Goal: Information Seeking & Learning: Find specific fact

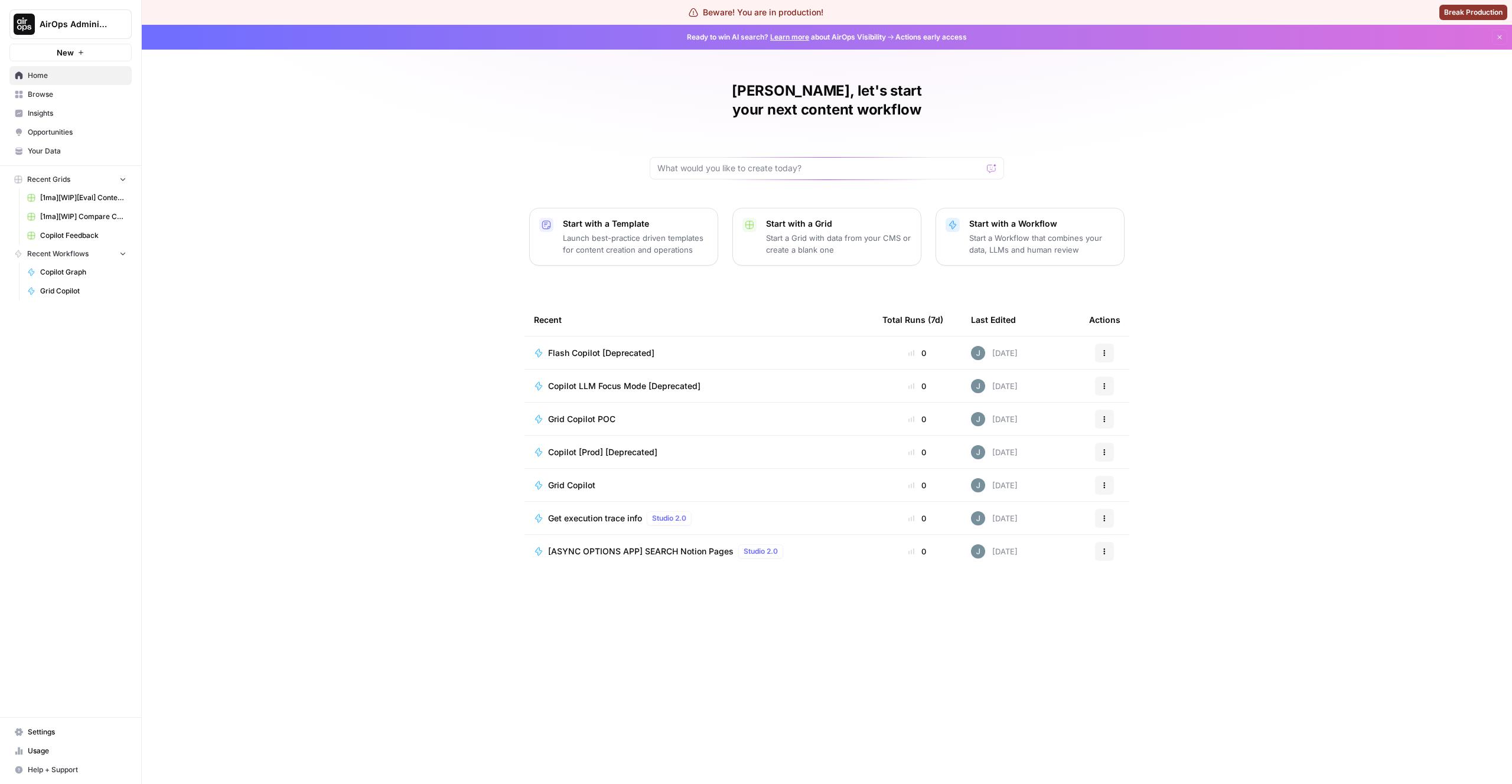
click at [36, 147] on span "Your Data" at bounding box center [77, 151] width 99 height 10
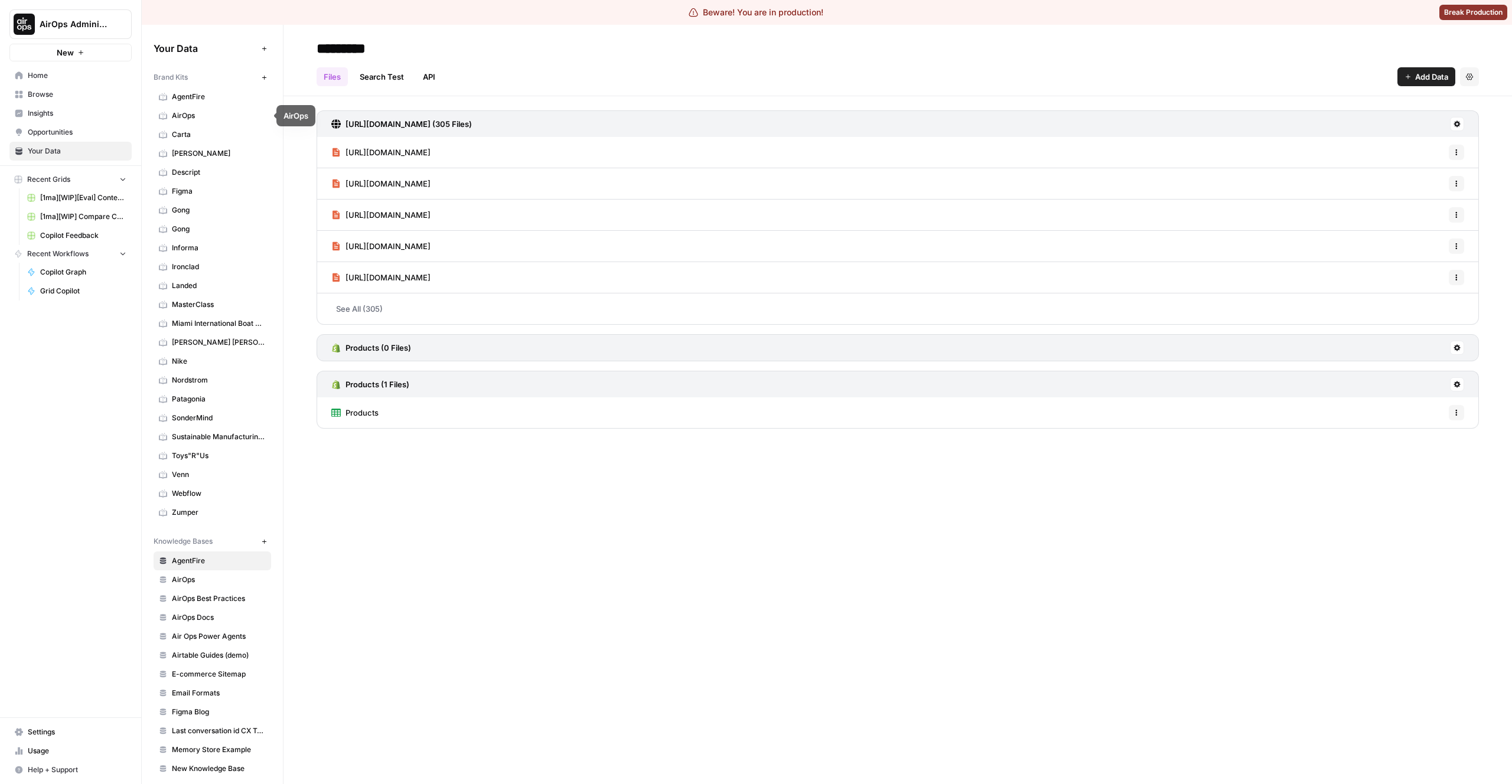
click at [184, 133] on span "Carta" at bounding box center [219, 135] width 94 height 10
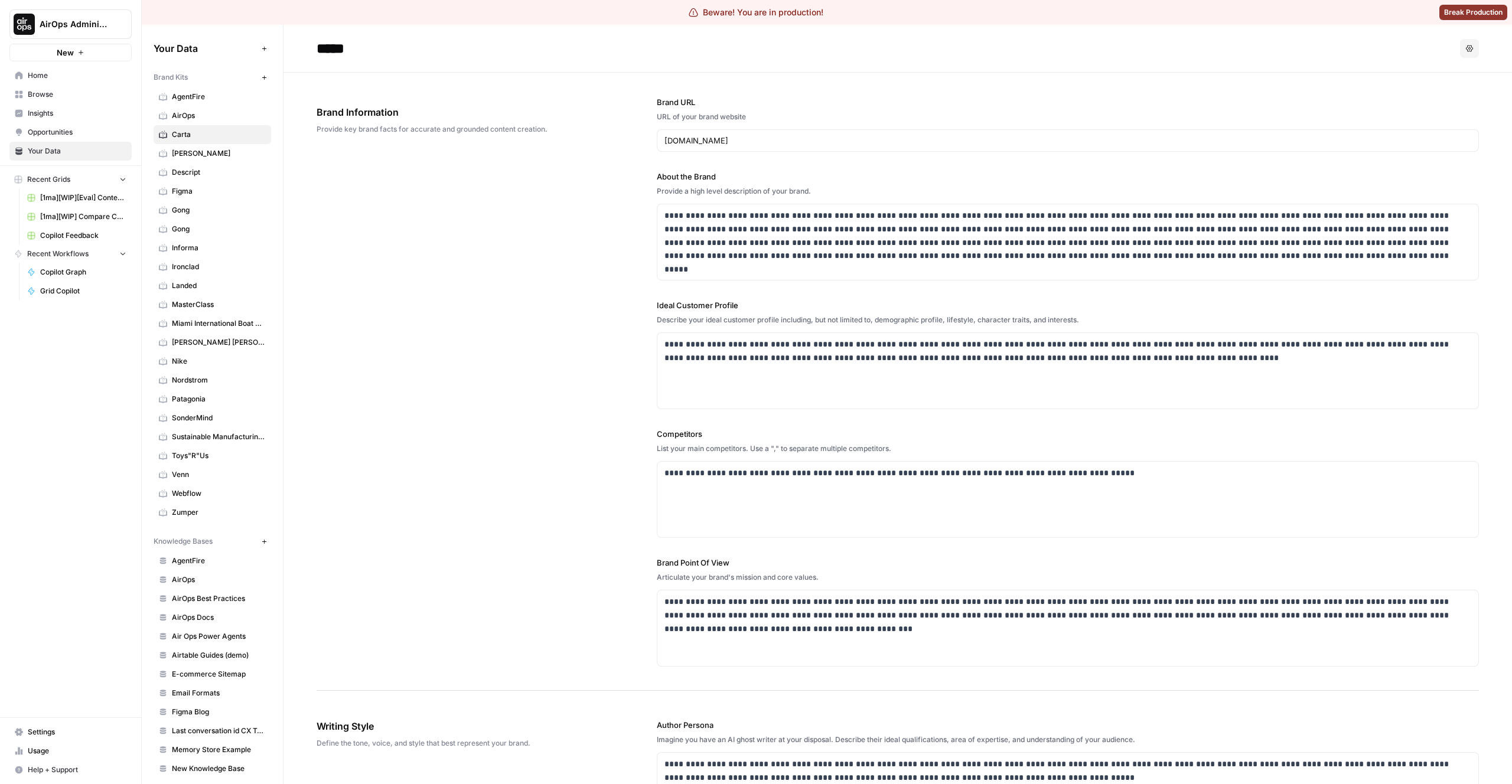
click at [145, 22] on div "AirOps Administrative" at bounding box center [184, 24] width 79 height 12
click at [139, 26] on div "AirOps Administrative" at bounding box center [184, 24] width 94 height 21
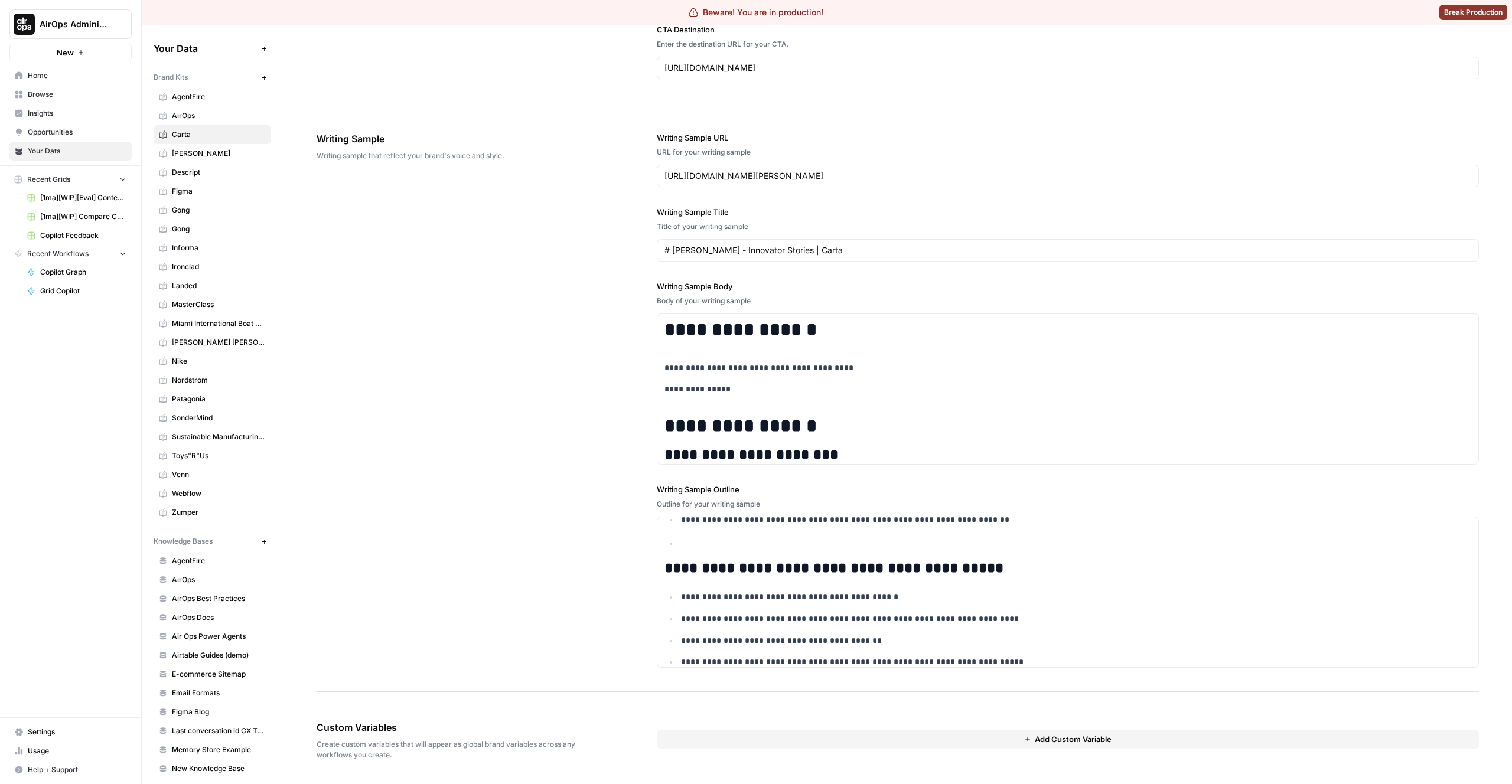
scroll to position [508, 0]
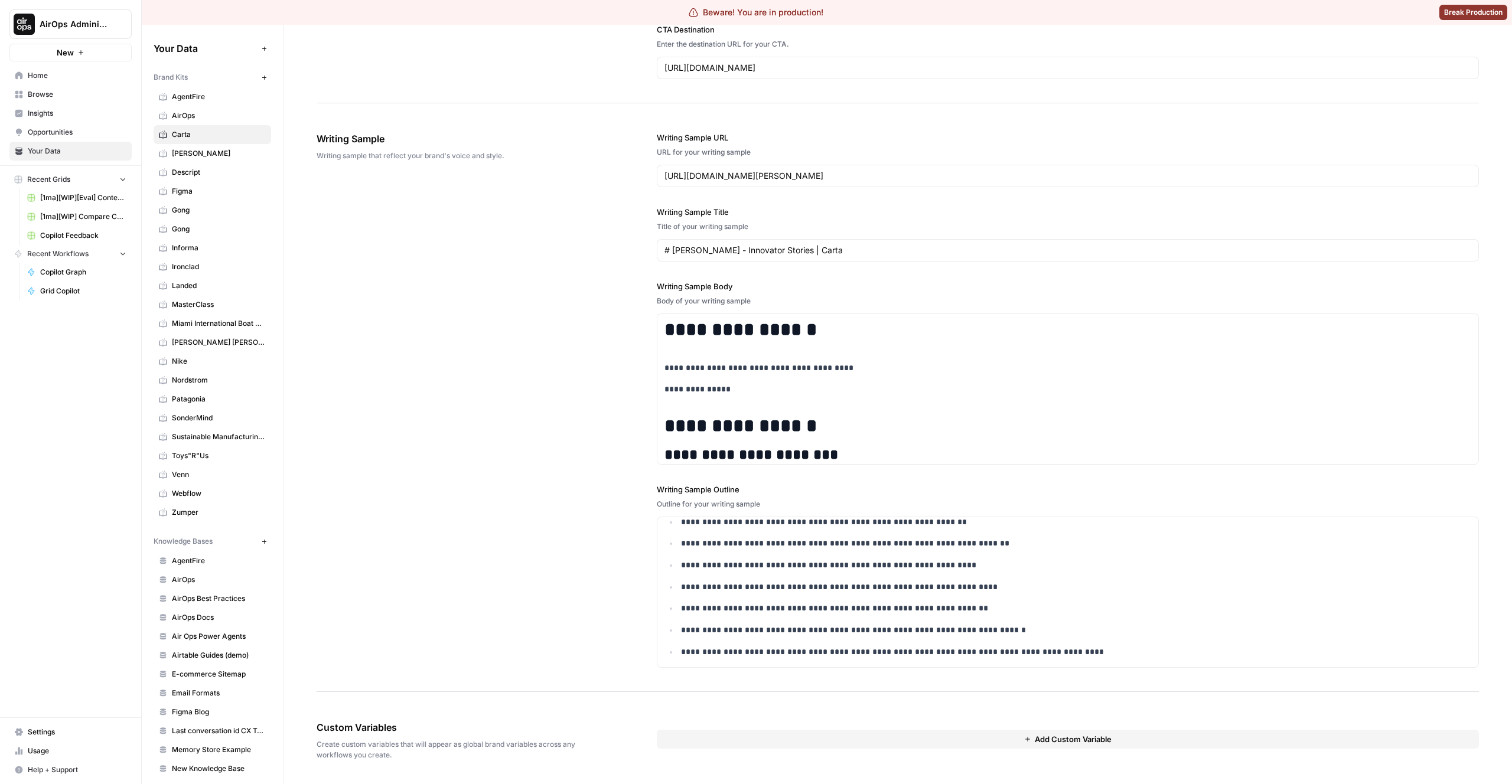
click at [969, 740] on button "Add Custom Variable" at bounding box center [1068, 739] width 822 height 19
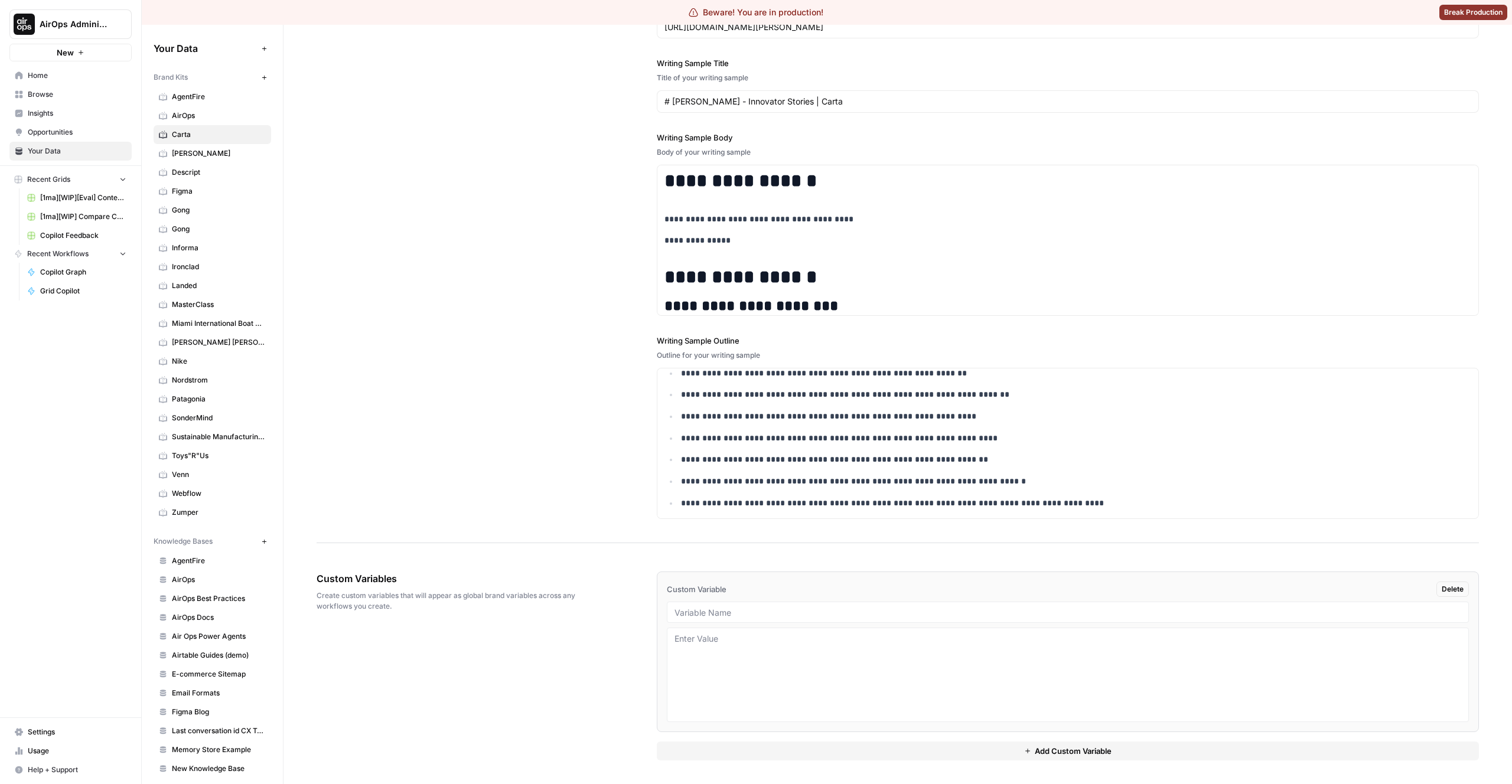
click at [979, 625] on li "Custom Variable Delete" at bounding box center [1068, 651] width 822 height 161
click at [1021, 619] on div at bounding box center [1067, 613] width 802 height 21
click at [1031, 589] on div "Custom Variable Delete" at bounding box center [1067, 589] width 802 height 16
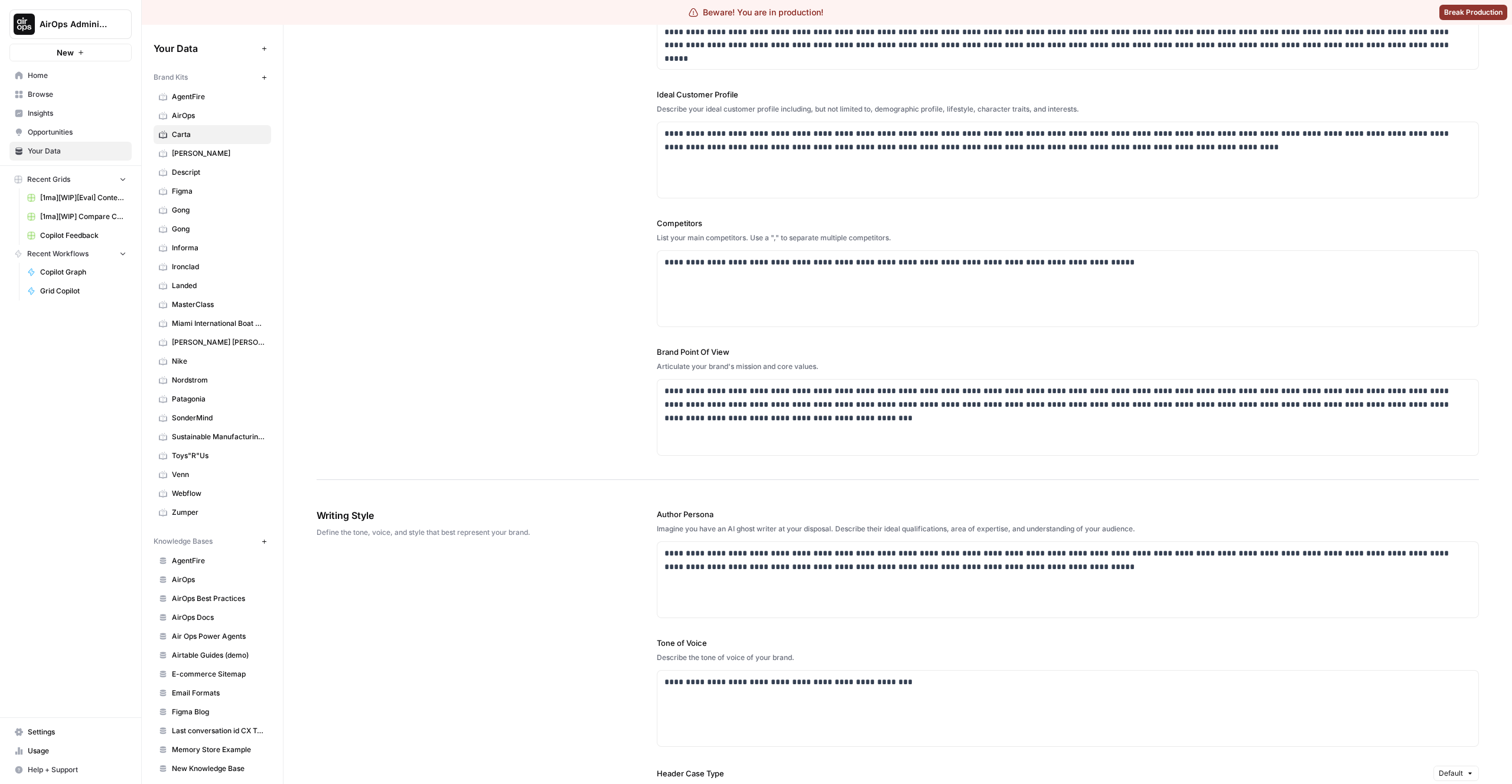
scroll to position [0, 0]
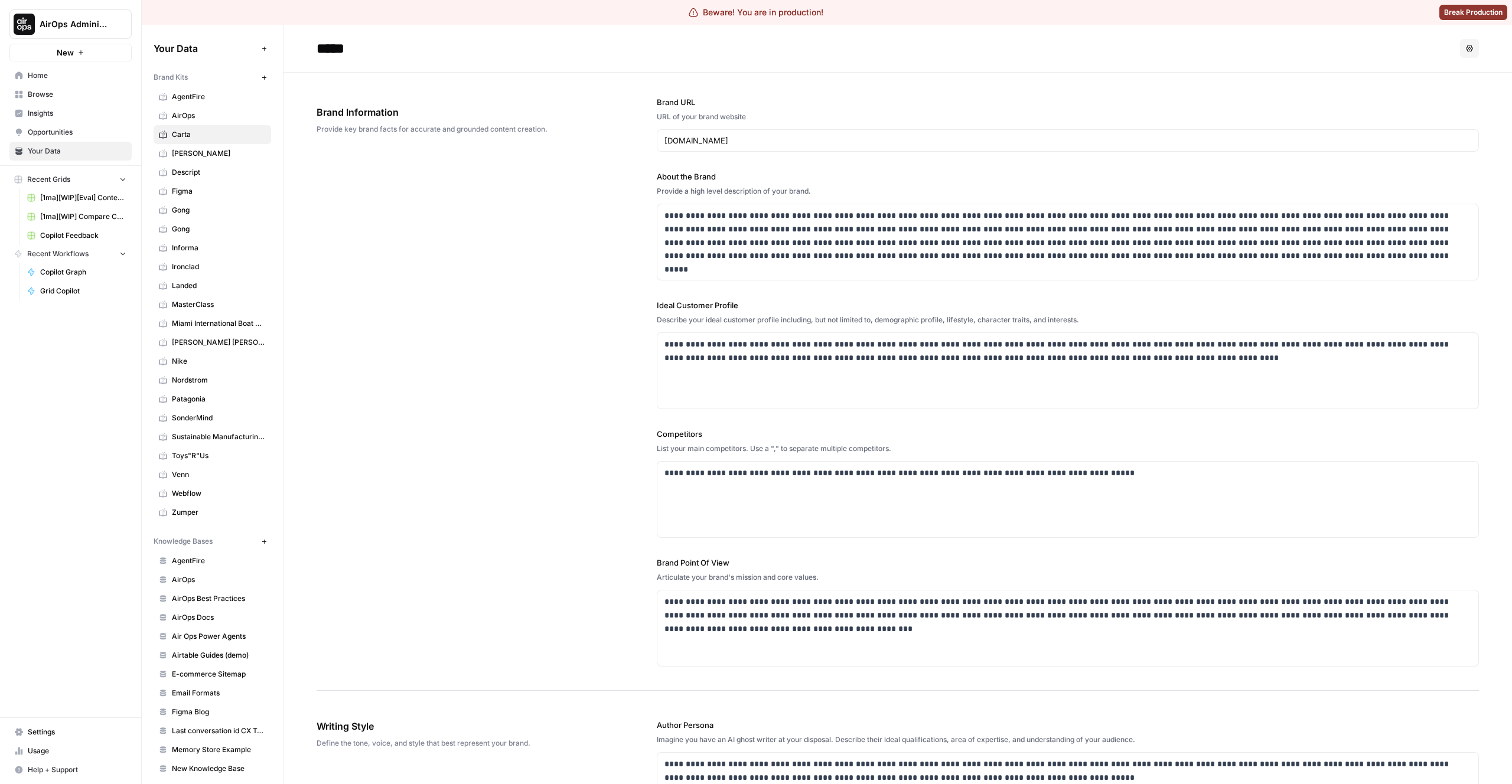
drag, startPoint x: 306, startPoint y: 32, endPoint x: 952, endPoint y: 519, distance: 809.0
click at [341, 160] on div "**********" at bounding box center [898, 382] width 1162 height 619
click at [426, 281] on div "**********" at bounding box center [898, 382] width 1162 height 619
click at [25, 73] on link "Home" at bounding box center [70, 75] width 122 height 19
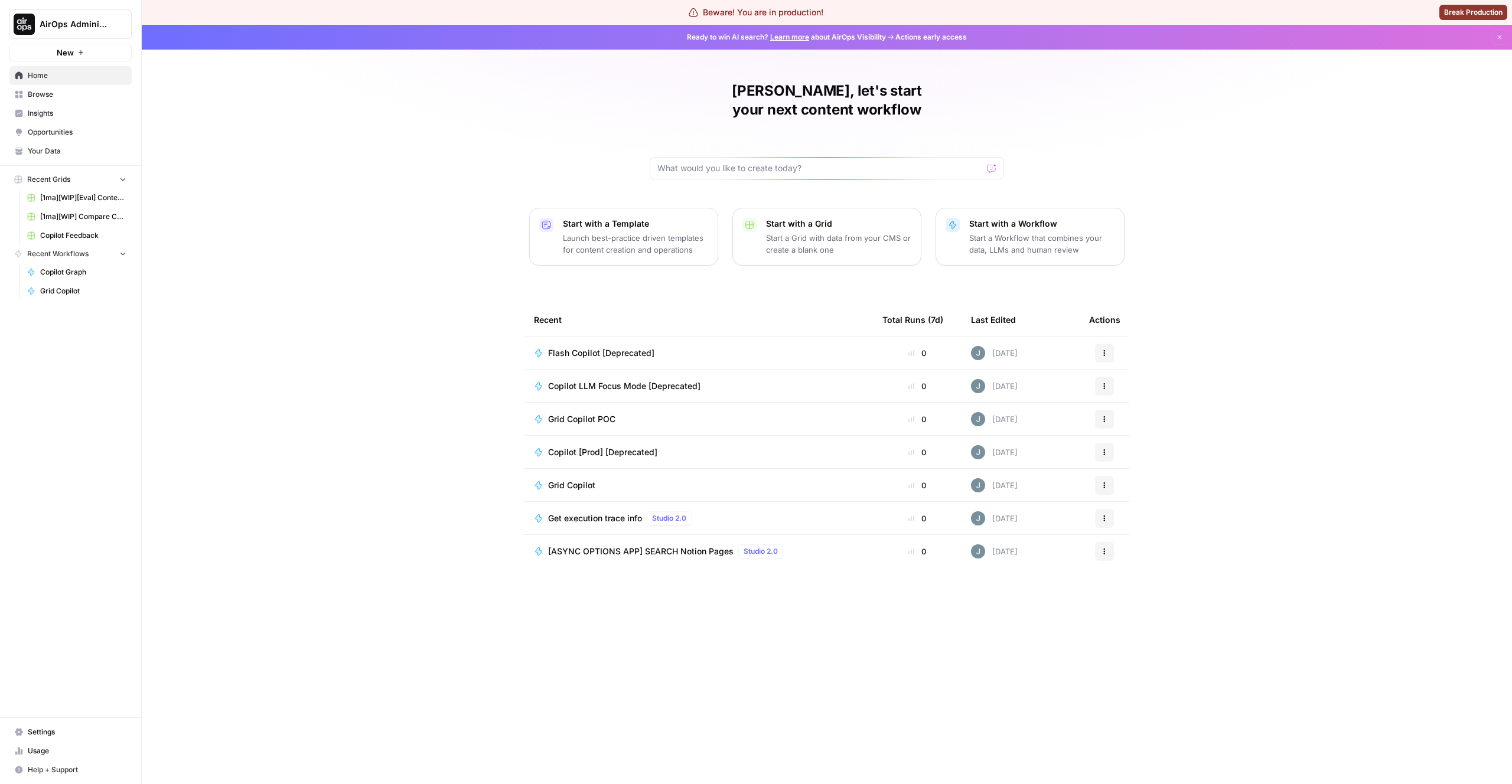
click at [60, 31] on button "AirOps Administrative" at bounding box center [70, 24] width 122 height 29
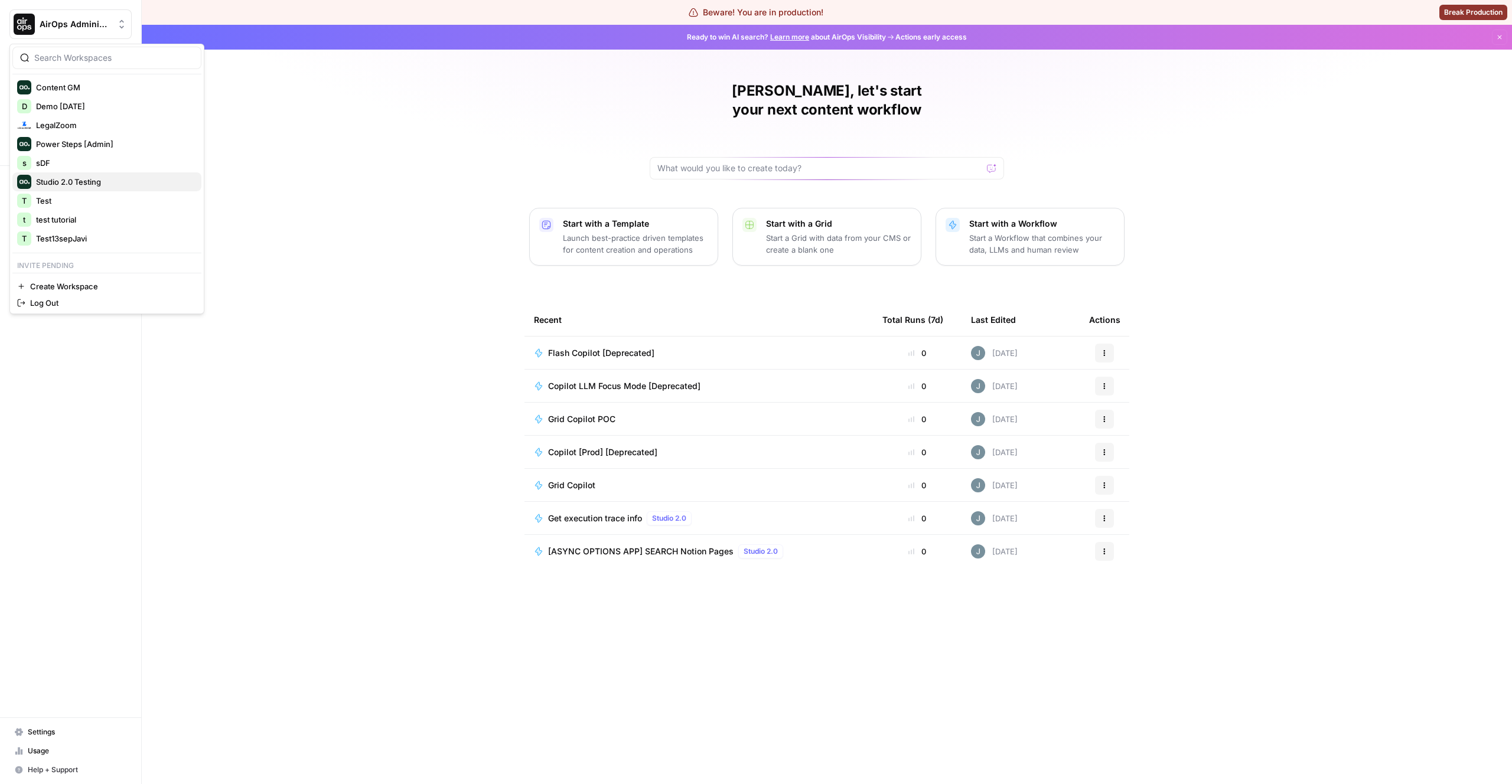
click at [69, 176] on span "Studio 2.0 Testing" at bounding box center [114, 182] width 156 height 12
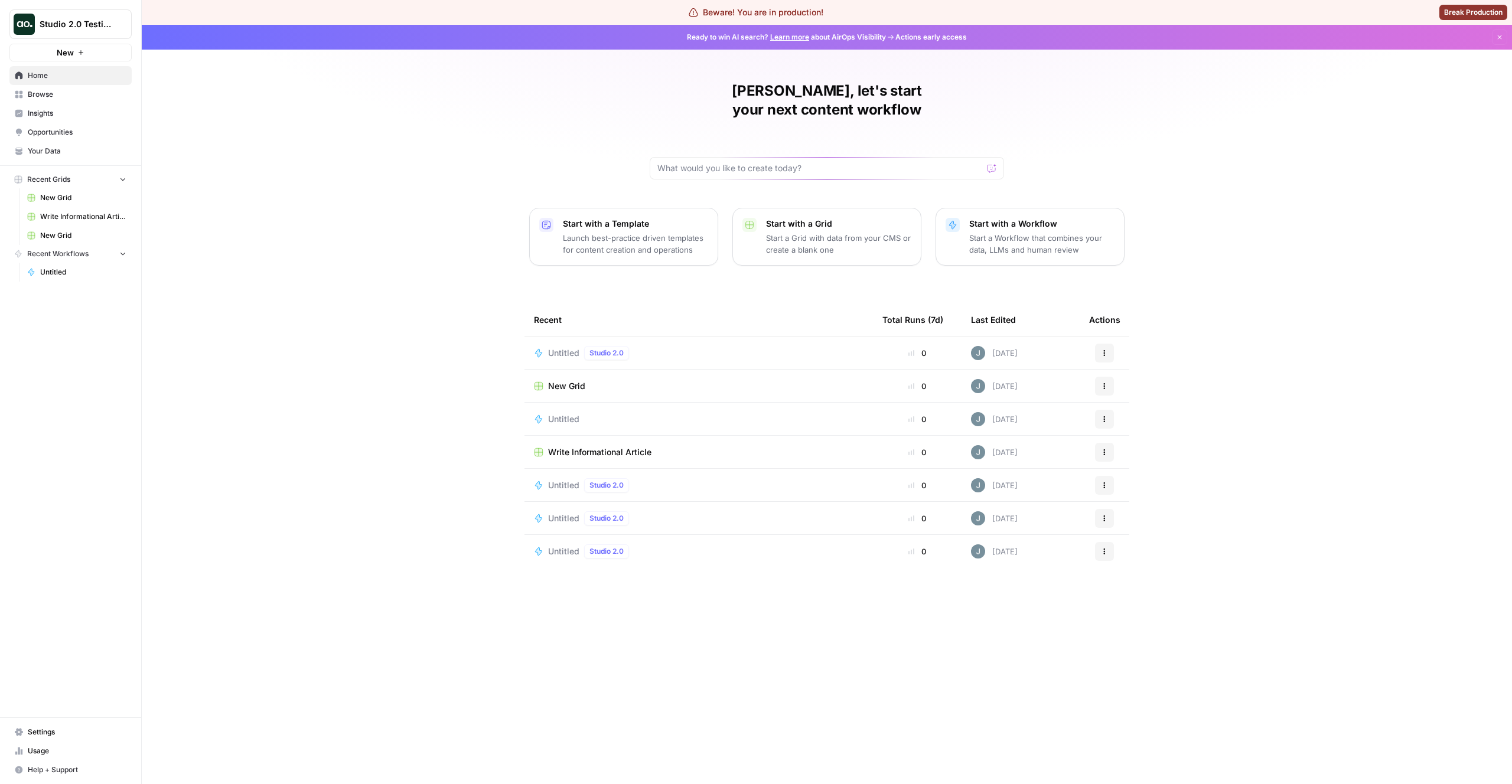
click at [555, 380] on span "New Grid" at bounding box center [567, 386] width 37 height 12
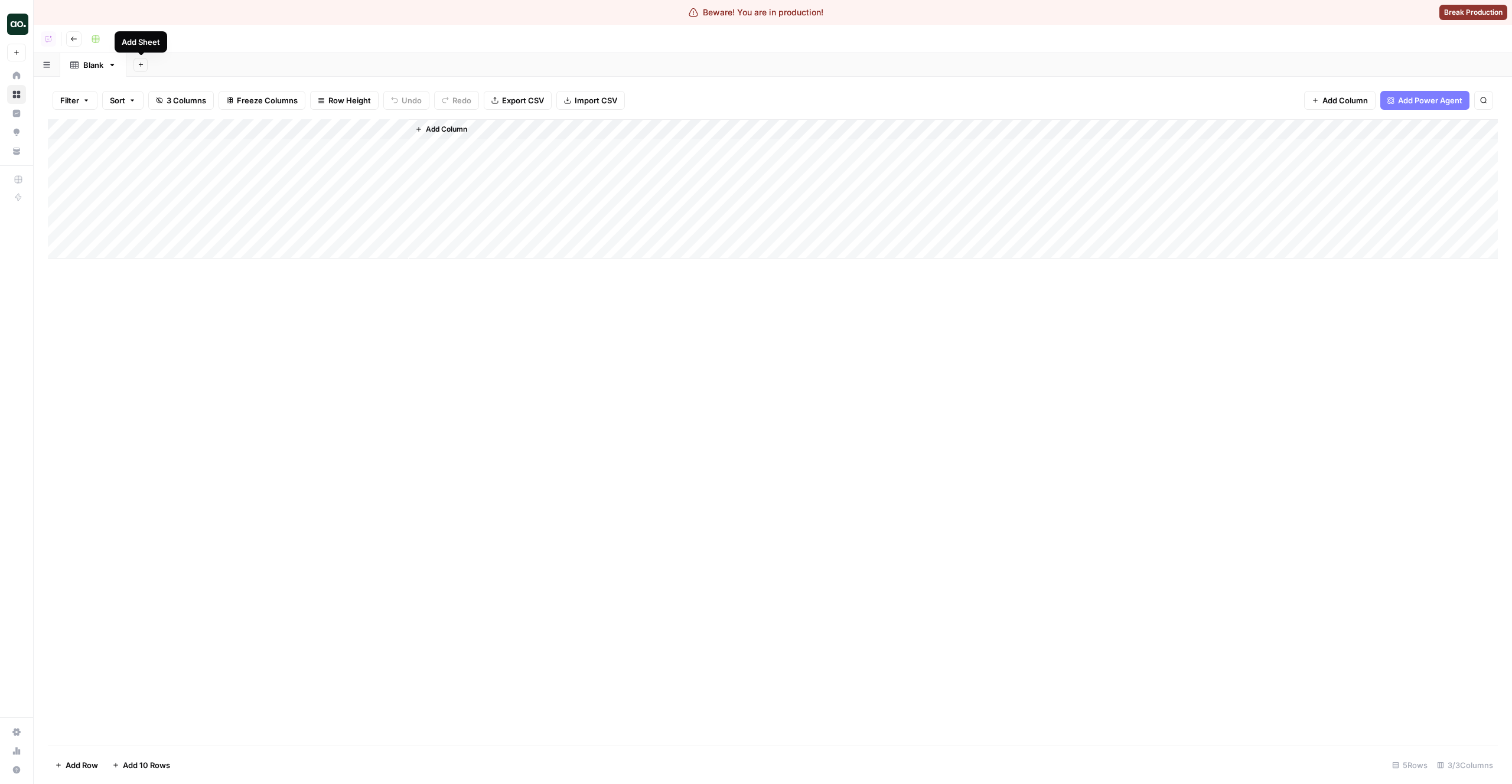
click at [139, 66] on icon "button" at bounding box center [141, 64] width 7 height 7
click at [170, 97] on button "Blank" at bounding box center [196, 106] width 114 height 16
click at [151, 70] on div "Blank" at bounding box center [160, 65] width 20 height 12
click at [77, 64] on icon at bounding box center [74, 64] width 8 height 8
click at [173, 67] on link "Blank" at bounding box center [160, 65] width 66 height 24
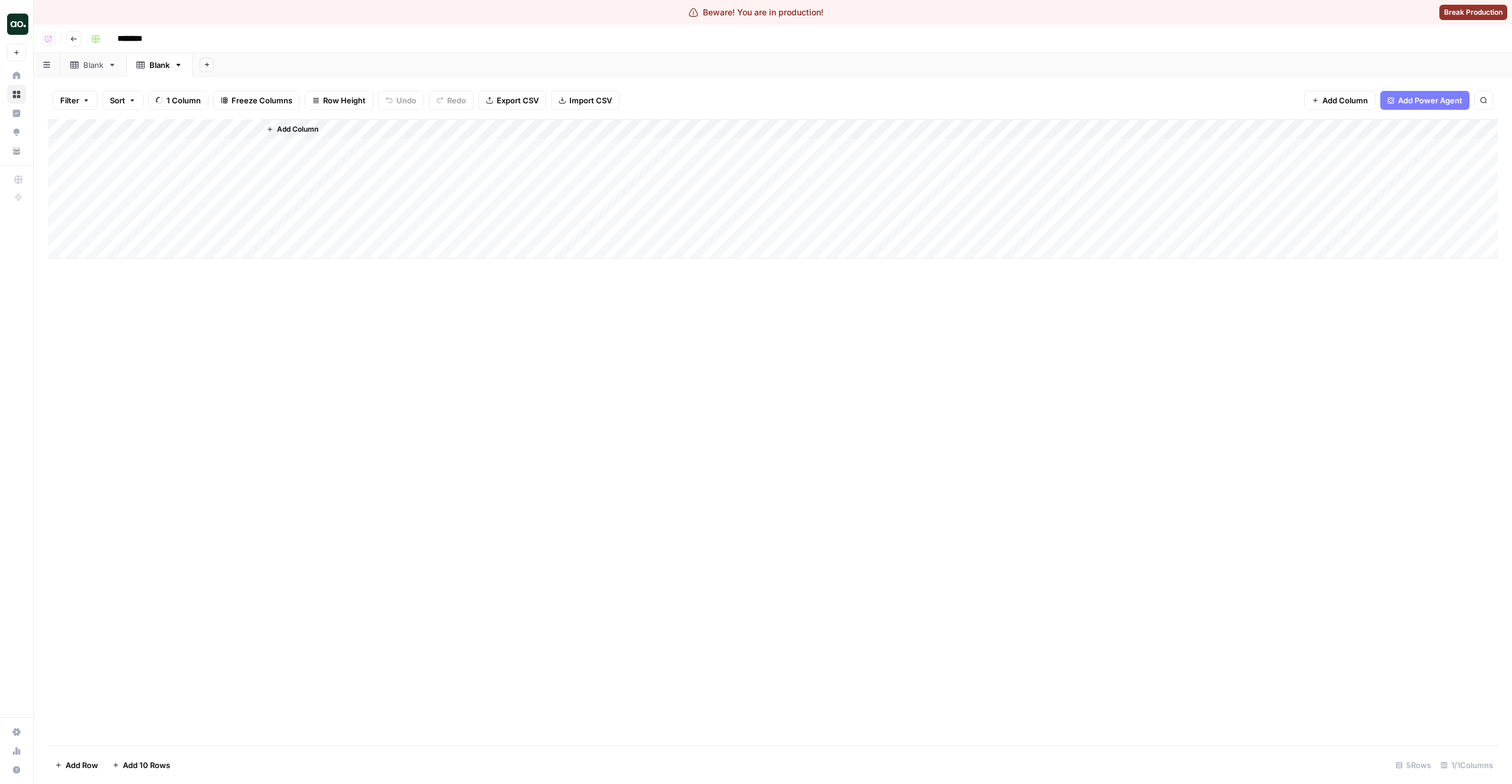
click at [109, 67] on icon at bounding box center [112, 64] width 8 height 8
click at [140, 64] on icon at bounding box center [140, 64] width 8 height 8
click at [73, 43] on button "Go back" at bounding box center [73, 39] width 16 height 16
click at [77, 37] on icon "button" at bounding box center [73, 38] width 7 height 7
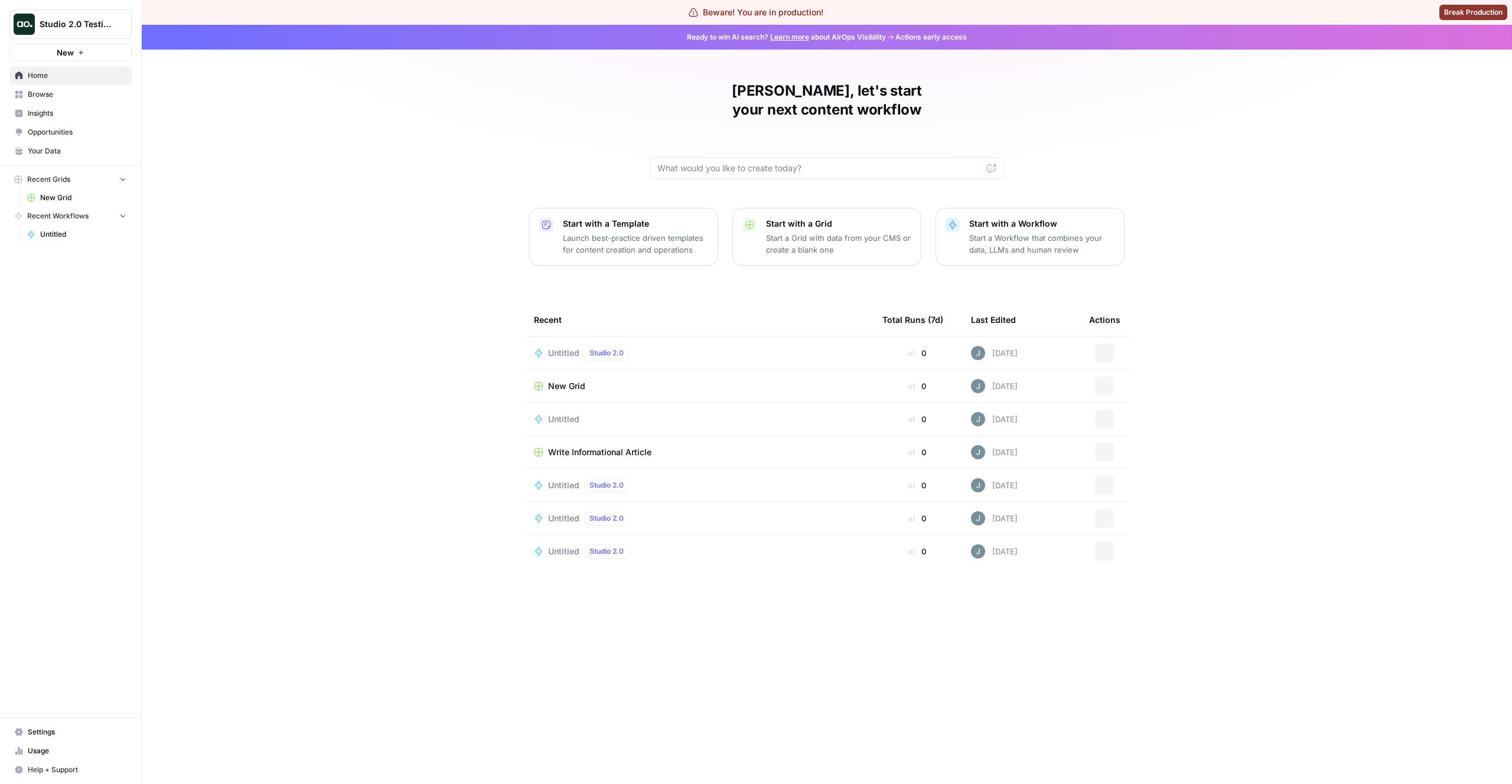
click at [77, 37] on button "Studio 2.0 Testing" at bounding box center [70, 24] width 122 height 29
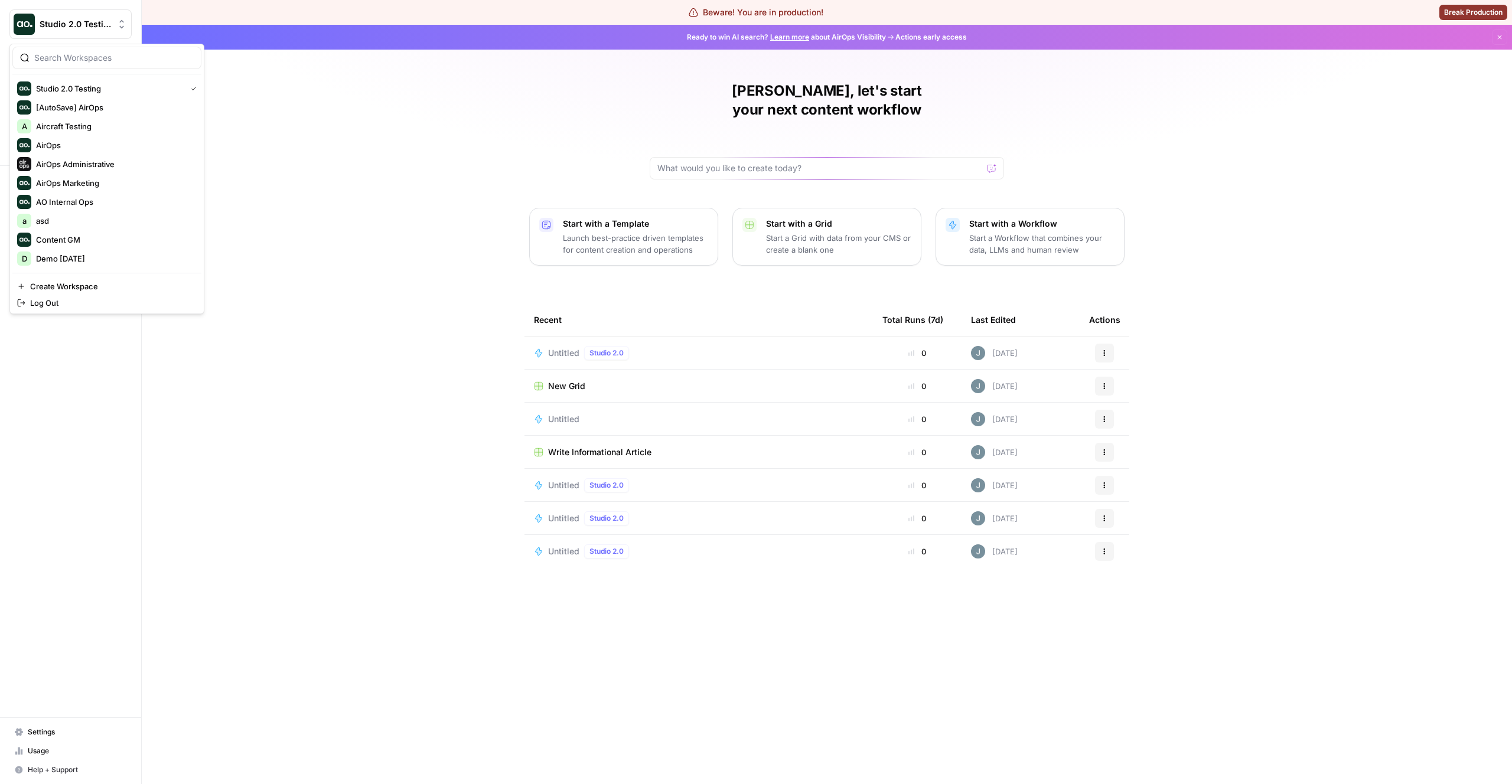
click at [253, 177] on div "[PERSON_NAME], let's start your next content workflow Start with a Template Lau…" at bounding box center [827, 404] width 1370 height 759
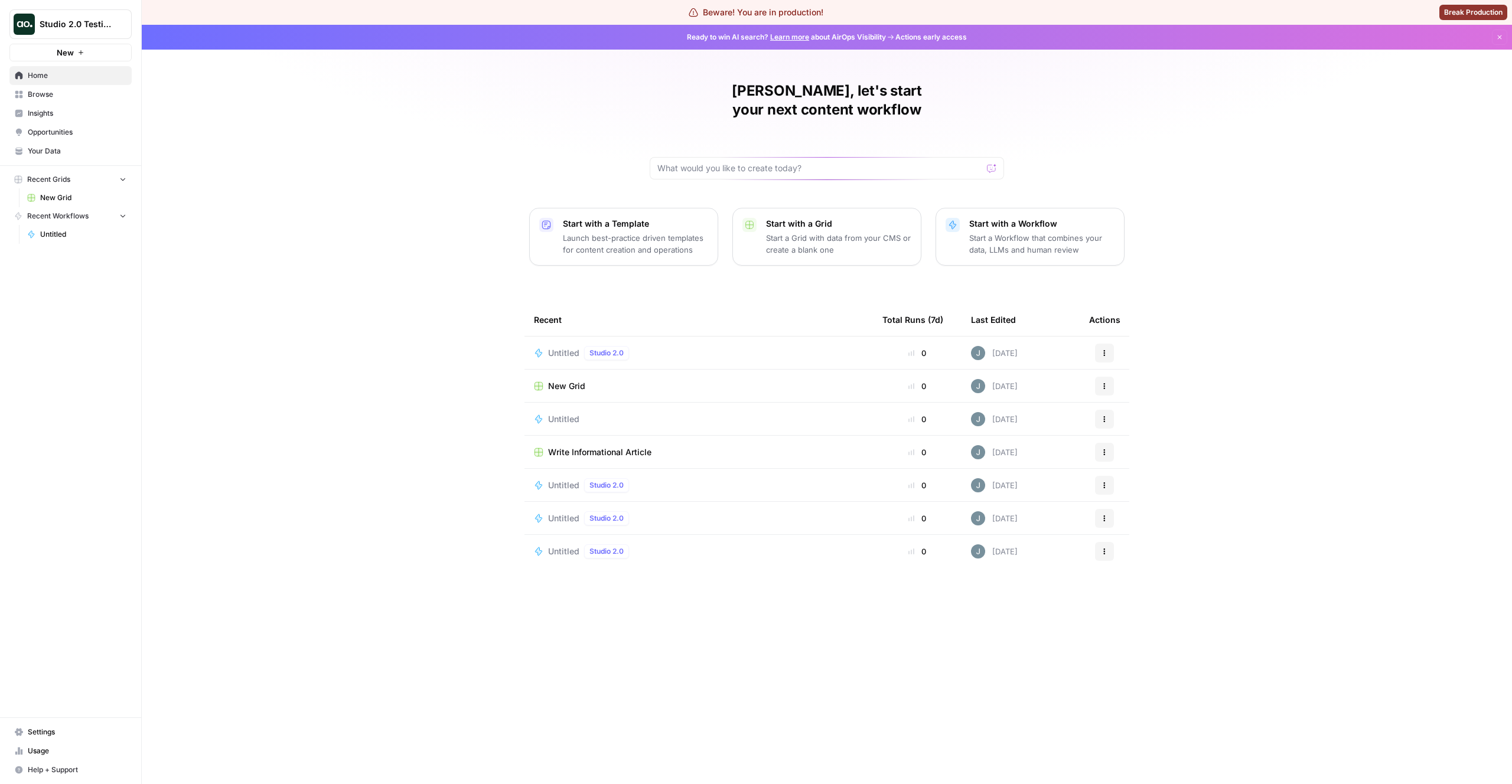
click at [553, 347] on span "Untitled" at bounding box center [564, 353] width 31 height 12
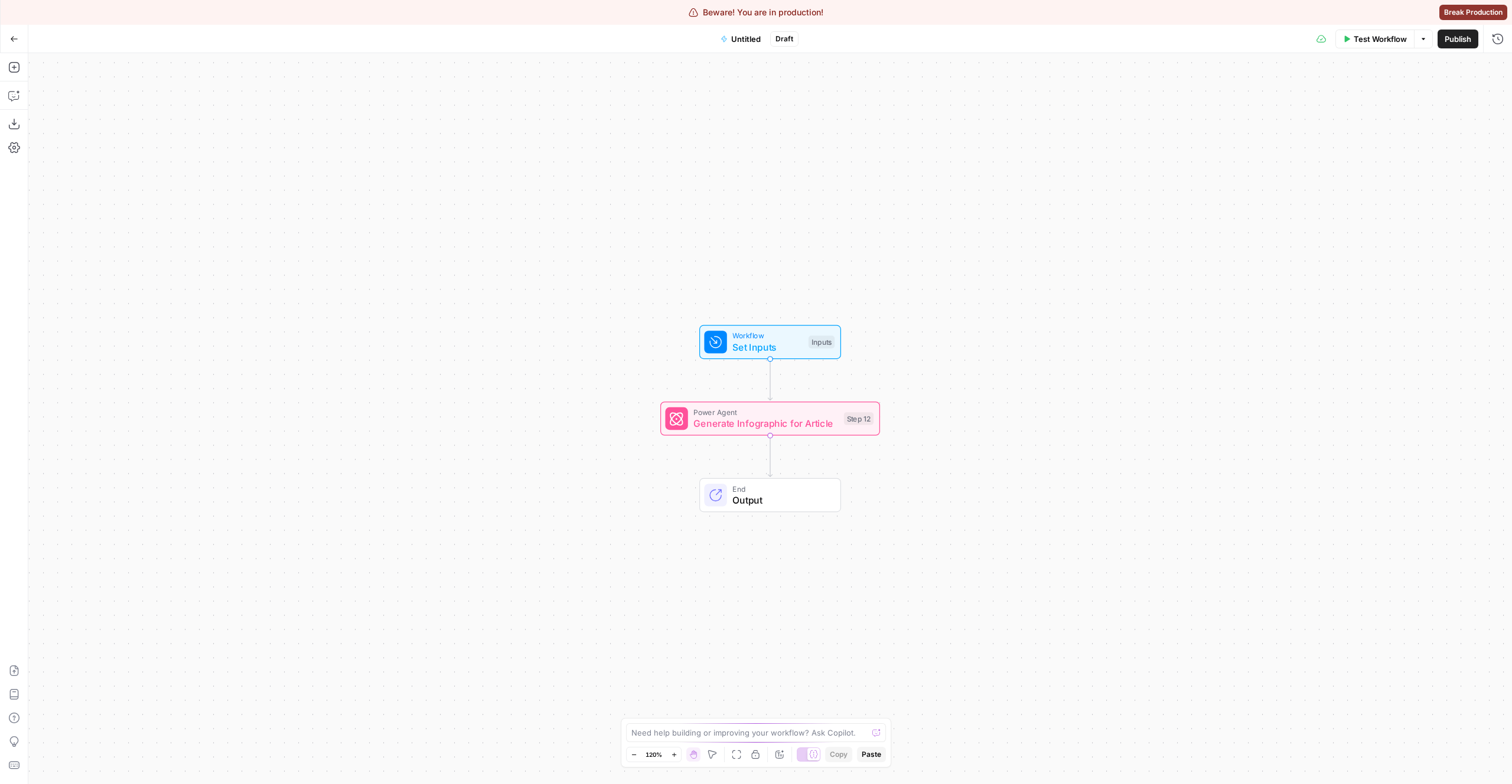
click at [730, 37] on button "Untitled" at bounding box center [741, 38] width 55 height 19
click at [255, 40] on icon "button" at bounding box center [255, 42] width 7 height 7
click at [13, 42] on icon "button" at bounding box center [13, 39] width 8 height 8
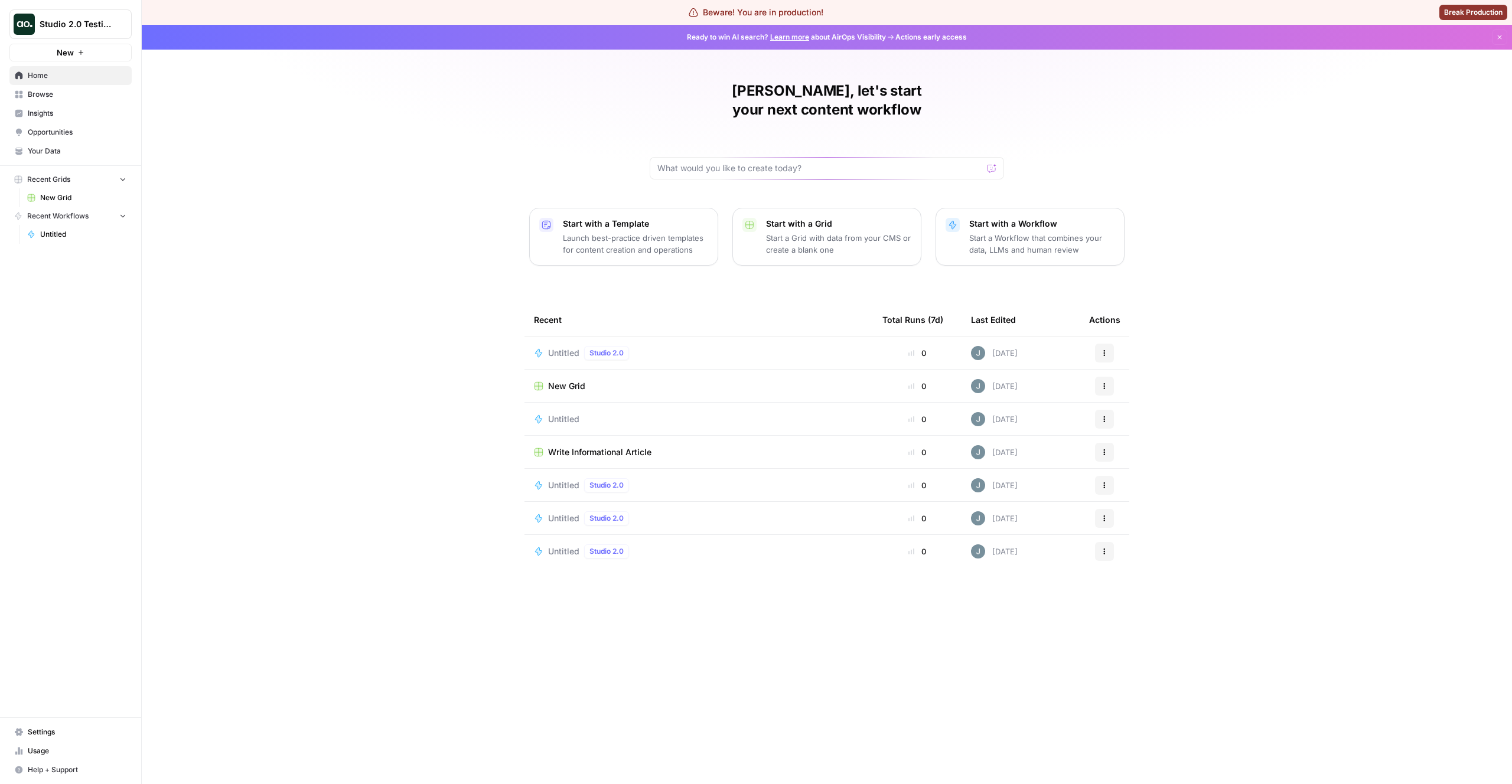
click at [228, 239] on div "[PERSON_NAME], let's start your next content workflow Start with a Template Lau…" at bounding box center [827, 404] width 1370 height 759
click at [39, 94] on span "Browse" at bounding box center [77, 94] width 99 height 10
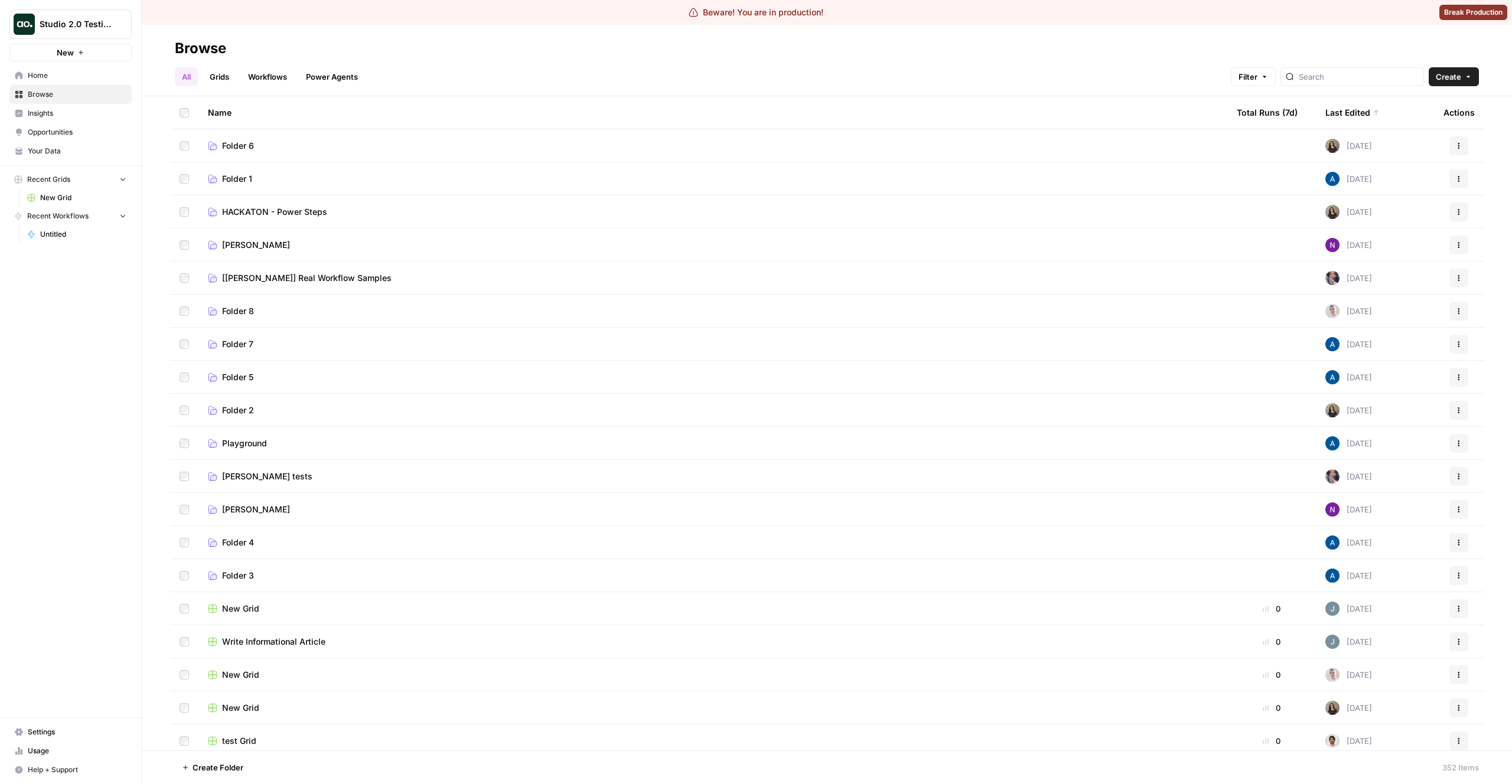
drag, startPoint x: 176, startPoint y: 46, endPoint x: 228, endPoint y: 40, distance: 52.3
click at [228, 40] on div "Browse" at bounding box center [826, 48] width 1304 height 19
click at [177, 53] on div "Browse" at bounding box center [200, 48] width 52 height 19
click at [30, 144] on link "Your Data" at bounding box center [70, 151] width 122 height 19
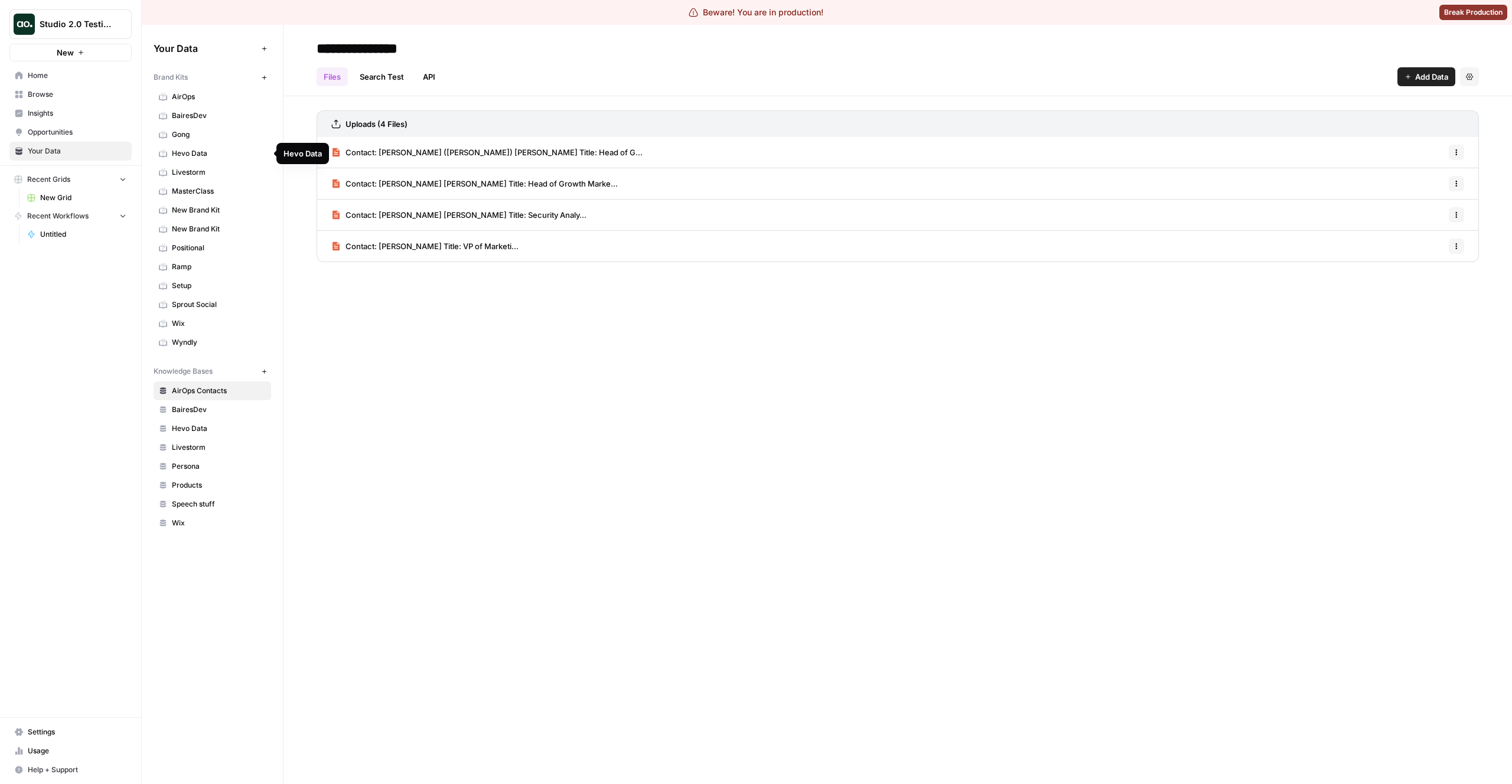
click at [183, 139] on span "Gong" at bounding box center [219, 135] width 94 height 10
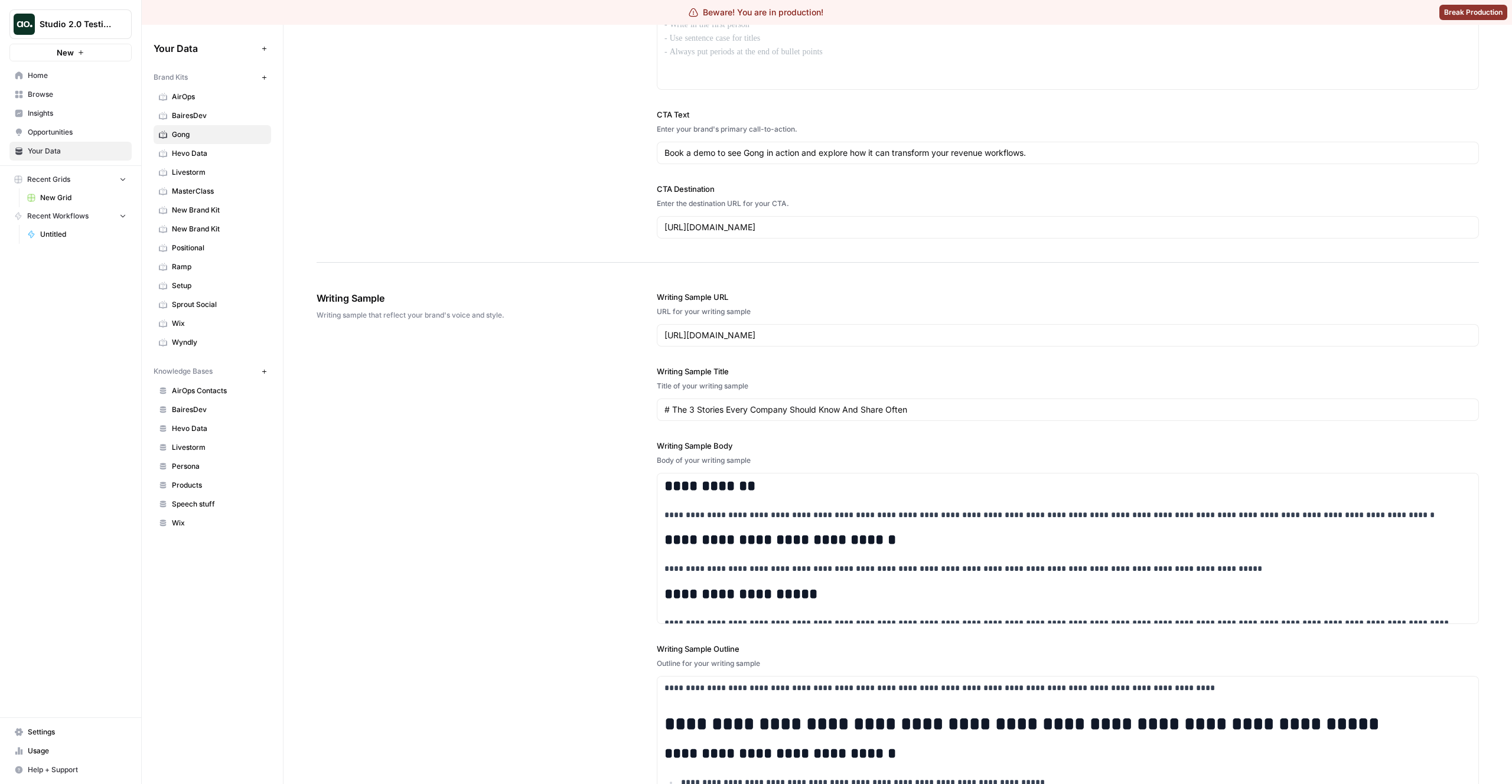
scroll to position [1217, 0]
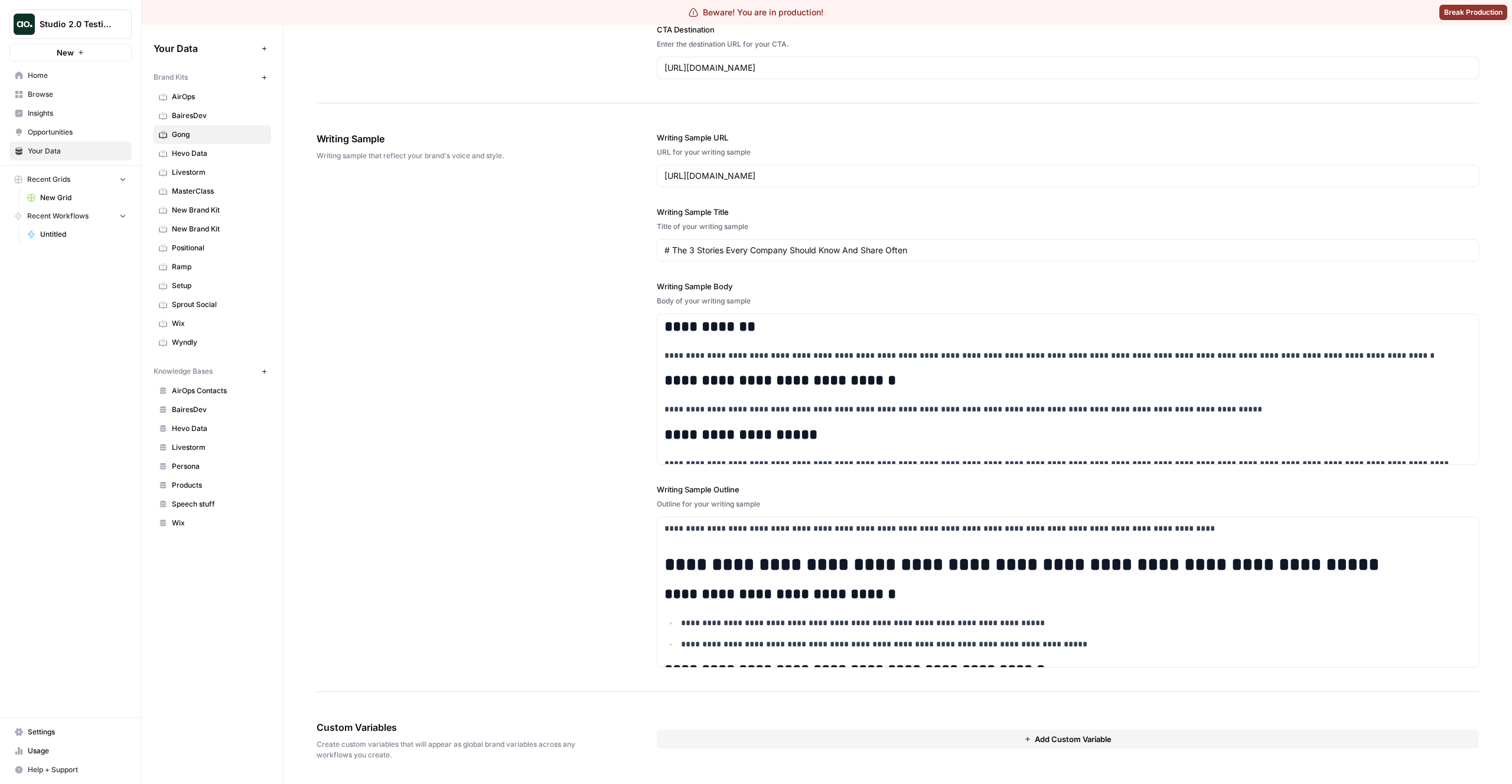
click at [387, 714] on div "Custom Variables Create custom variables that will appear as global brand varia…" at bounding box center [454, 741] width 274 height 88
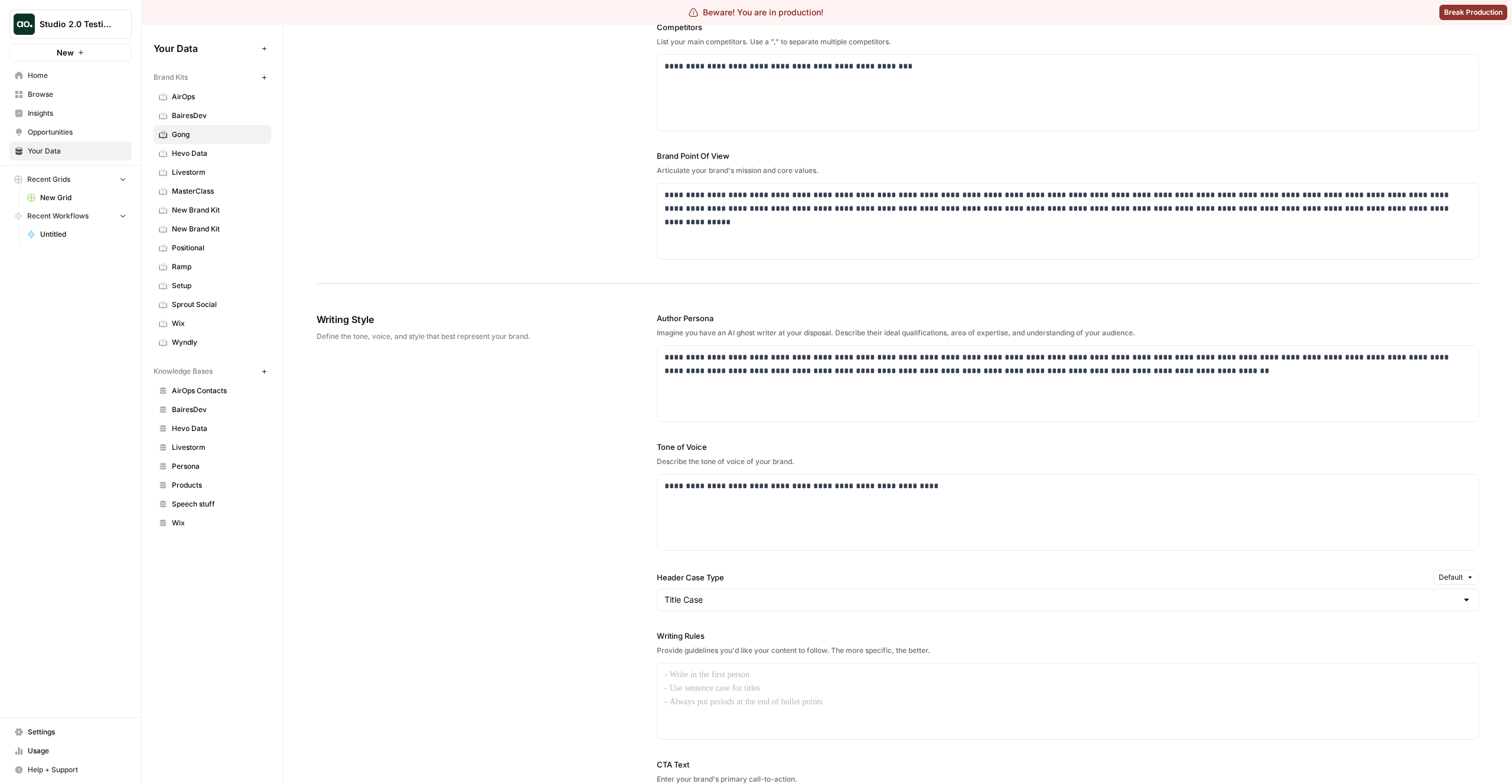
scroll to position [0, 0]
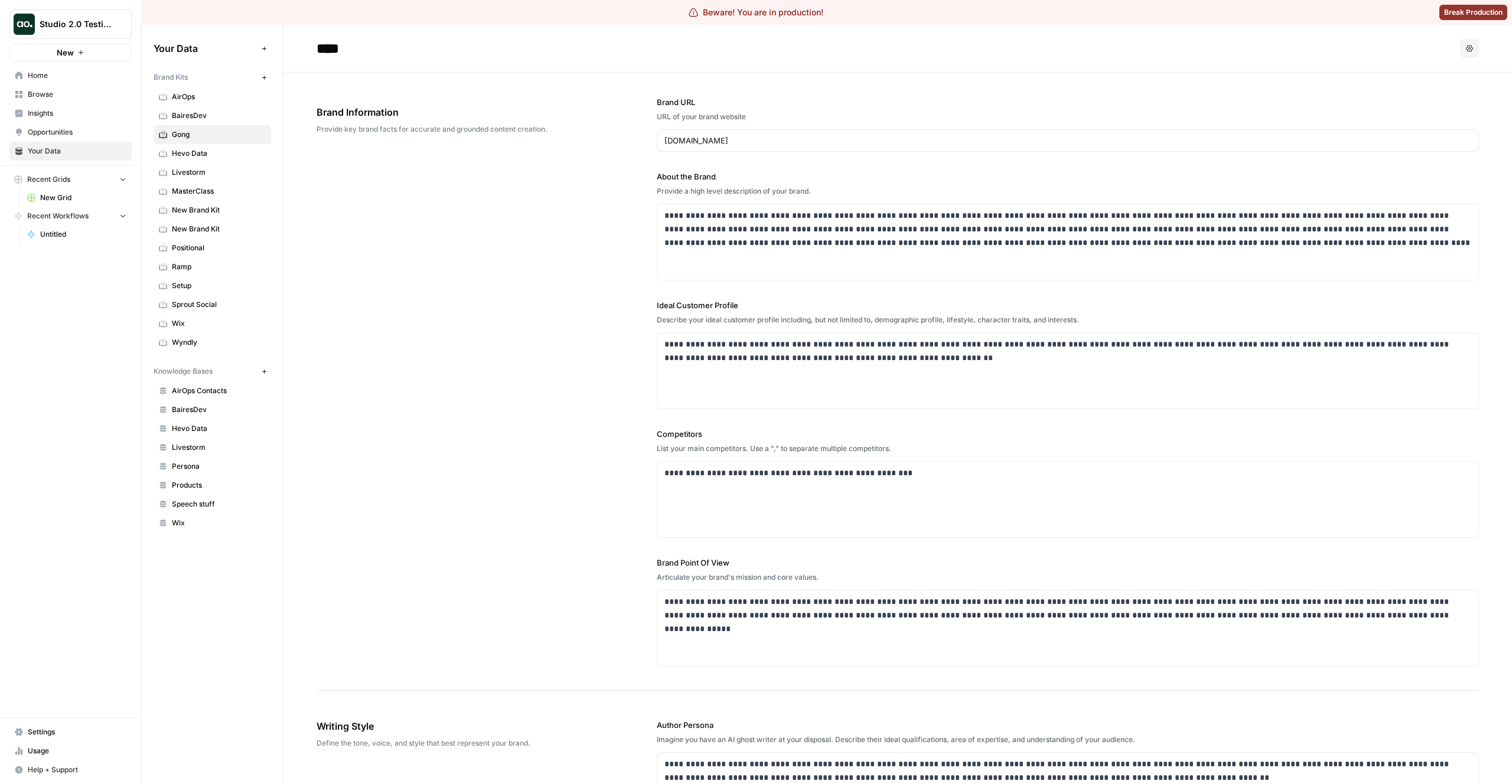
click at [46, 71] on span "Home" at bounding box center [77, 76] width 99 height 10
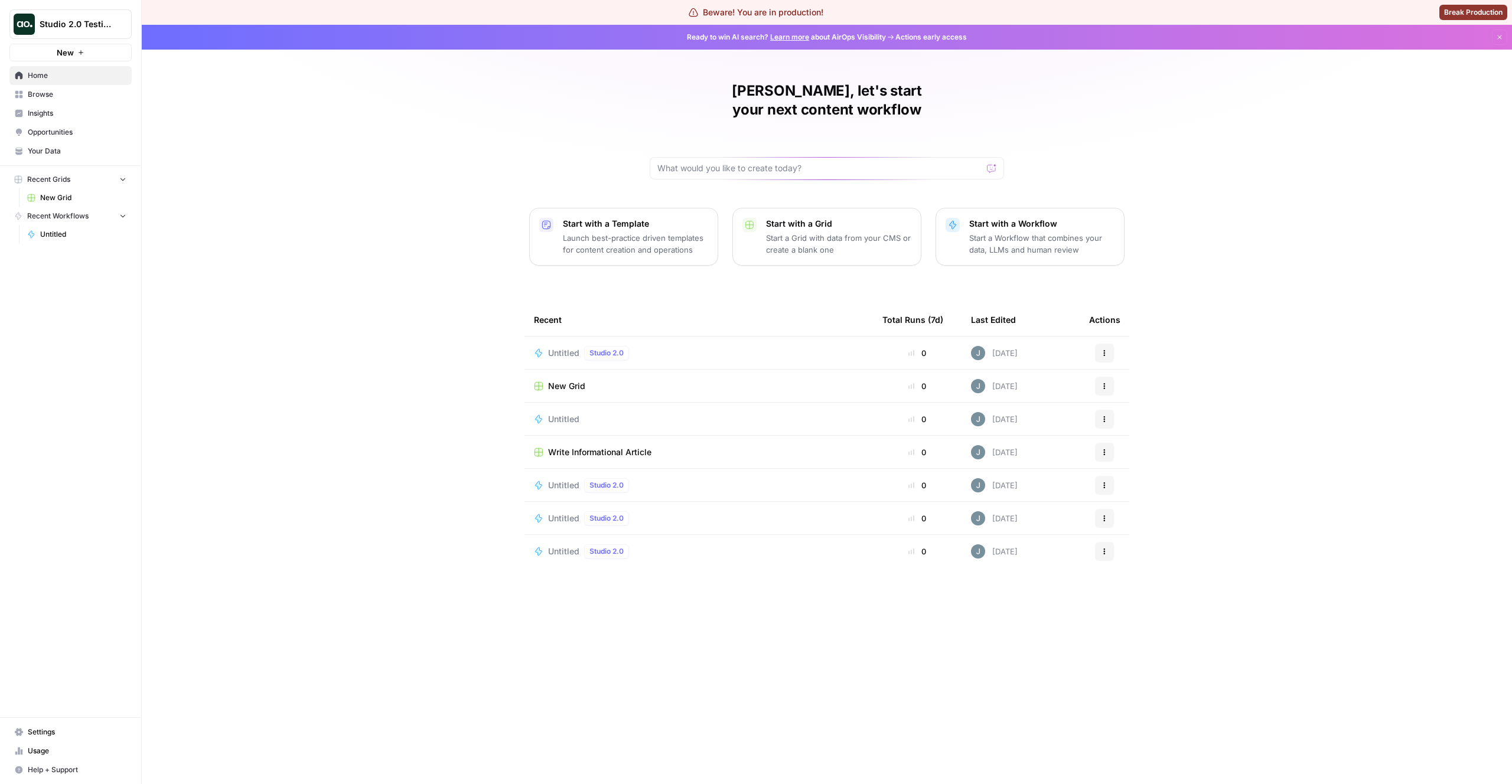
click at [44, 94] on span "Browse" at bounding box center [77, 94] width 99 height 10
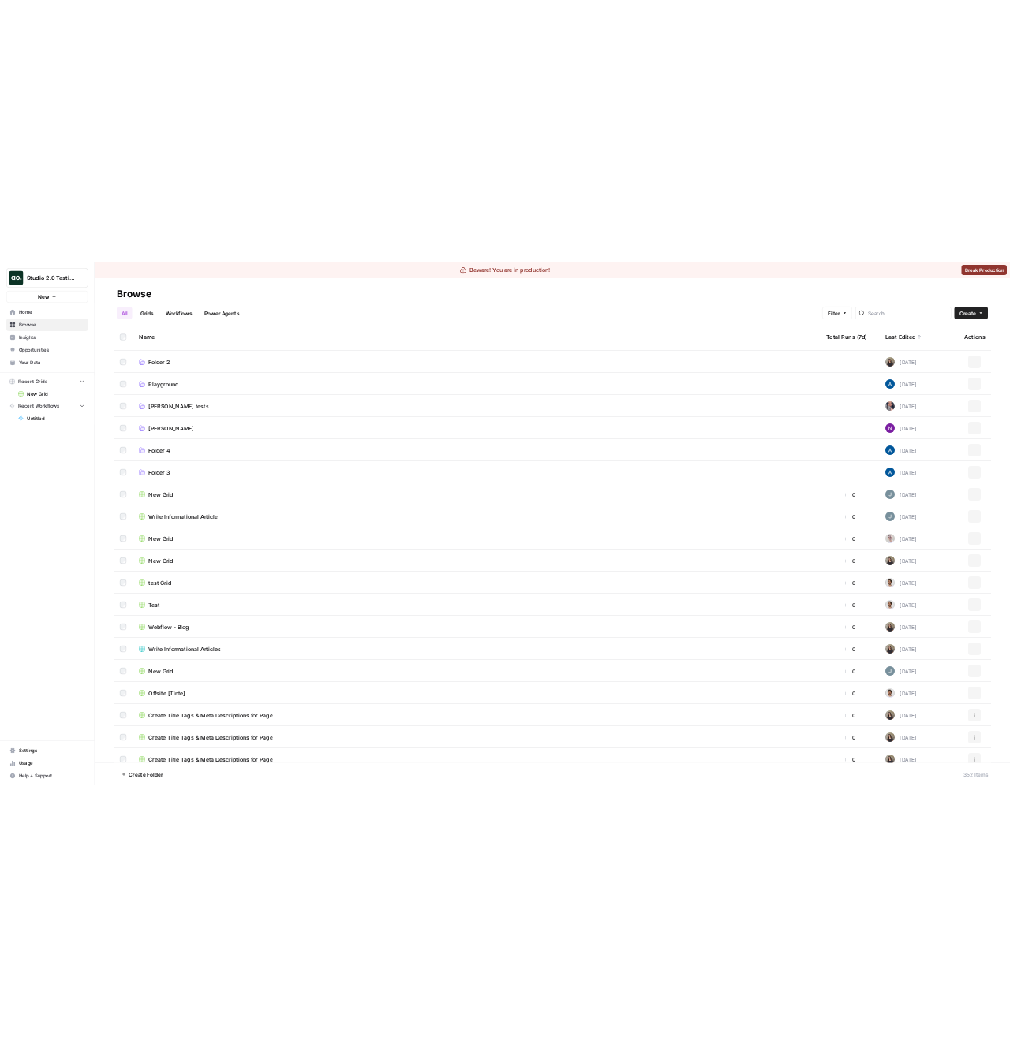
scroll to position [82, 0]
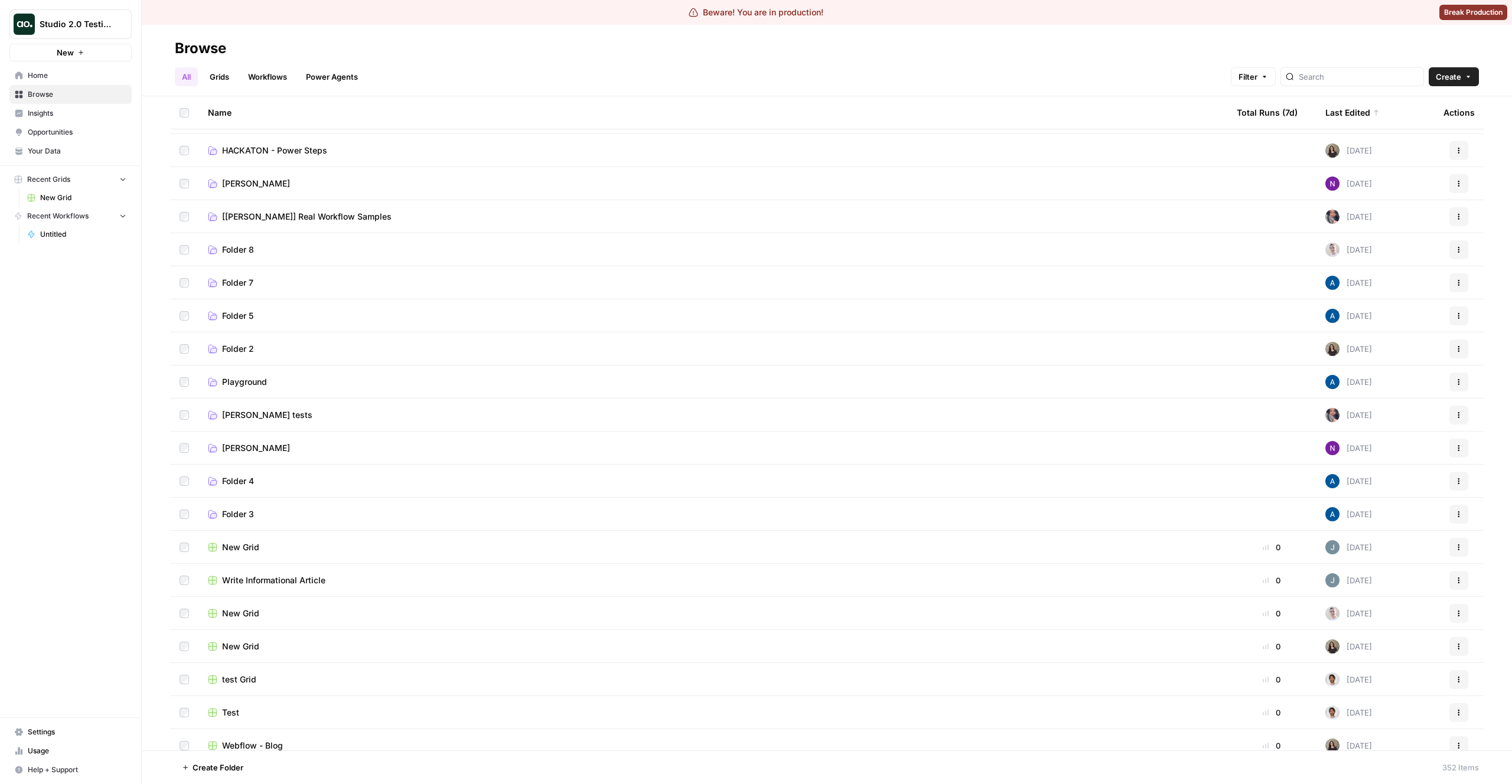
click at [29, 144] on link "Your Data" at bounding box center [70, 151] width 122 height 19
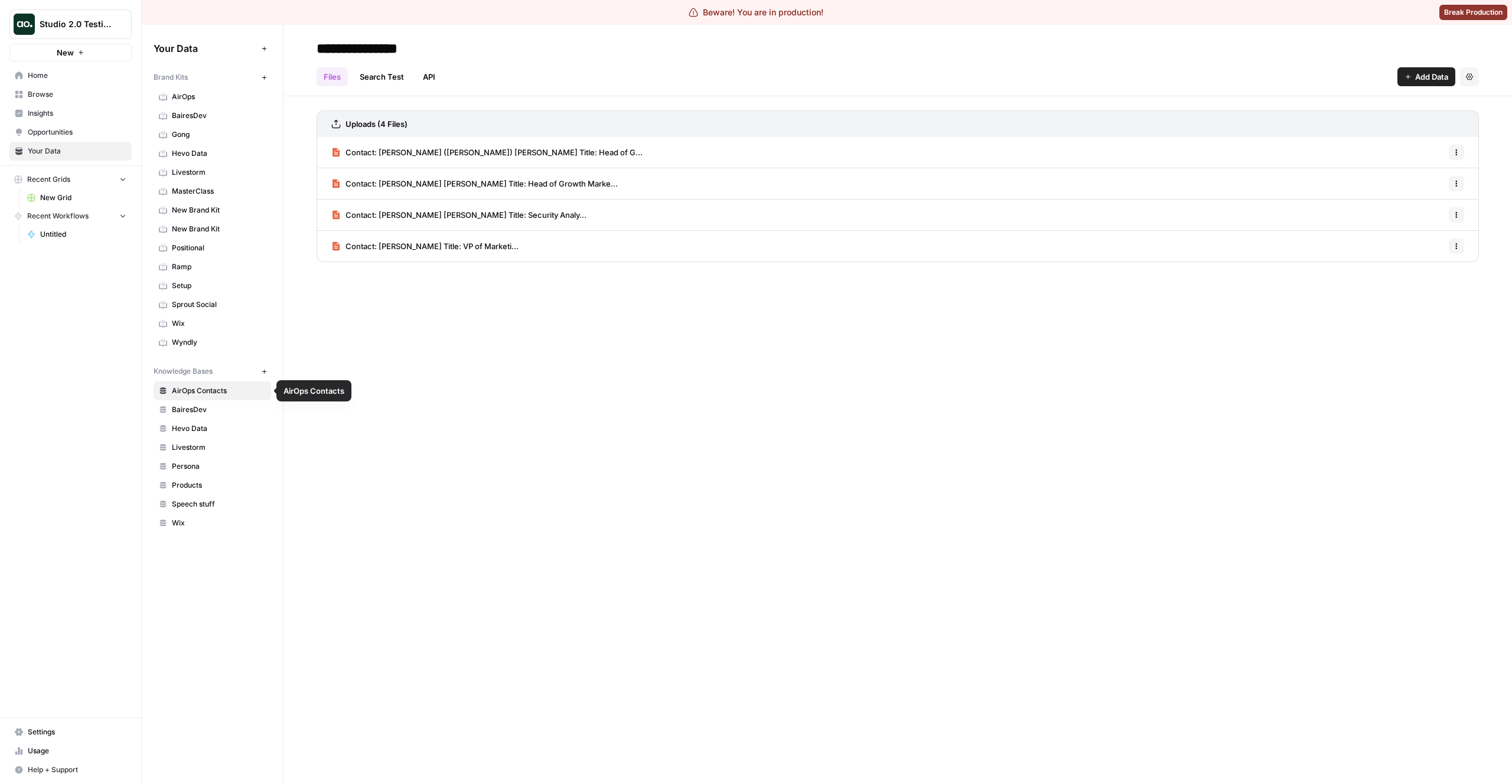
click at [178, 413] on span "BairesDev" at bounding box center [219, 410] width 94 height 10
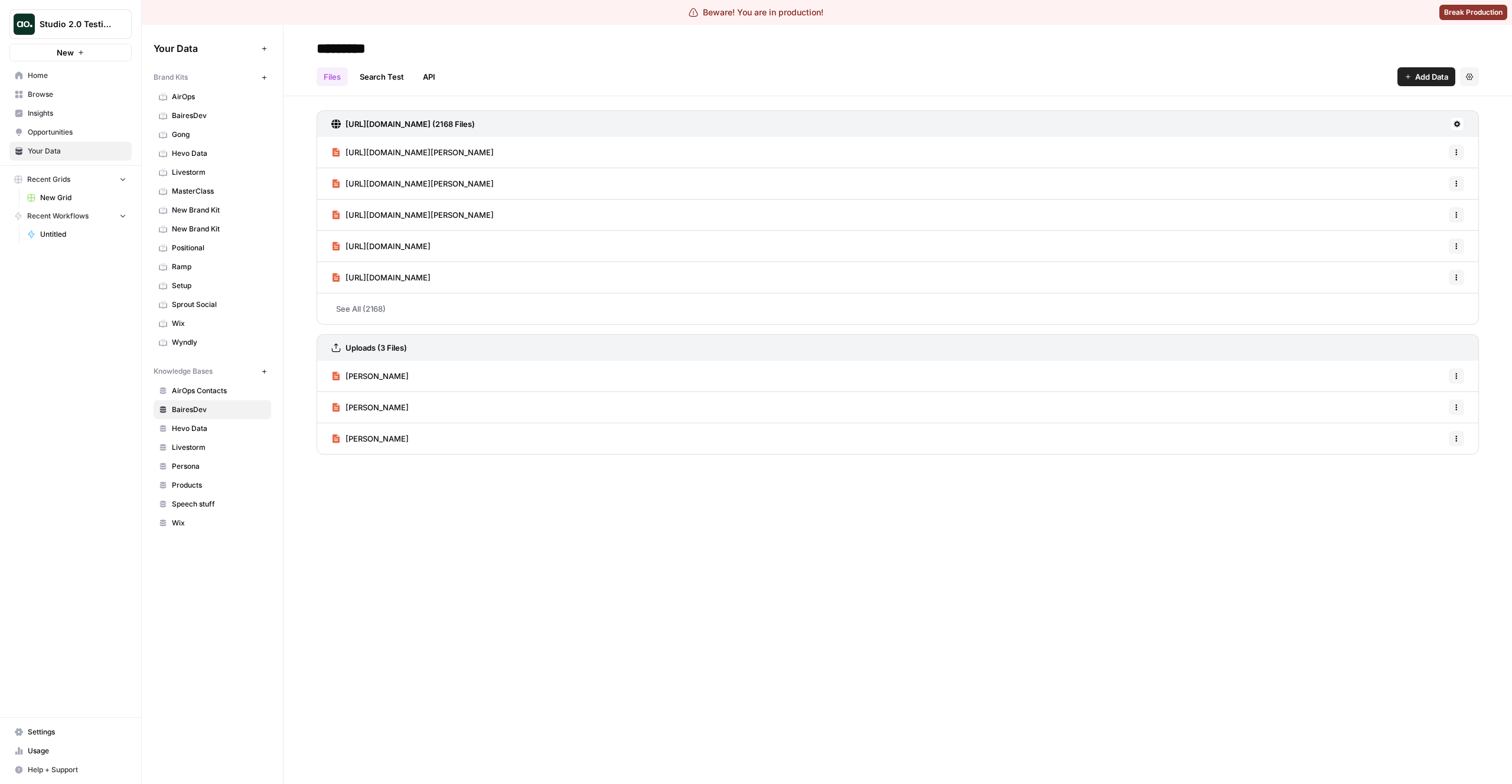
click at [364, 380] on span "[PERSON_NAME]" at bounding box center [377, 377] width 63 height 12
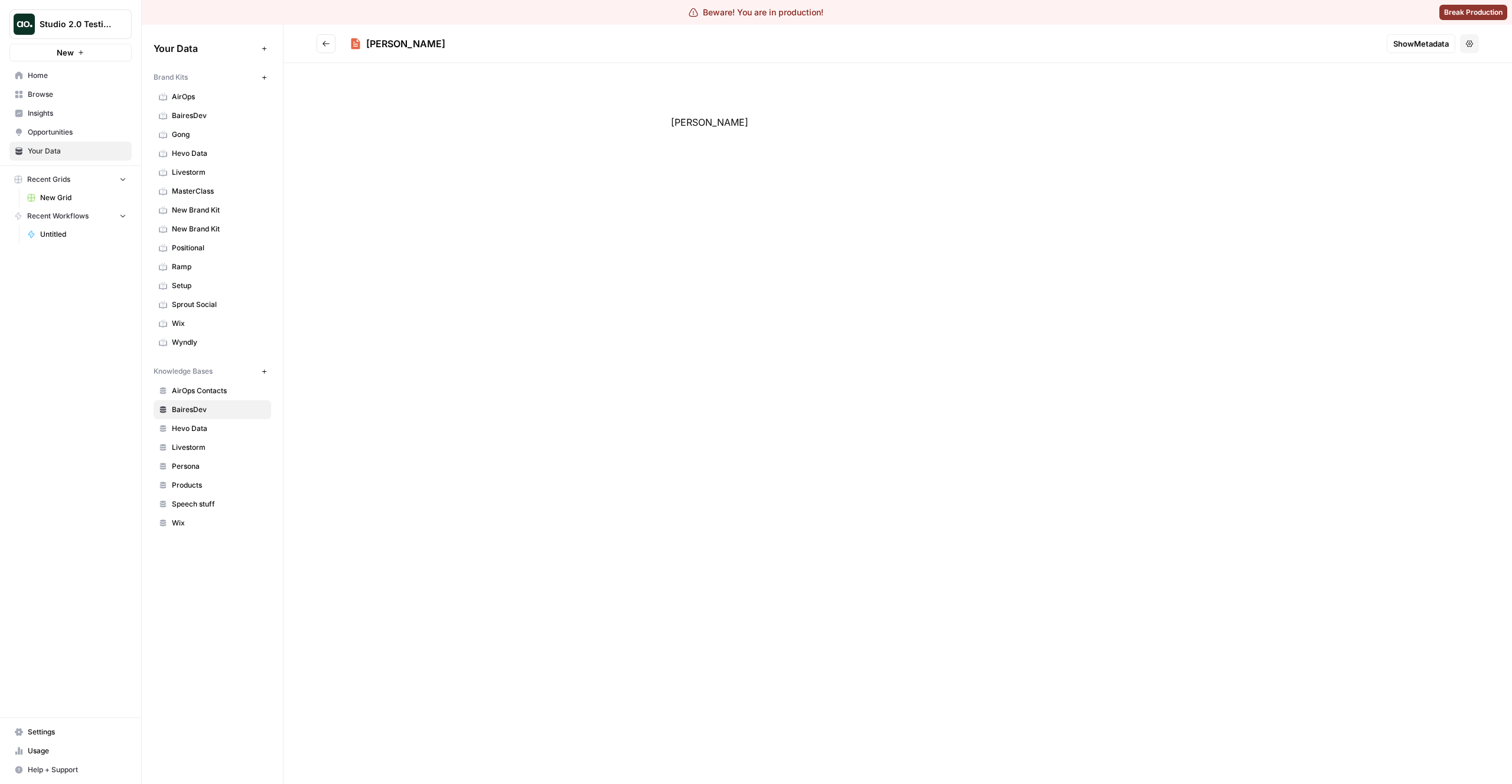
click at [327, 48] on button "Go back" at bounding box center [326, 43] width 19 height 19
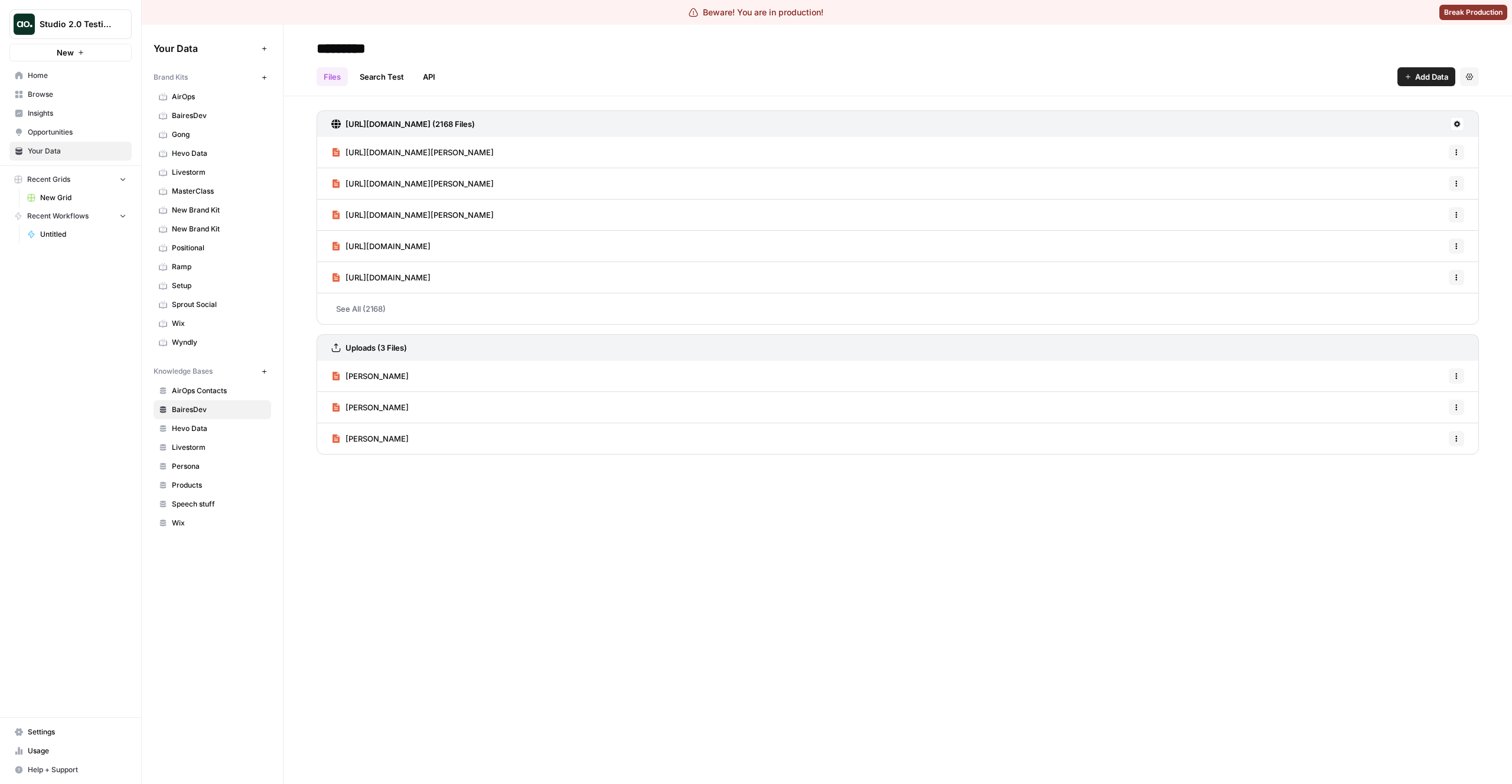
click at [348, 406] on span "[PERSON_NAME]" at bounding box center [377, 407] width 63 height 12
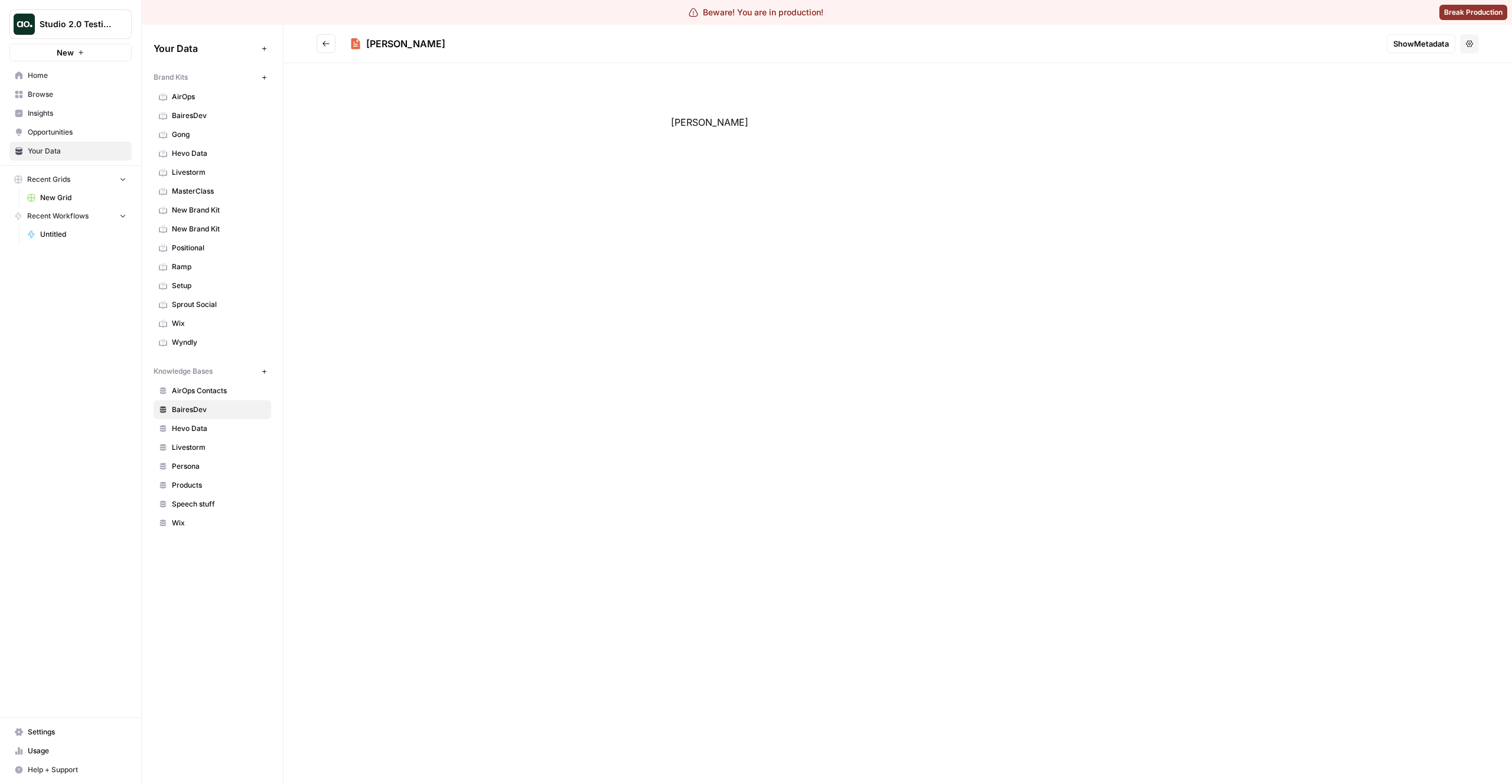
click at [329, 38] on button "Go back" at bounding box center [326, 43] width 19 height 19
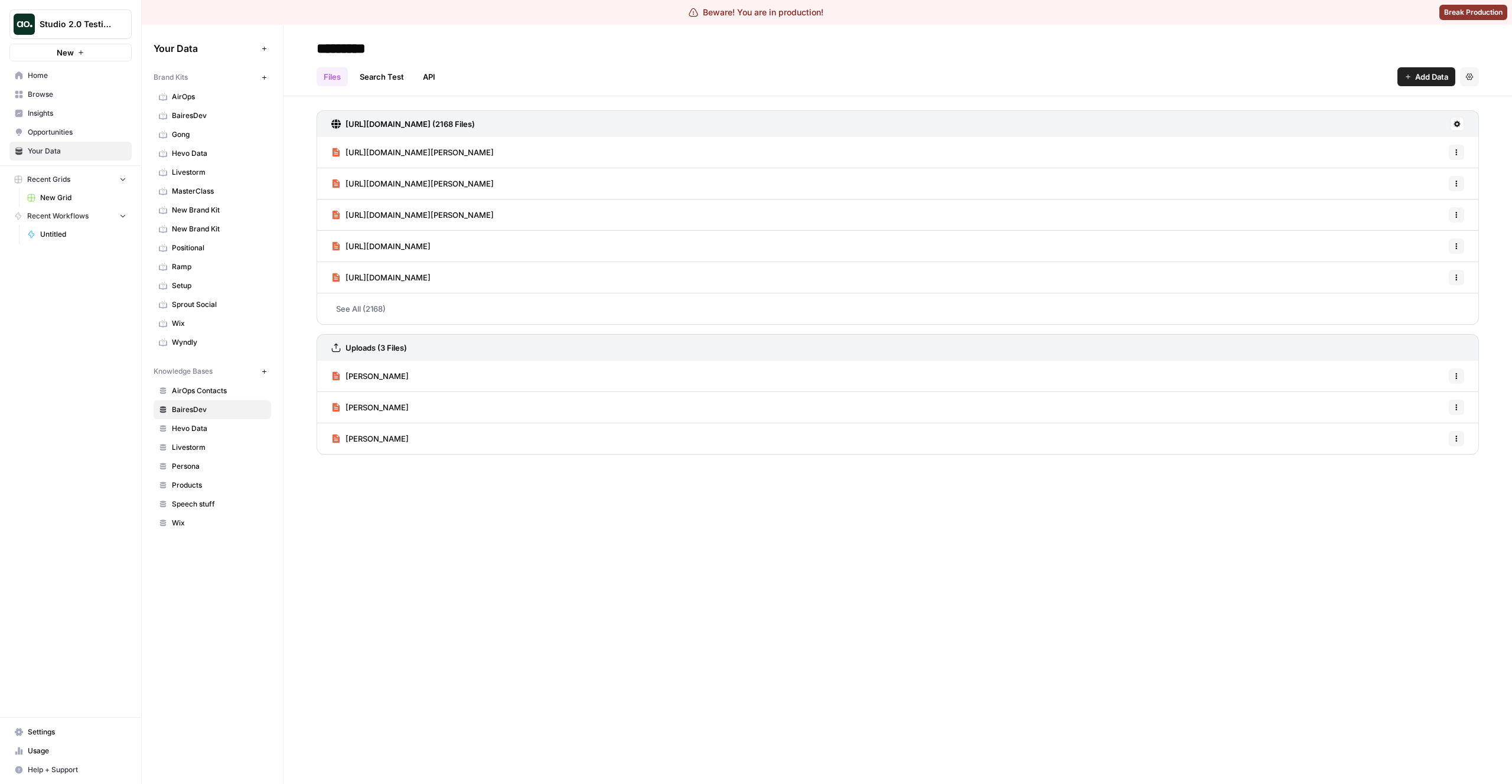
click at [353, 377] on span "[PERSON_NAME]" at bounding box center [377, 377] width 63 height 12
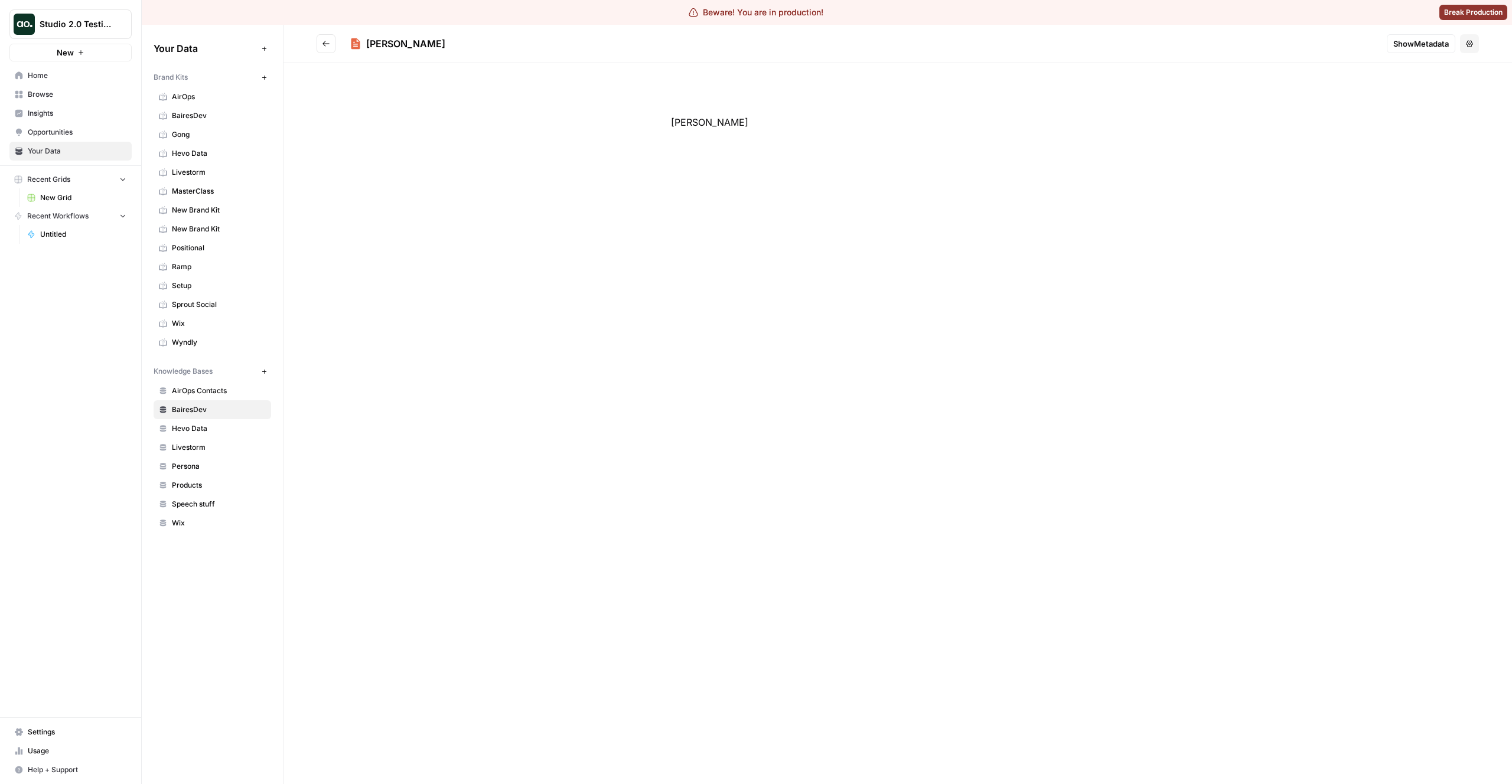
drag, startPoint x: 362, startPoint y: 45, endPoint x: 347, endPoint y: 46, distance: 15.0
click at [347, 46] on h2 "[PERSON_NAME]" at bounding box center [847, 43] width 1061 height 19
drag, startPoint x: 350, startPoint y: 34, endPoint x: 391, endPoint y: 40, distance: 41.4
click at [391, 40] on header "[PERSON_NAME] Show Metadata Options" at bounding box center [898, 43] width 1229 height 38
click at [365, 44] on div "[PERSON_NAME]" at bounding box center [863, 43] width 1027 height 14
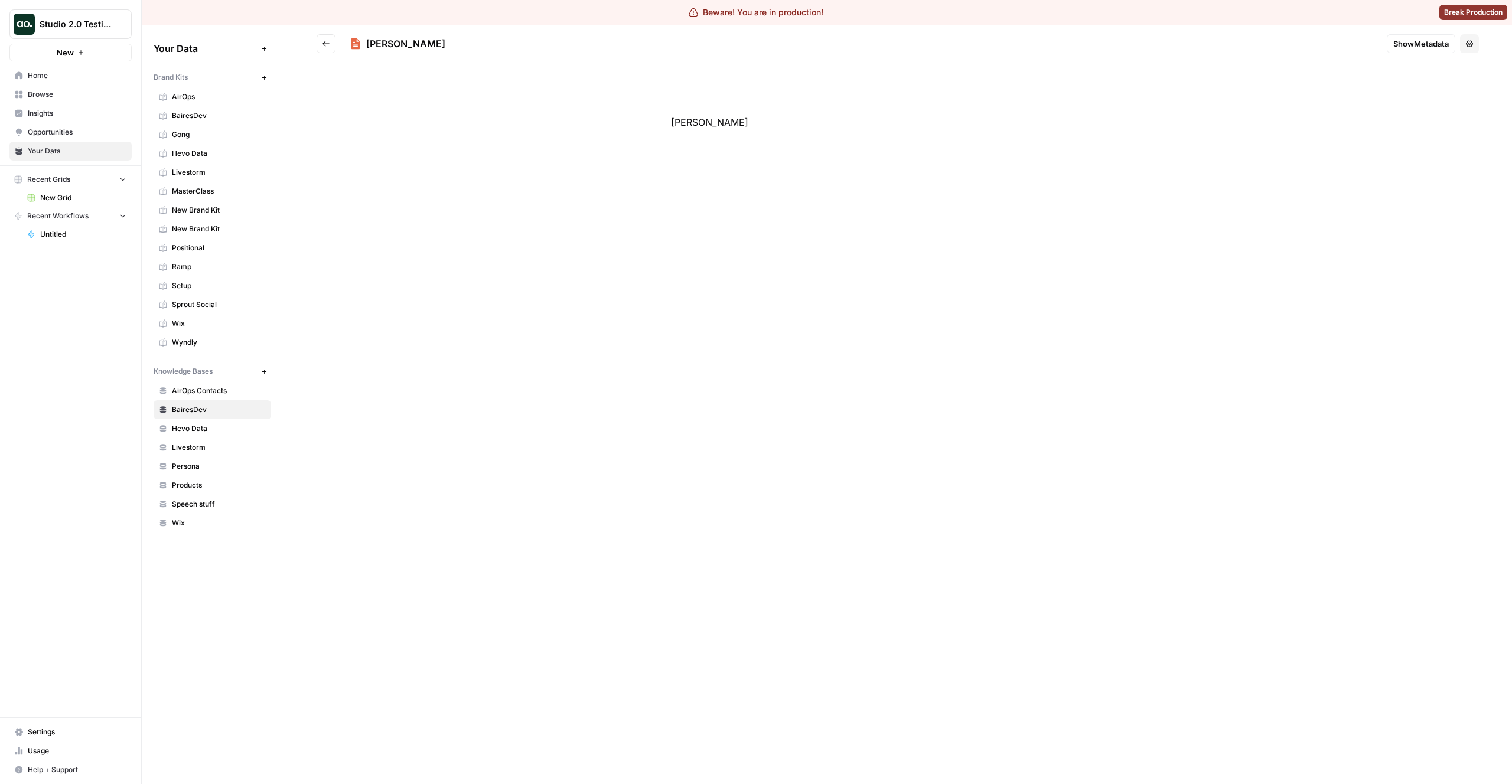
click at [365, 44] on div "[PERSON_NAME]" at bounding box center [863, 43] width 1027 height 14
click at [396, 45] on div "[PERSON_NAME]" at bounding box center [863, 43] width 1027 height 14
drag, startPoint x: 367, startPoint y: 41, endPoint x: 352, endPoint y: 43, distance: 15.1
click at [352, 43] on div "[PERSON_NAME]" at bounding box center [863, 43] width 1027 height 14
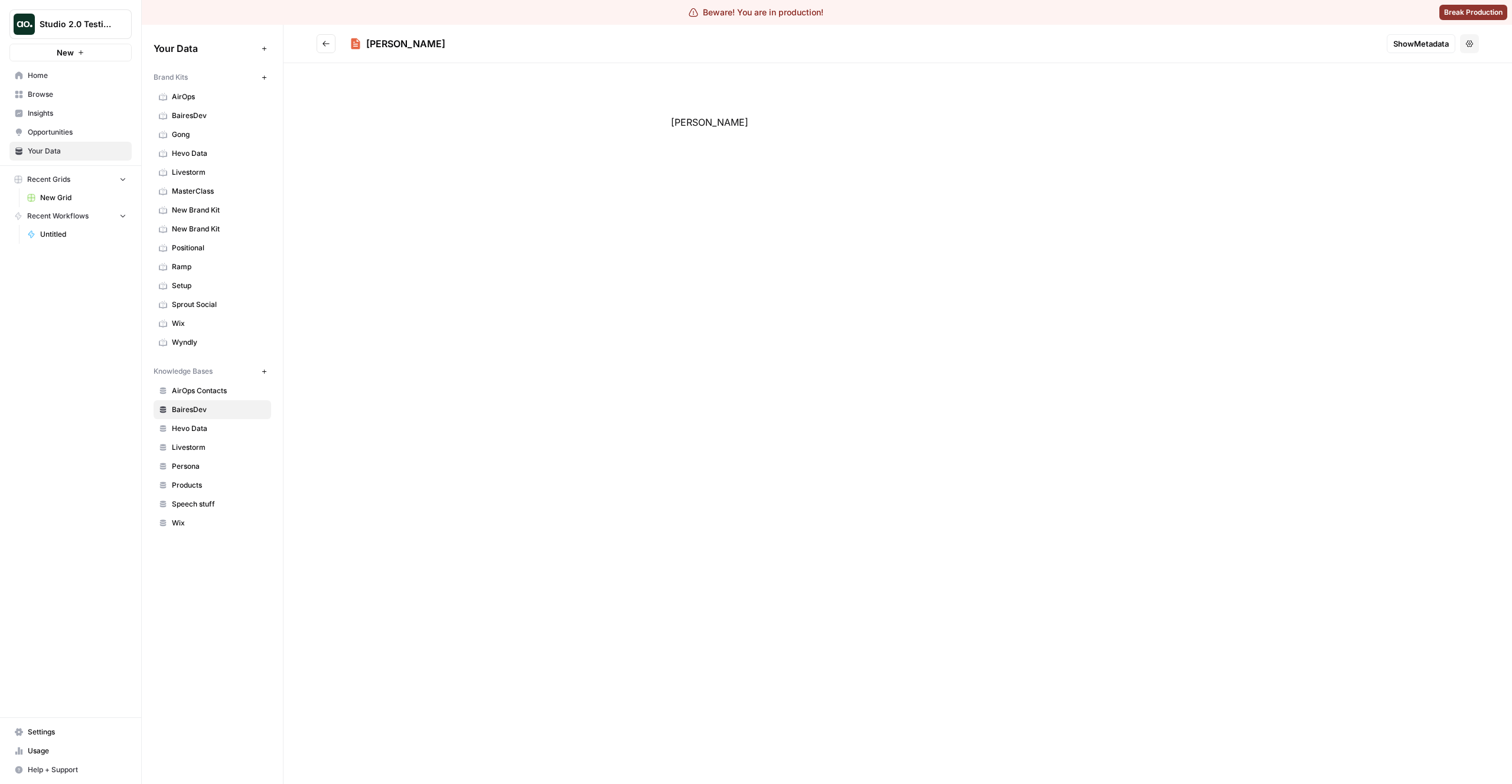
drag, startPoint x: 380, startPoint y: 40, endPoint x: 361, endPoint y: 43, distance: 19.2
click at [361, 43] on div "[PERSON_NAME]" at bounding box center [863, 43] width 1027 height 14
click at [383, 44] on div "[PERSON_NAME]" at bounding box center [406, 43] width 79 height 14
click at [359, 43] on icon at bounding box center [356, 43] width 9 height 10
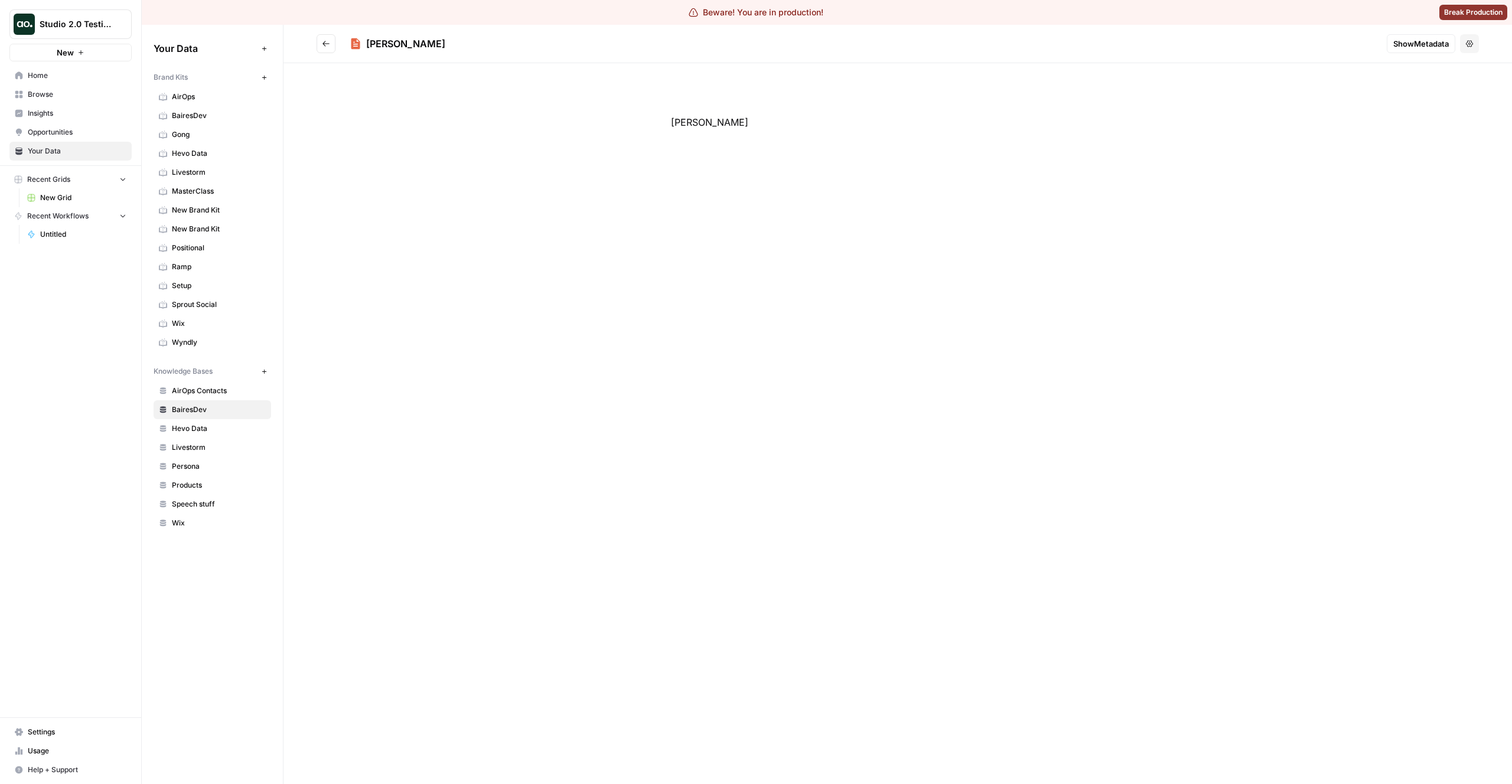
click at [320, 46] on button "Go back" at bounding box center [326, 43] width 19 height 19
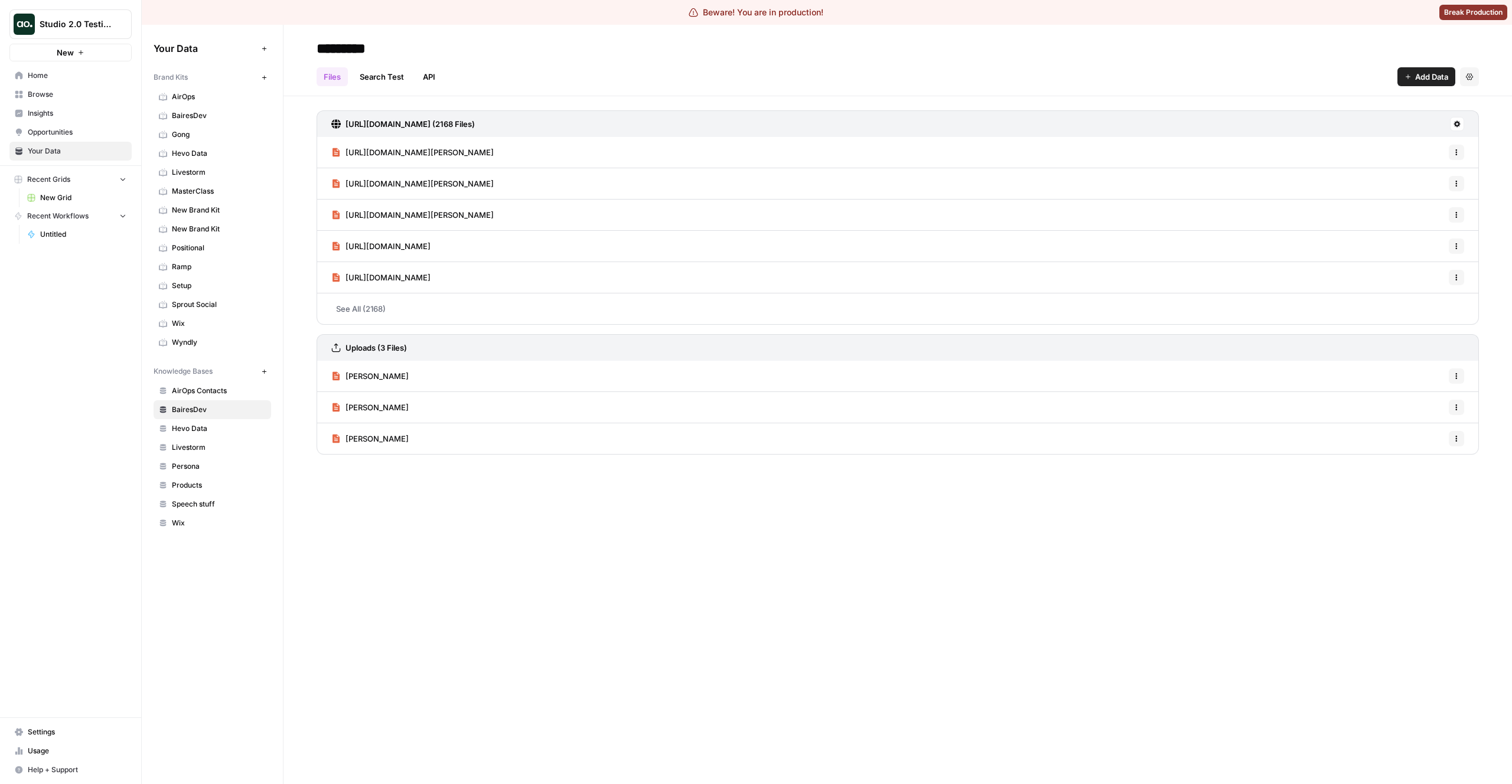
click at [168, 434] on link "Hevo Data" at bounding box center [212, 428] width 118 height 19
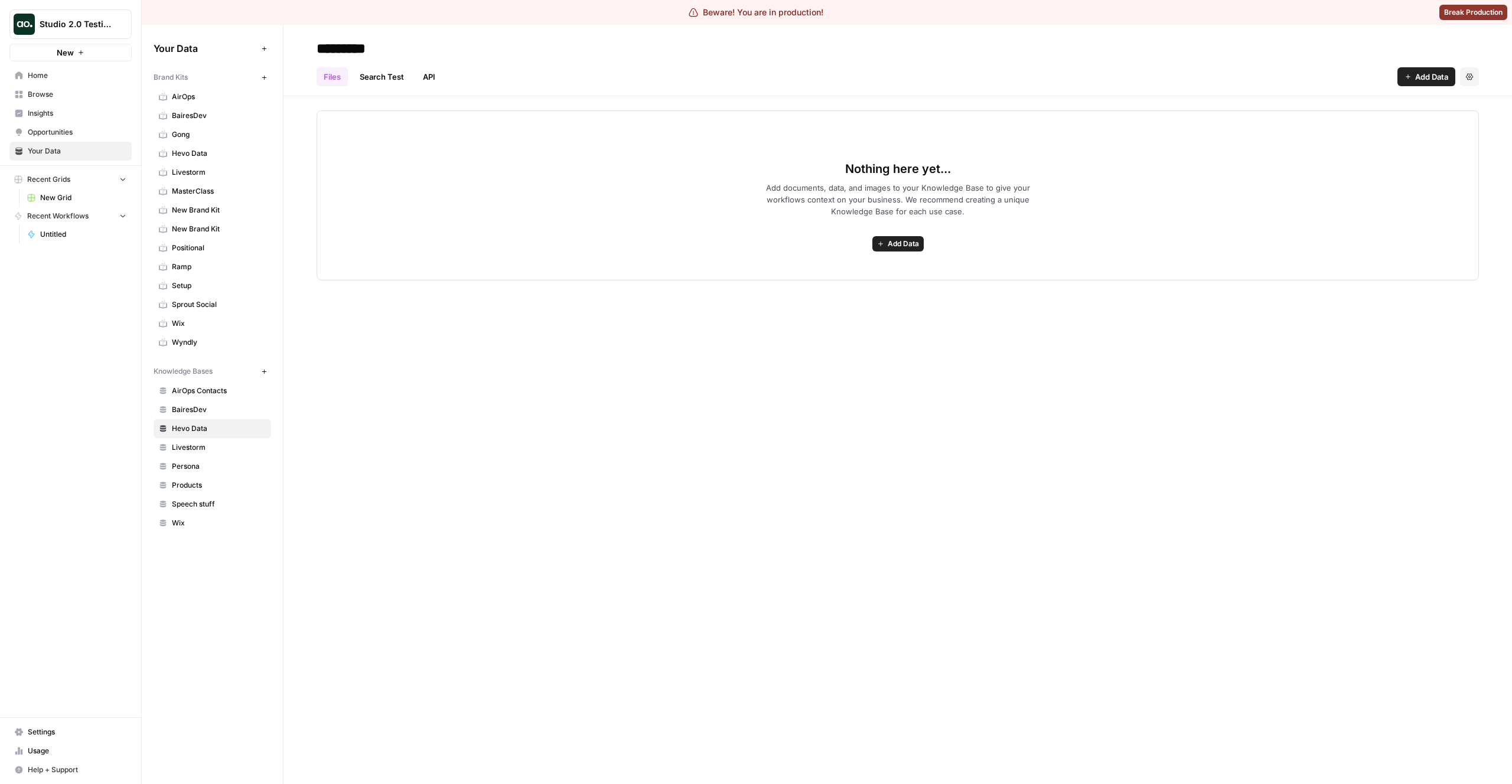
click at [10, 80] on link "Home" at bounding box center [70, 75] width 122 height 19
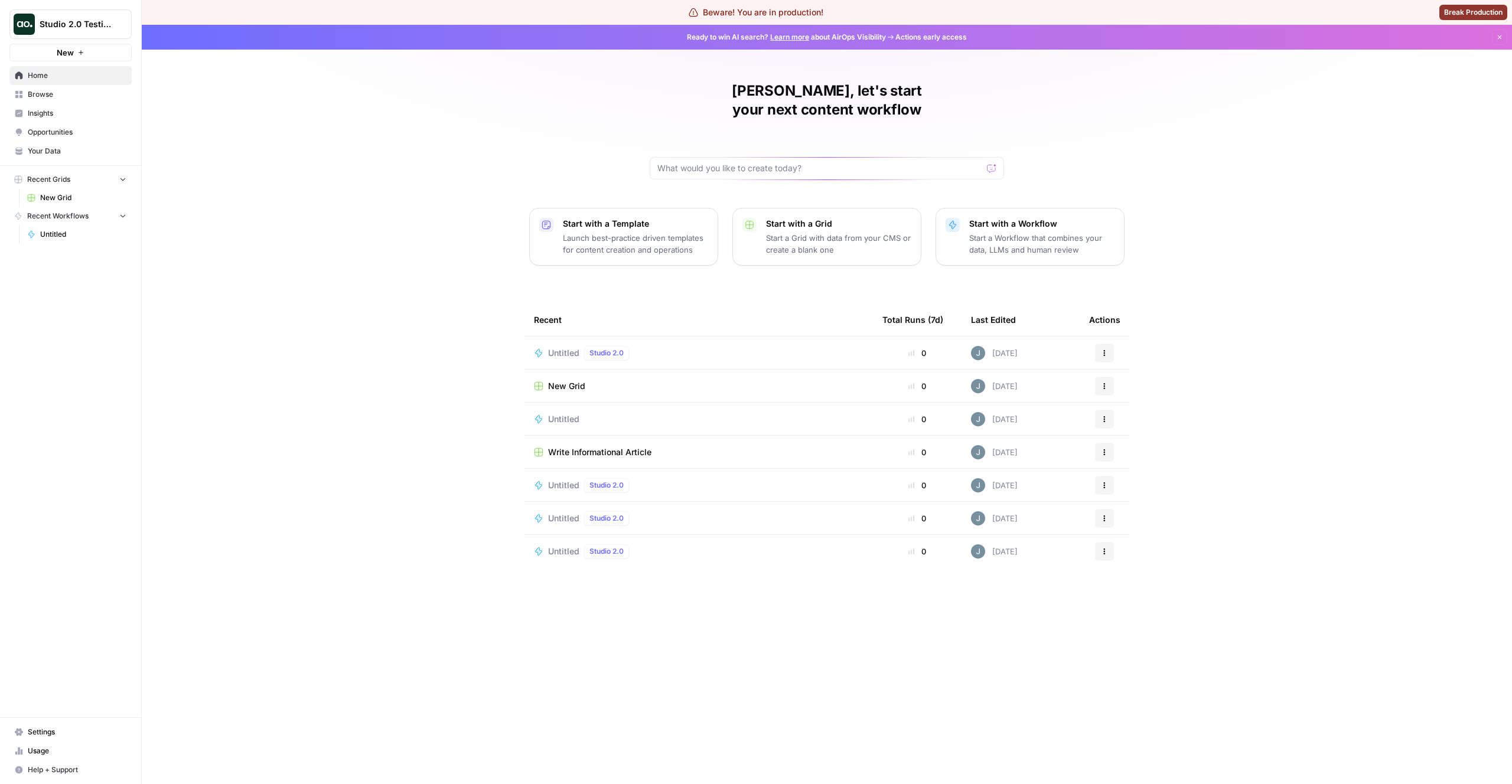
click at [47, 96] on span "Browse" at bounding box center [77, 94] width 99 height 10
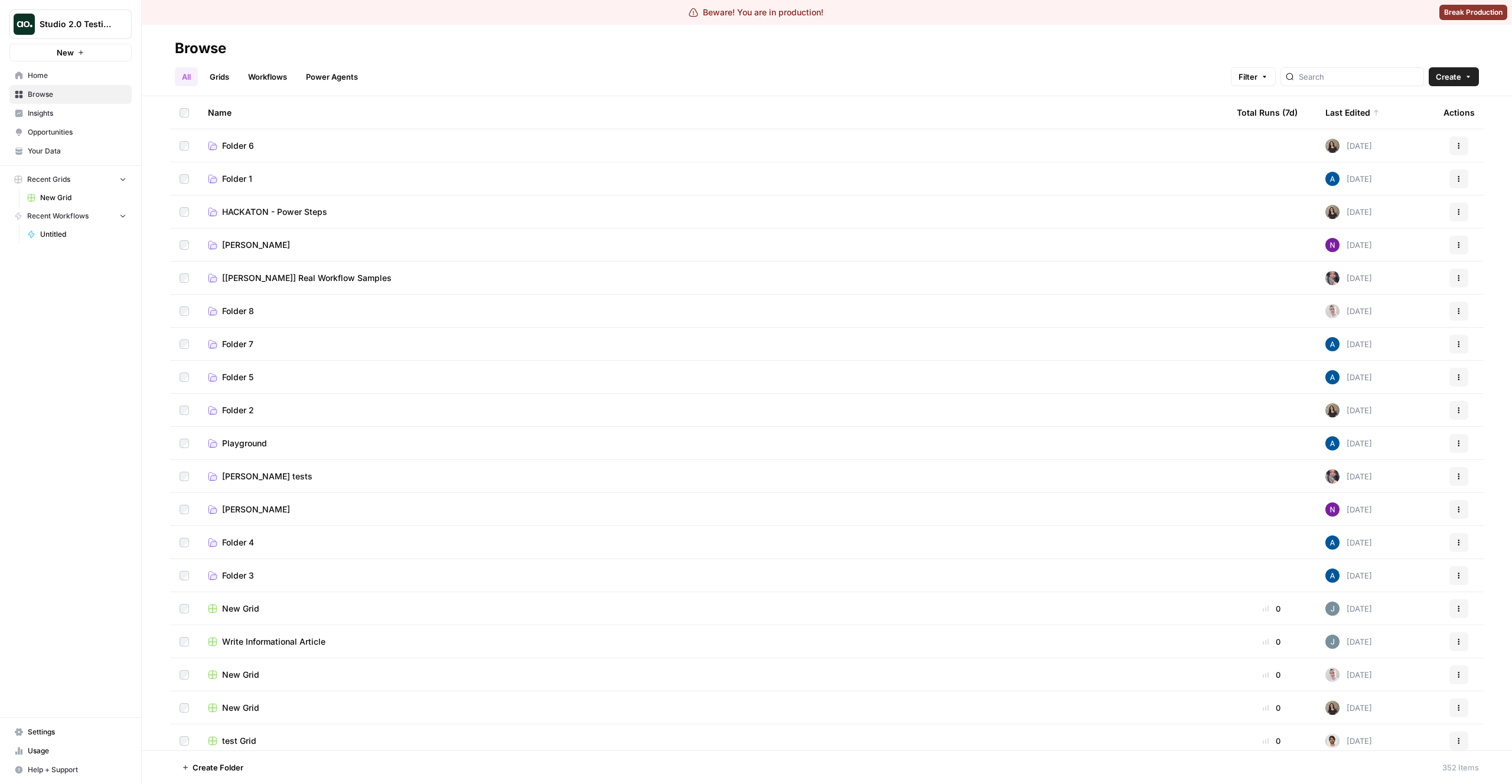
click at [26, 153] on link "Your Data" at bounding box center [70, 151] width 122 height 19
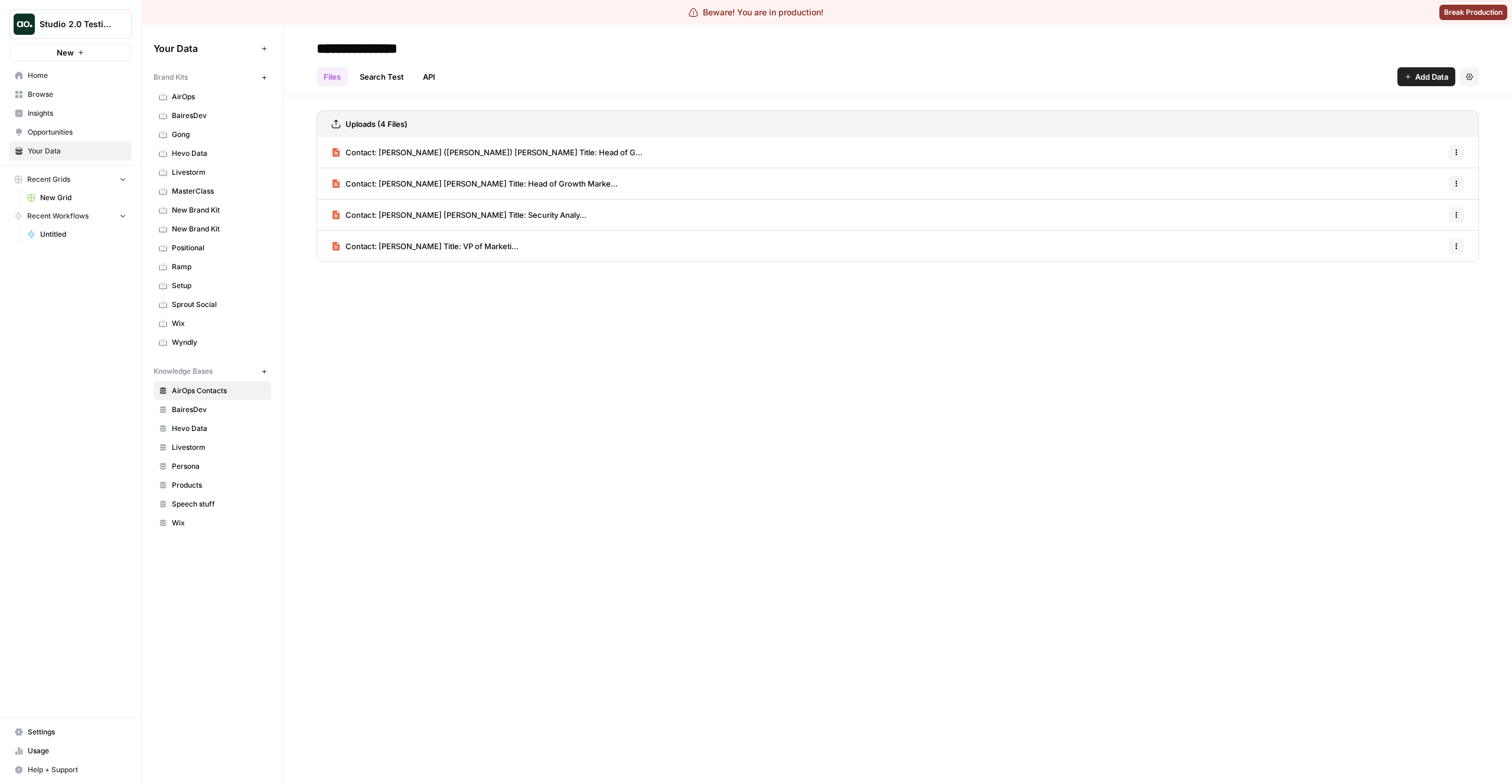
click at [177, 413] on span "BairesDev" at bounding box center [219, 410] width 94 height 10
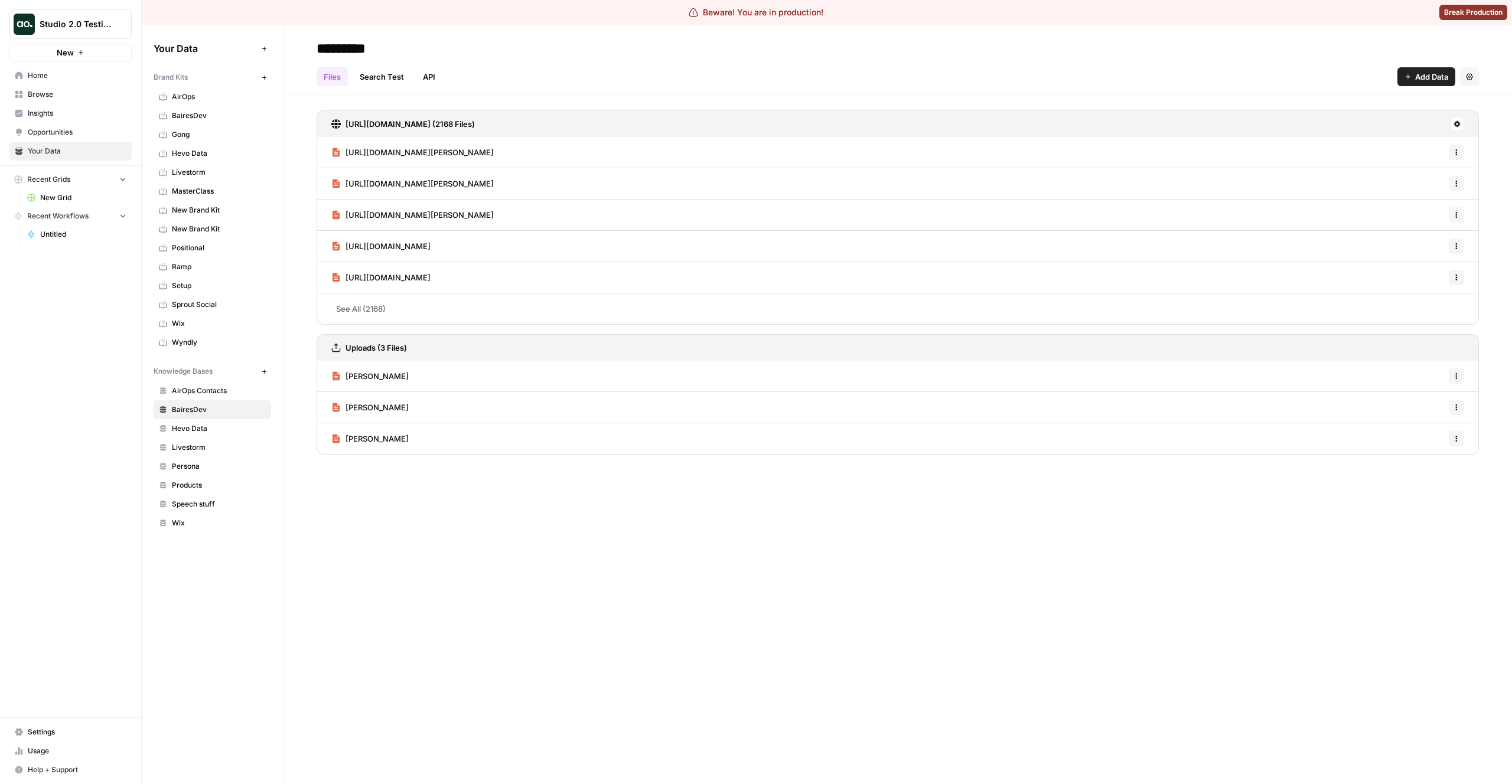
click at [494, 151] on span "[URL][DOMAIN_NAME][PERSON_NAME]" at bounding box center [419, 153] width 148 height 12
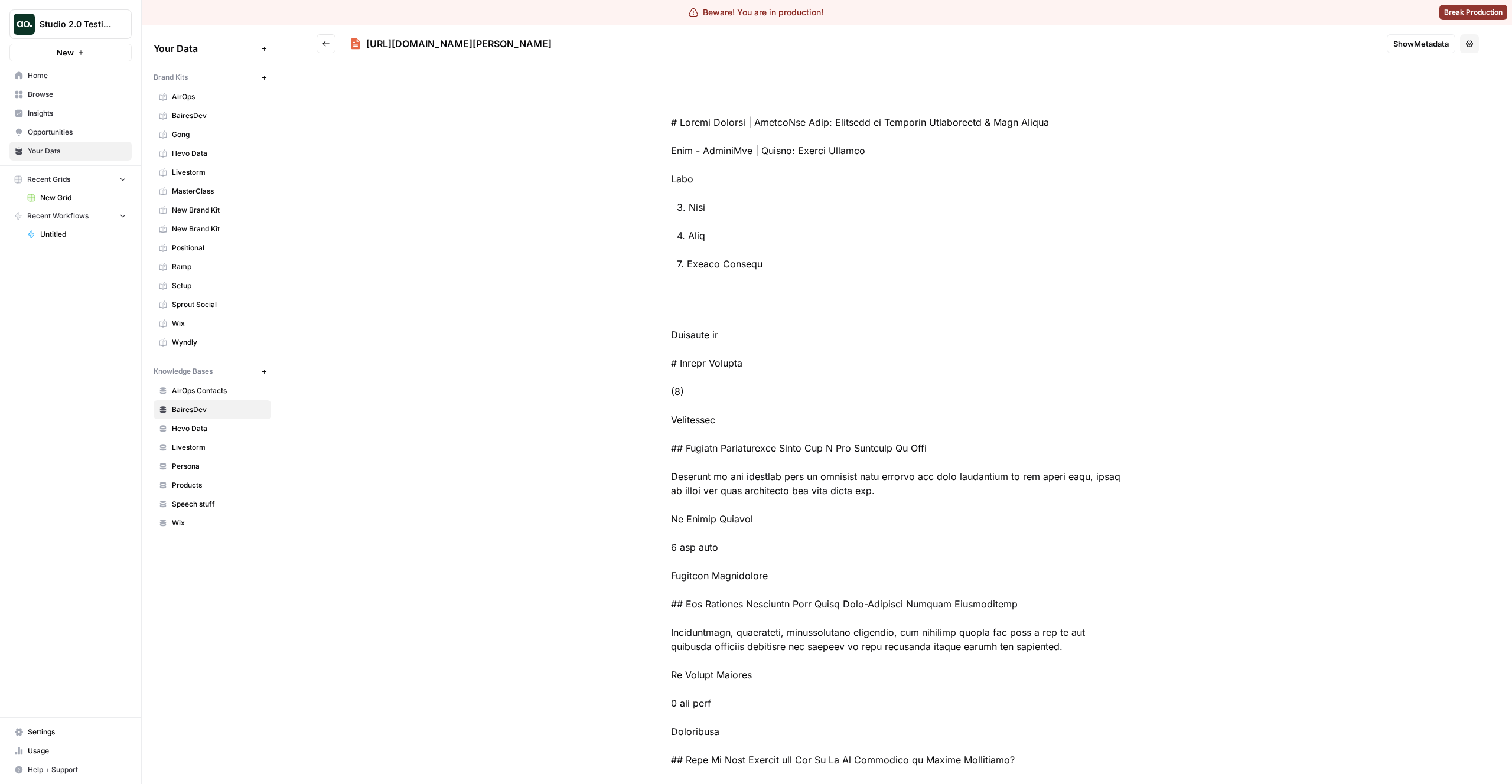
click at [34, 102] on link "Browse" at bounding box center [70, 94] width 122 height 19
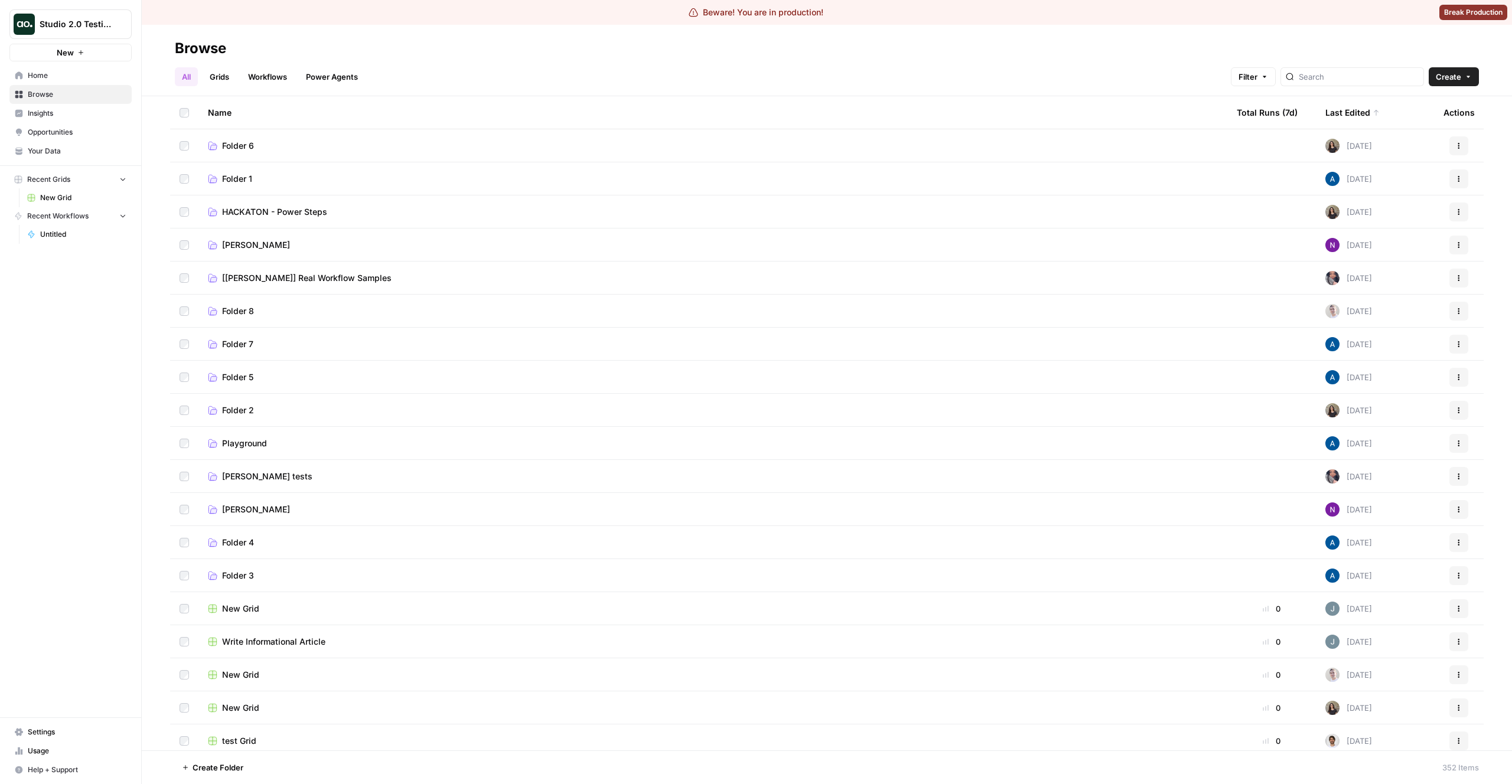
click at [183, 118] on div at bounding box center [184, 112] width 10 height 32
drag, startPoint x: 1463, startPoint y: 770, endPoint x: 1397, endPoint y: 771, distance: 66.0
click at [1397, 771] on footer "Create Folder from Selection More Options Cancel 352 Items" at bounding box center [827, 767] width 1370 height 34
click at [1433, 772] on footer "Create Folder from Selection More Options Cancel 352 Items" at bounding box center [827, 767] width 1370 height 34
click at [324, 763] on button "Cancel" at bounding box center [340, 768] width 40 height 19
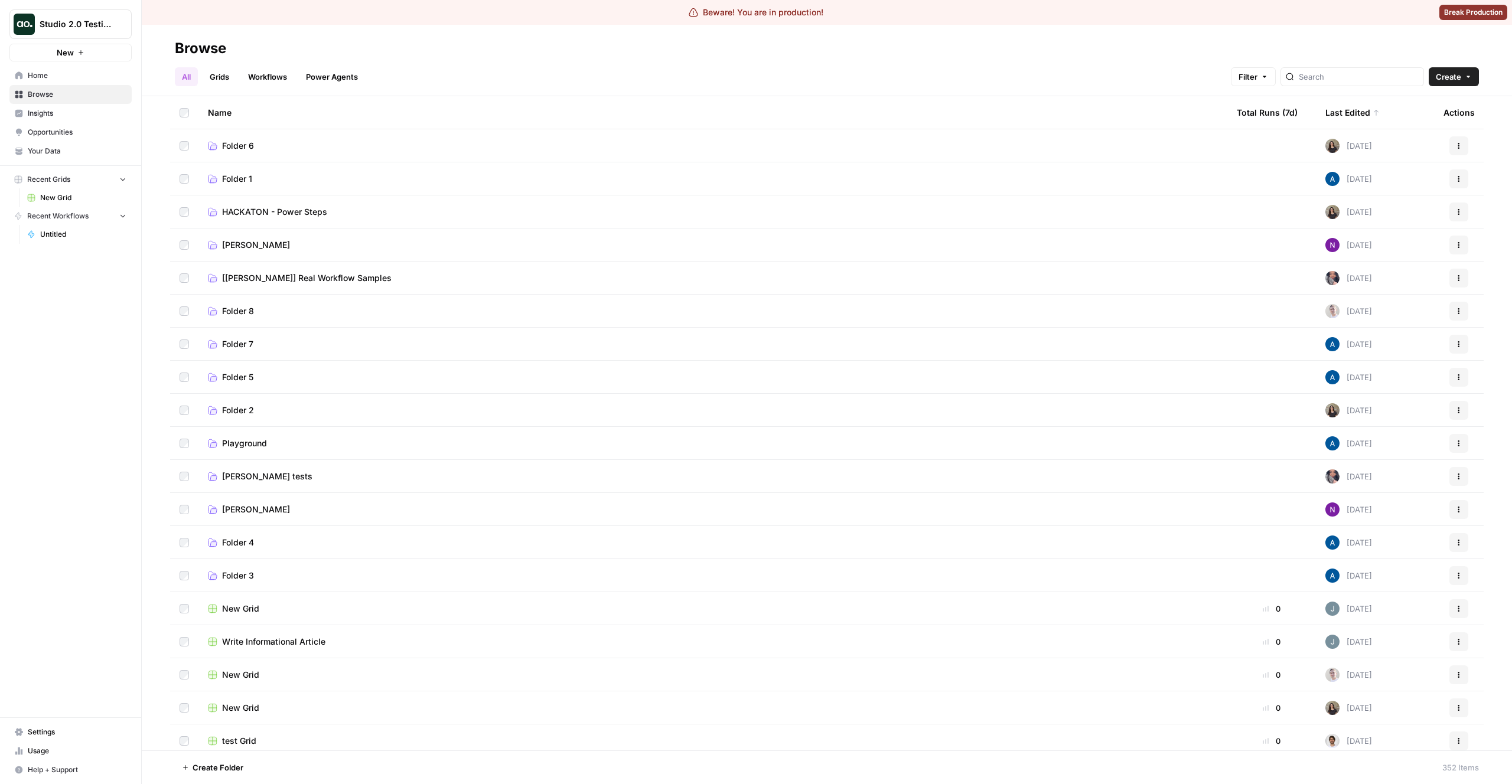
click at [54, 75] on span "Home" at bounding box center [77, 76] width 99 height 10
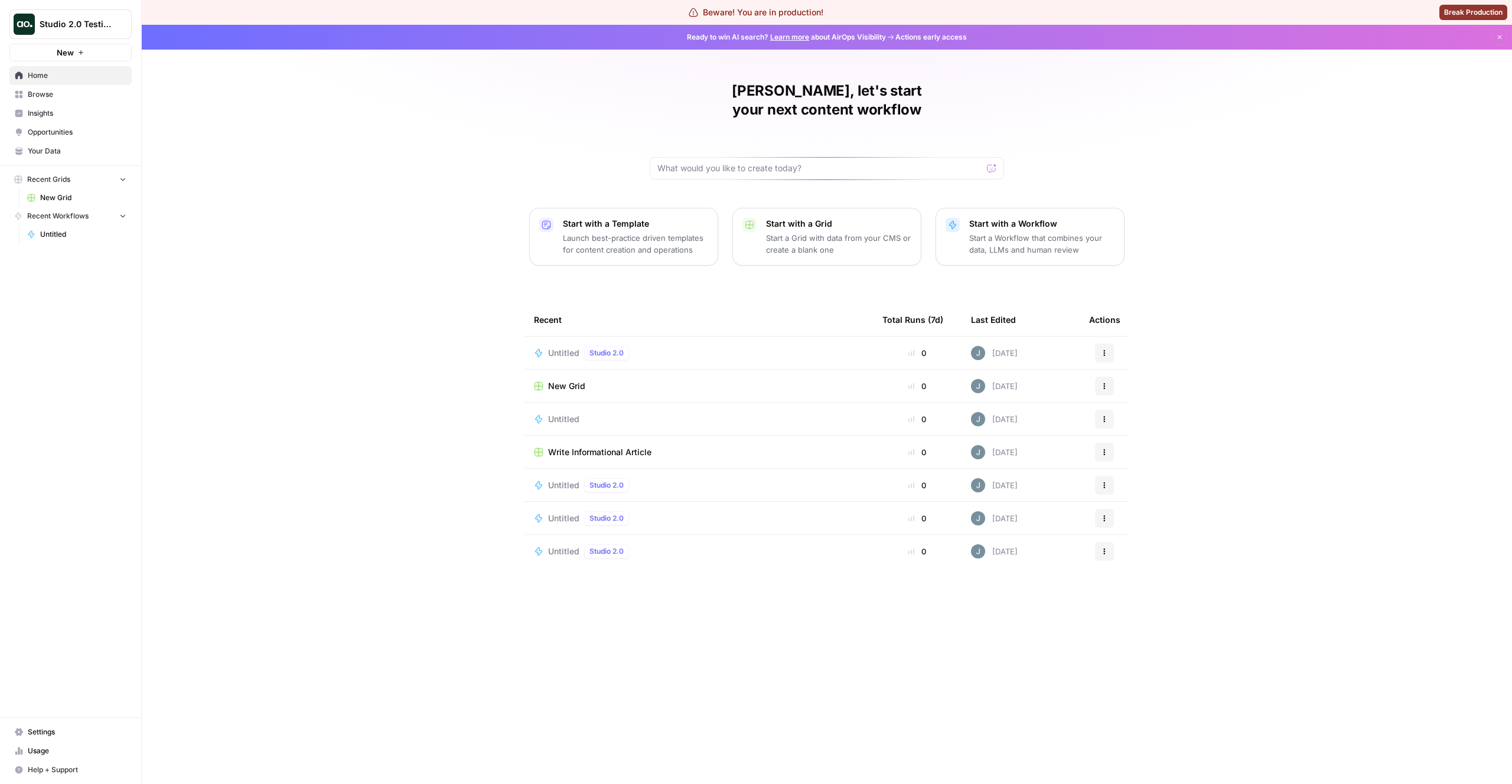
click at [219, 200] on div "[PERSON_NAME], let's start your next content workflow Start with a Template Lau…" at bounding box center [827, 404] width 1370 height 759
click at [569, 347] on span "Untitled" at bounding box center [564, 353] width 31 height 12
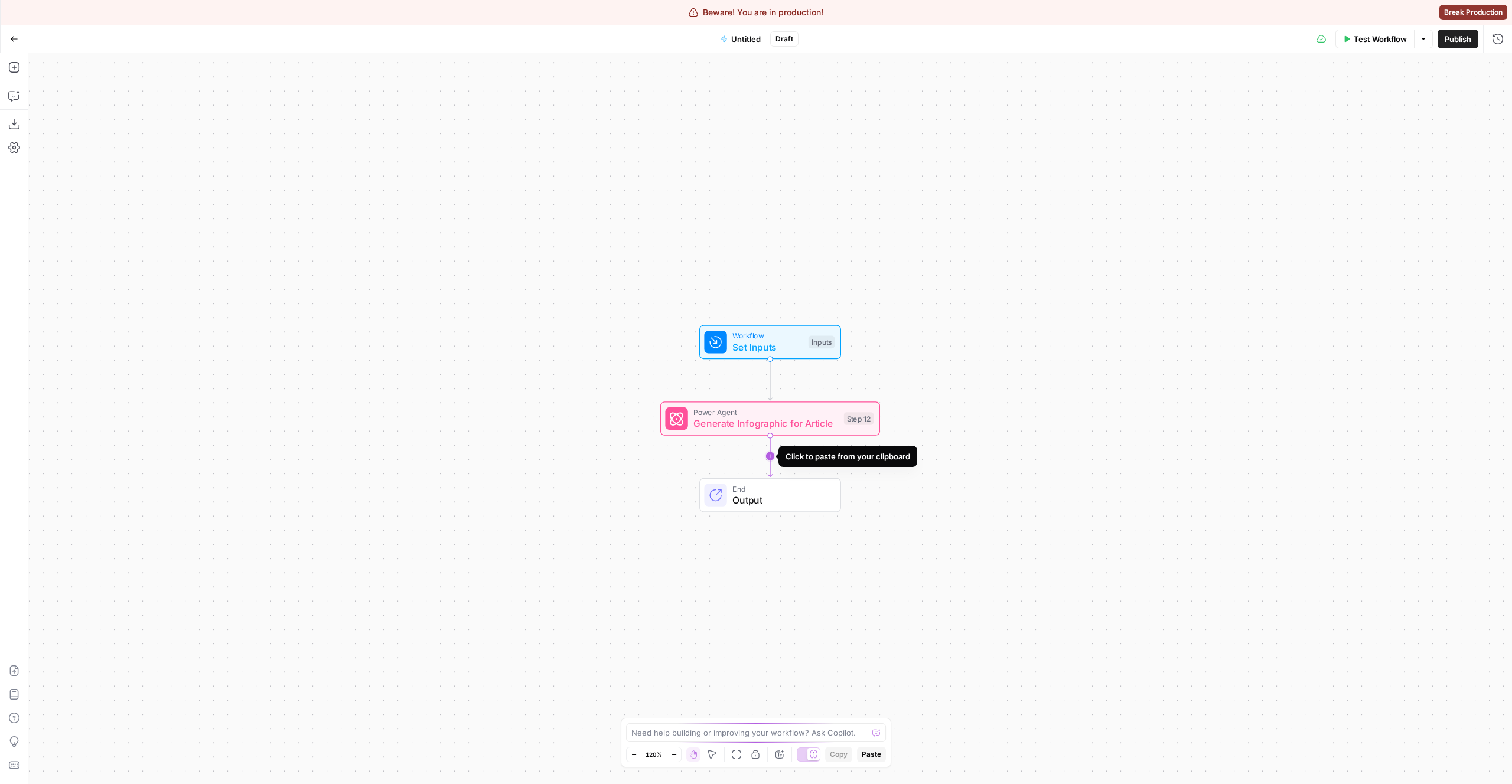
click at [772, 456] on icon "Edge from step_12 to end" at bounding box center [770, 456] width 4 height 41
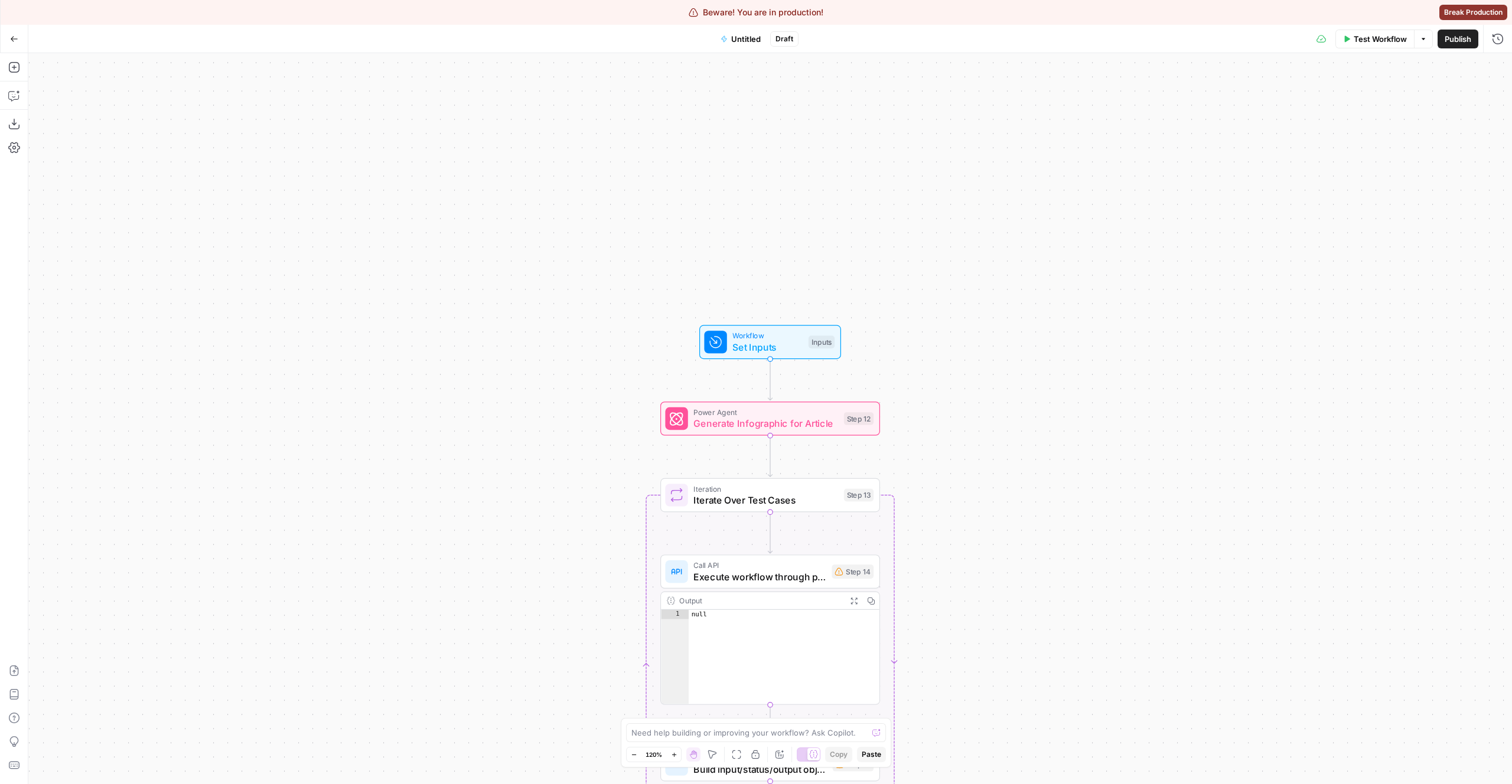
click at [1, 37] on div "Go Back" at bounding box center [14, 38] width 28 height 28
click at [12, 37] on icon "button" at bounding box center [13, 39] width 8 height 8
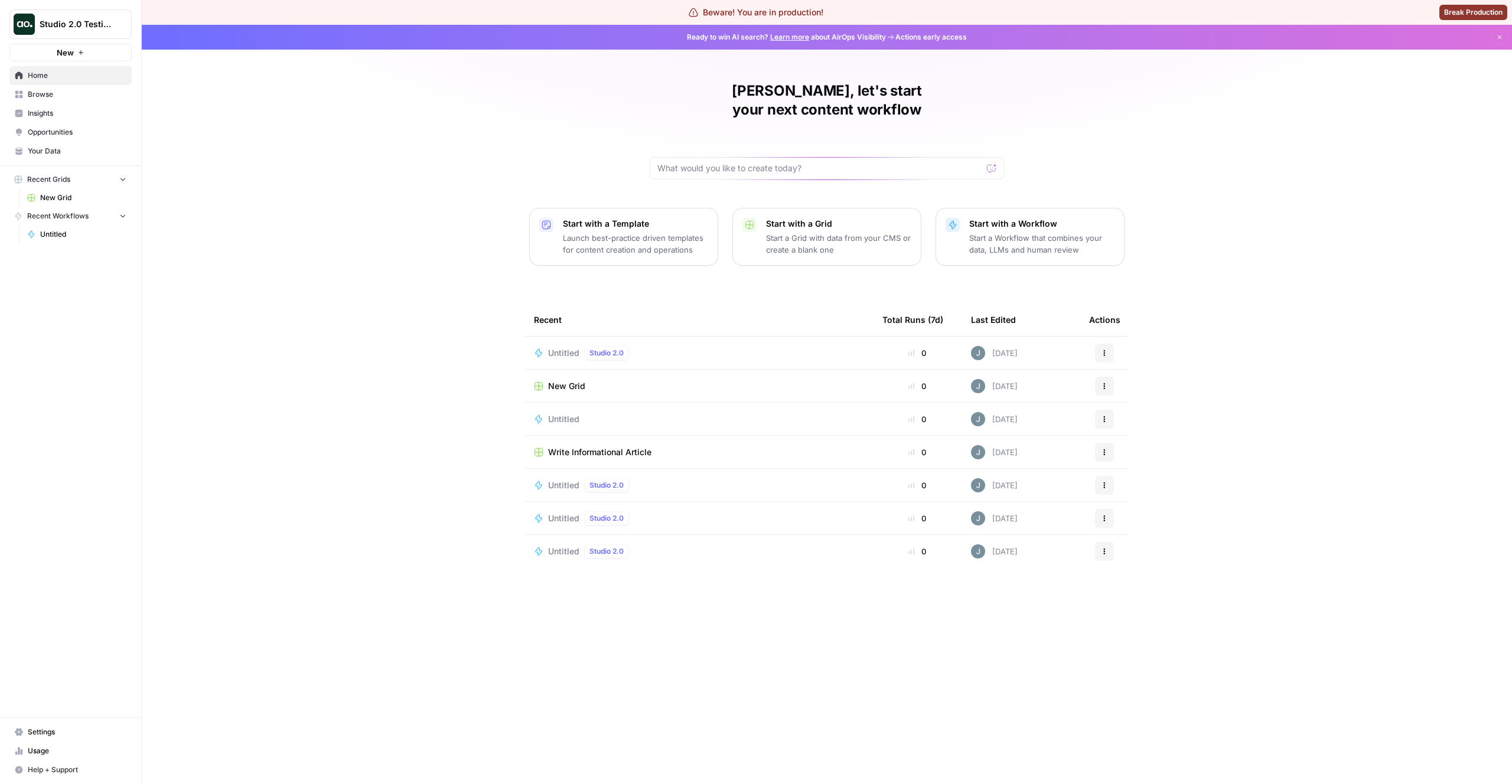
click at [560, 347] on span "Untitled" at bounding box center [564, 353] width 31 height 12
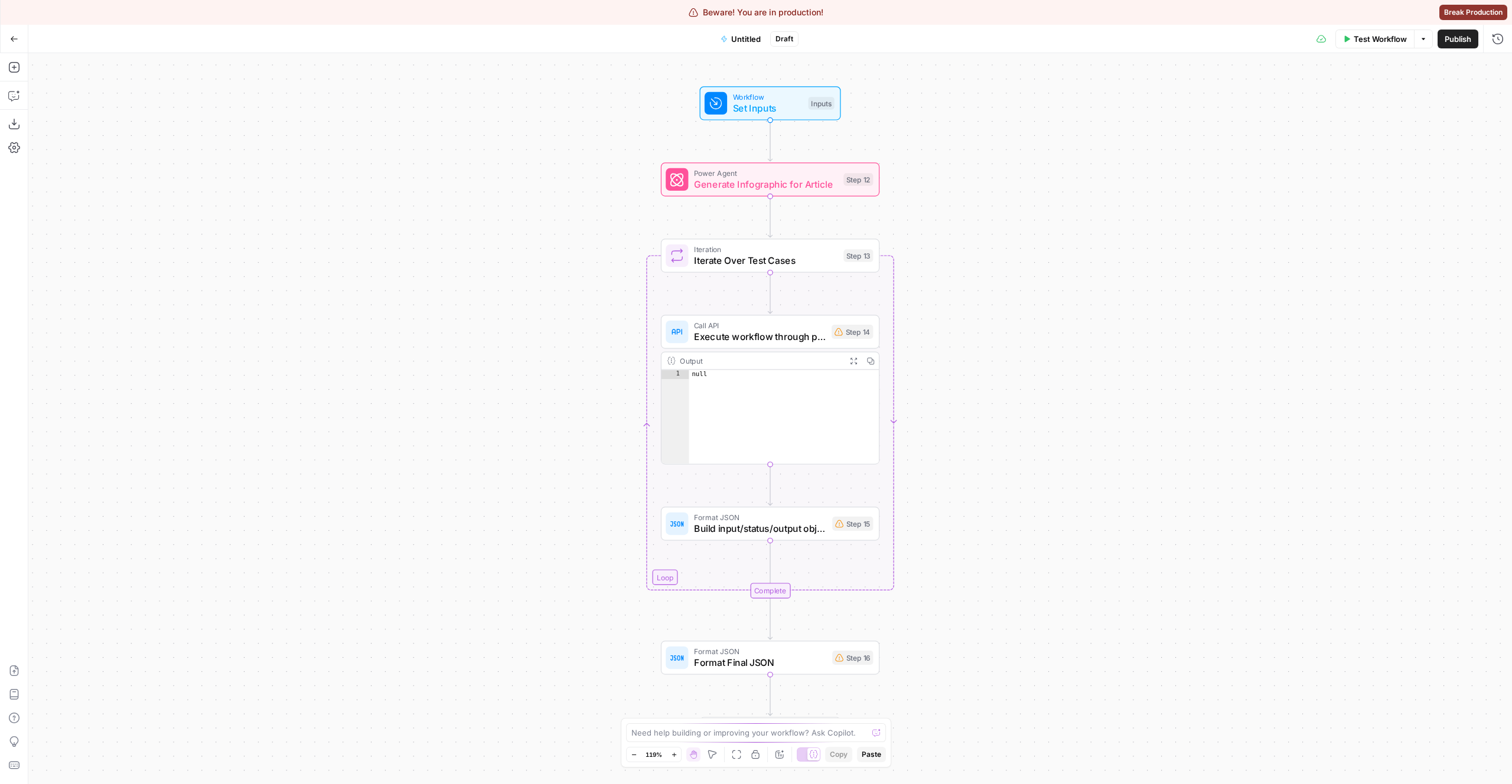
click at [750, 36] on span "Untitled" at bounding box center [745, 39] width 29 height 12
click at [122, 83] on input "Name" at bounding box center [149, 88] width 217 height 12
type input "j"
click at [180, 40] on div "Workflow Settings" at bounding box center [139, 43] width 209 height 12
click at [256, 40] on icon "button" at bounding box center [256, 43] width 4 height 4
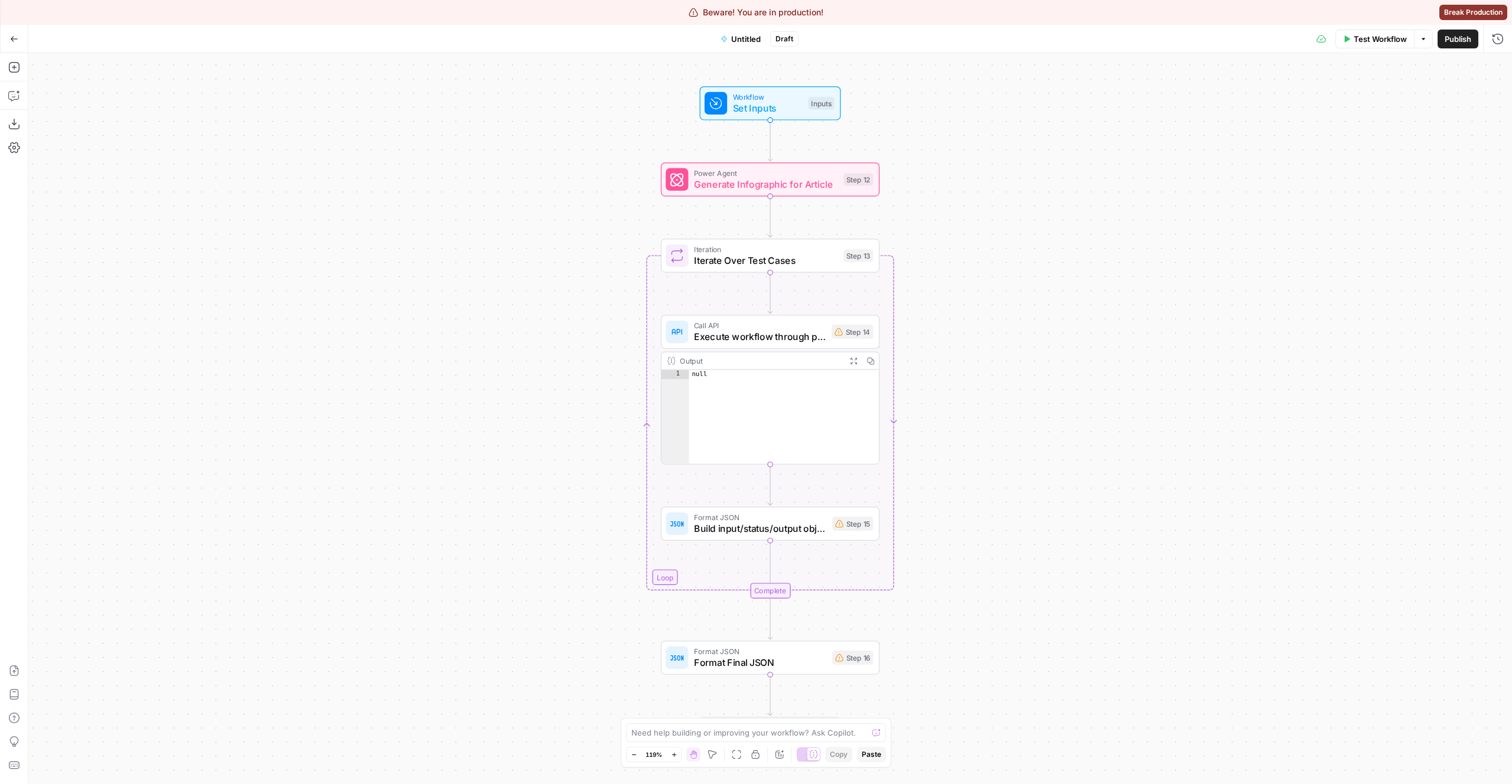
click at [15, 29] on button "Go Back" at bounding box center [14, 39] width 21 height 21
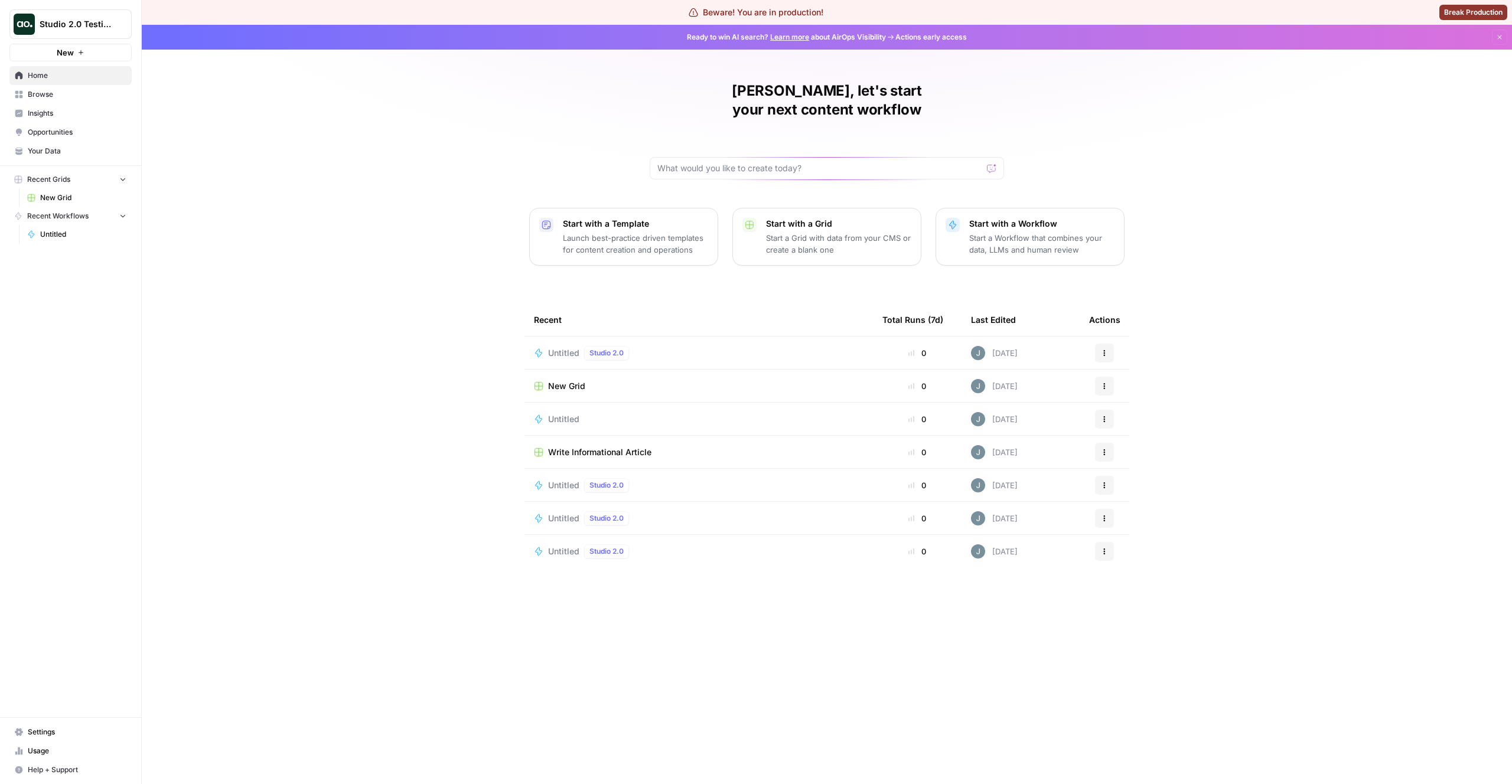
click at [476, 432] on div "[PERSON_NAME], let's start your next content workflow Start with a Template Lau…" at bounding box center [827, 404] width 1370 height 759
click at [40, 150] on span "Your Data" at bounding box center [77, 151] width 99 height 10
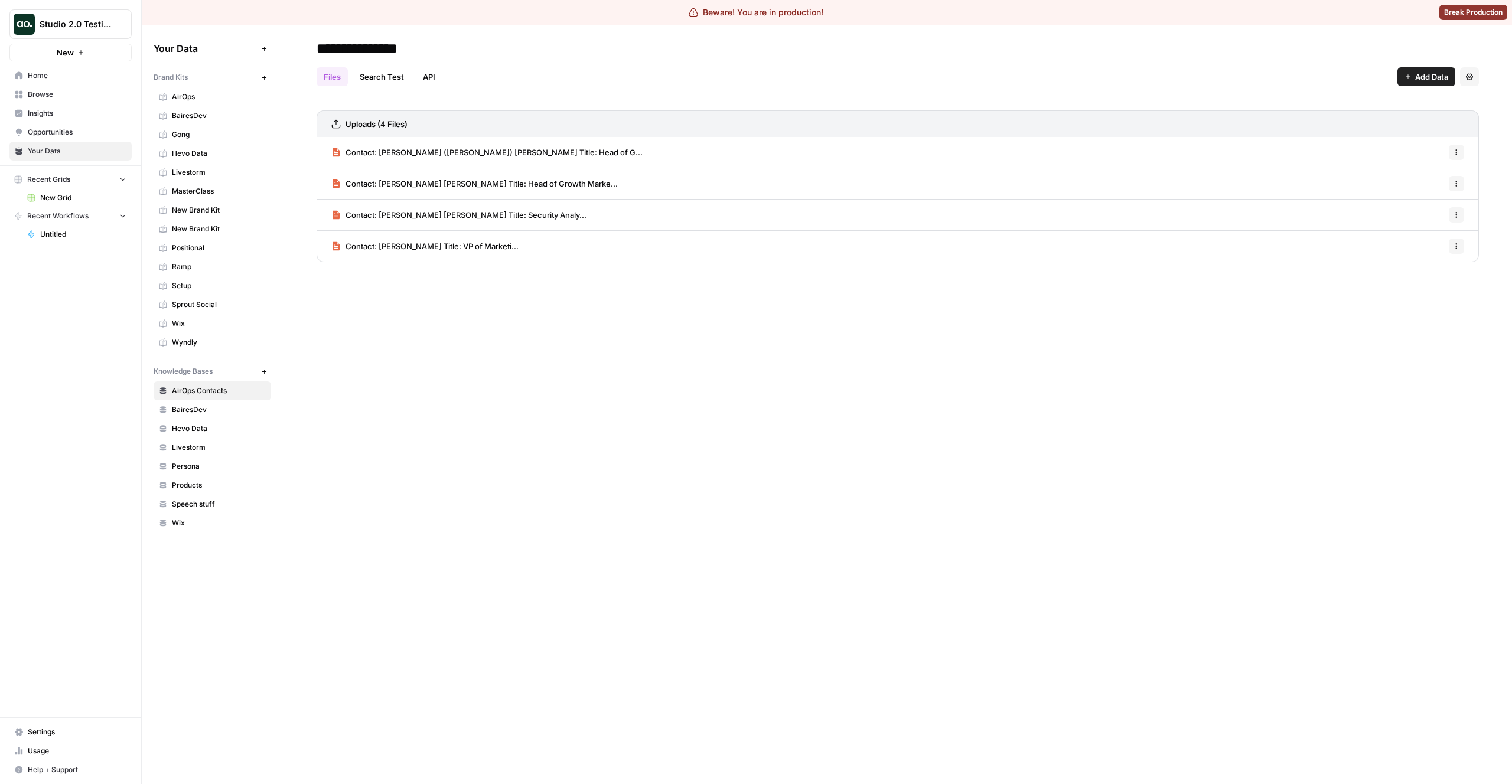
click at [392, 179] on span "Contact: [PERSON_NAME] [PERSON_NAME] Title: Head of Growth Marke..." at bounding box center [482, 183] width 273 height 12
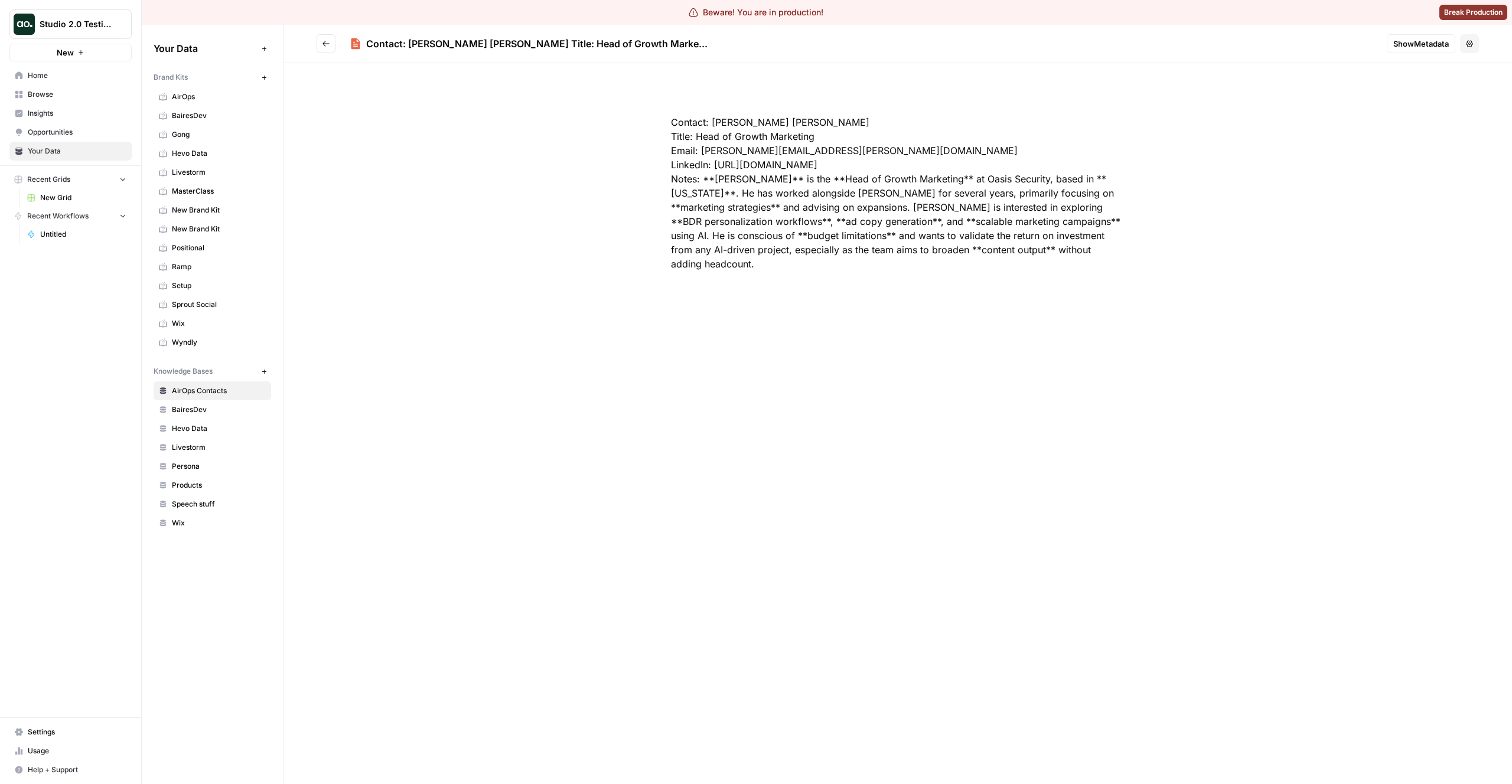
click at [708, 446] on div "Contact: [PERSON_NAME] [PERSON_NAME] Title: Head of Growth Marketing Email: [PE…" at bounding box center [898, 423] width 1229 height 721
click at [667, 279] on div "Contact: [PERSON_NAME] [PERSON_NAME] Title: Head of Growth Marketing Email: [PE…" at bounding box center [898, 193] width 529 height 213
click at [708, 124] on div "Contact: [PERSON_NAME] [PERSON_NAME] Title: Head of Growth Marketing Email: [PE…" at bounding box center [898, 193] width 529 height 213
click at [329, 46] on icon "Go back" at bounding box center [326, 43] width 8 height 8
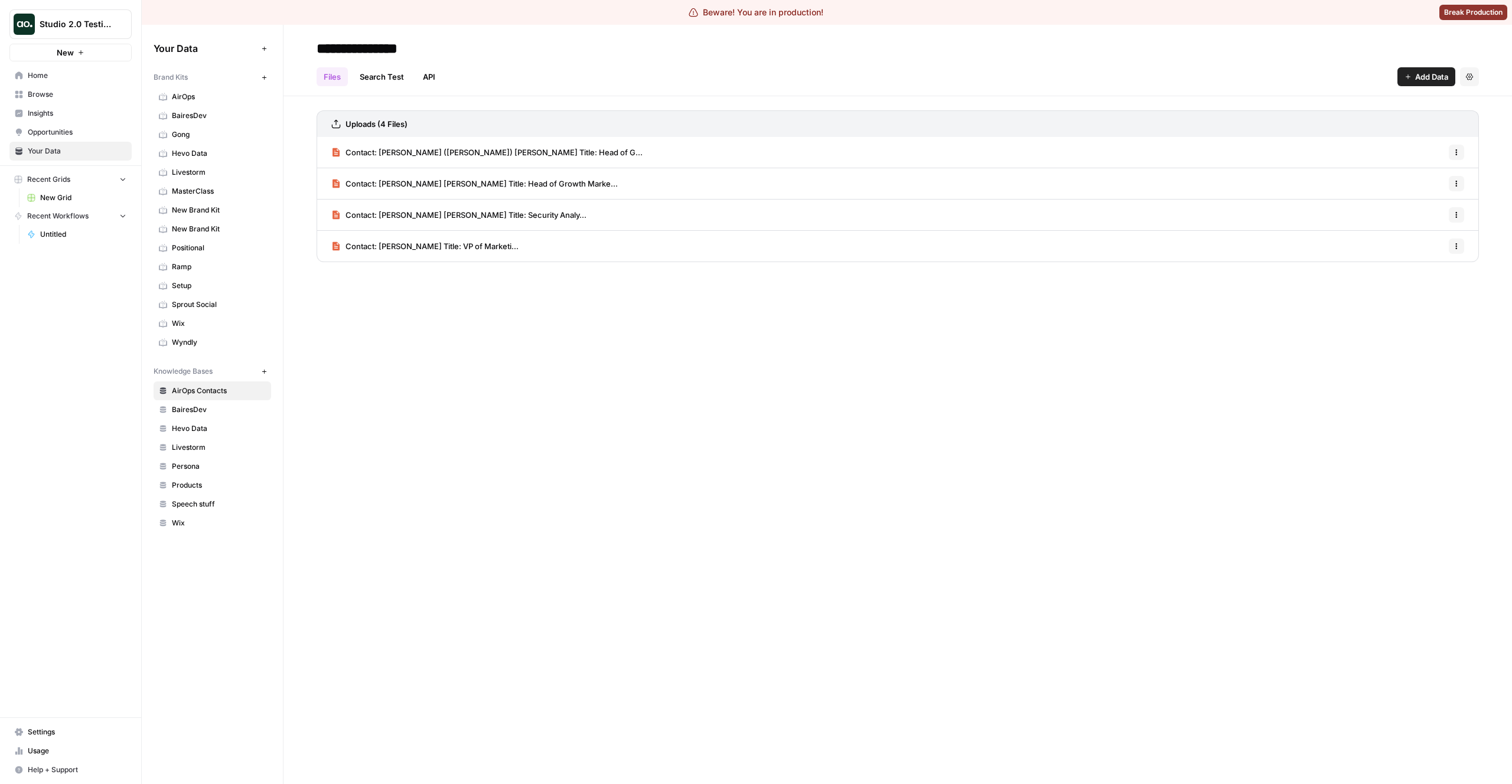
click at [695, 163] on div "Contact: [PERSON_NAME] ([PERSON_NAME]) [PERSON_NAME] Title: Head of G... Options" at bounding box center [898, 153] width 1162 height 31
click at [601, 148] on div "Contact: [PERSON_NAME] ([PERSON_NAME]) [PERSON_NAME] Title: Head of G... Options" at bounding box center [898, 153] width 1162 height 31
click at [452, 148] on span "Contact: [PERSON_NAME] ([PERSON_NAME]) [PERSON_NAME] Title: Head of G..." at bounding box center [494, 153] width 297 height 12
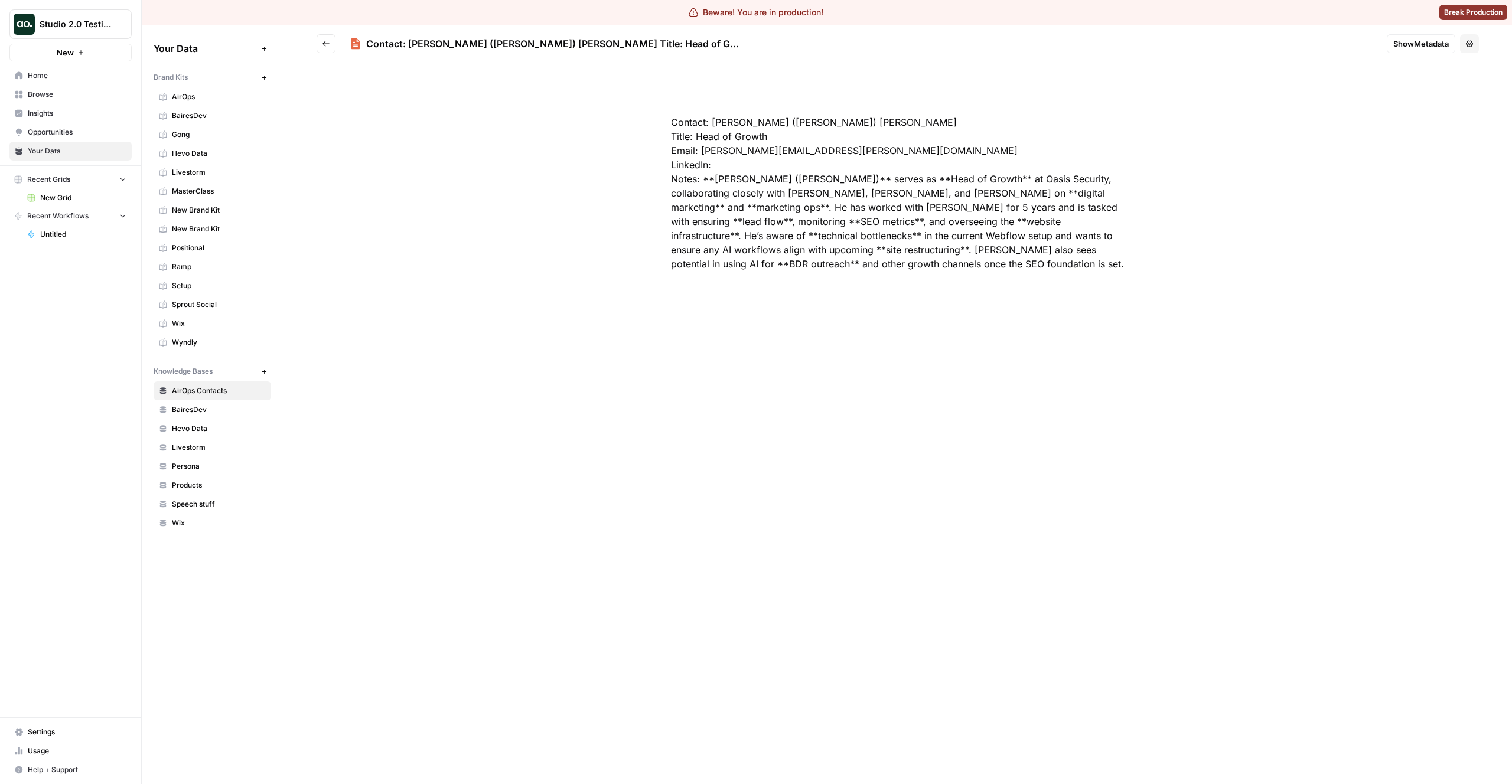
click at [1462, 45] on button "Options" at bounding box center [1469, 43] width 19 height 19
click at [1472, 53] on header "Contact: [PERSON_NAME] ([PERSON_NAME]) [PERSON_NAME] Title: Head of G... Show M…" at bounding box center [898, 43] width 1229 height 38
click at [1472, 36] on button "Options" at bounding box center [1469, 43] width 19 height 19
click at [1307, 100] on div "Contact: [PERSON_NAME] ([PERSON_NAME]) [PERSON_NAME] Title: Head of Growth Emai…" at bounding box center [898, 423] width 1229 height 721
click at [644, 186] on div "Contact: [PERSON_NAME] ([PERSON_NAME]) [PERSON_NAME] Title: Head of Growth Emai…" at bounding box center [898, 193] width 529 height 213
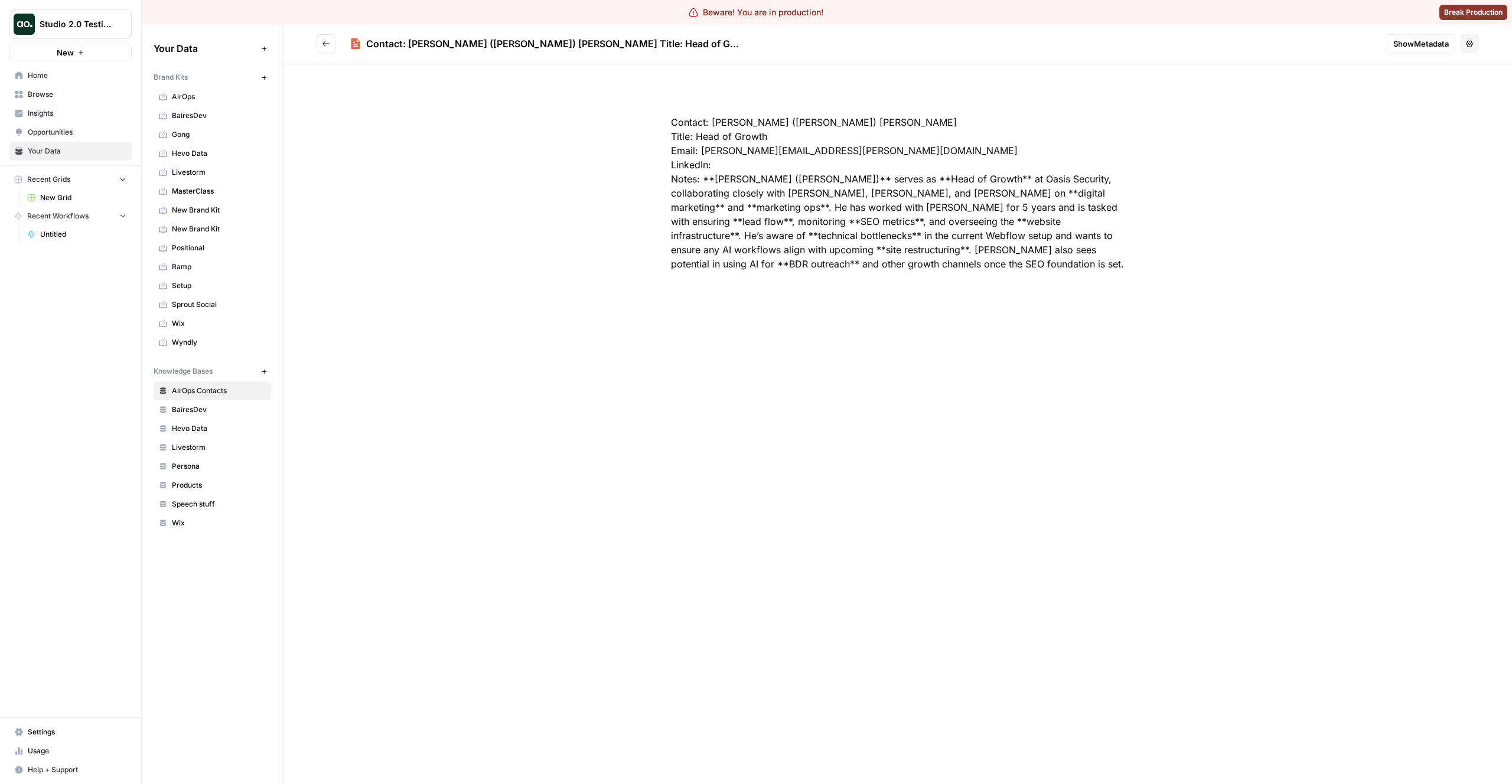
click at [321, 43] on button "Go back" at bounding box center [326, 43] width 19 height 19
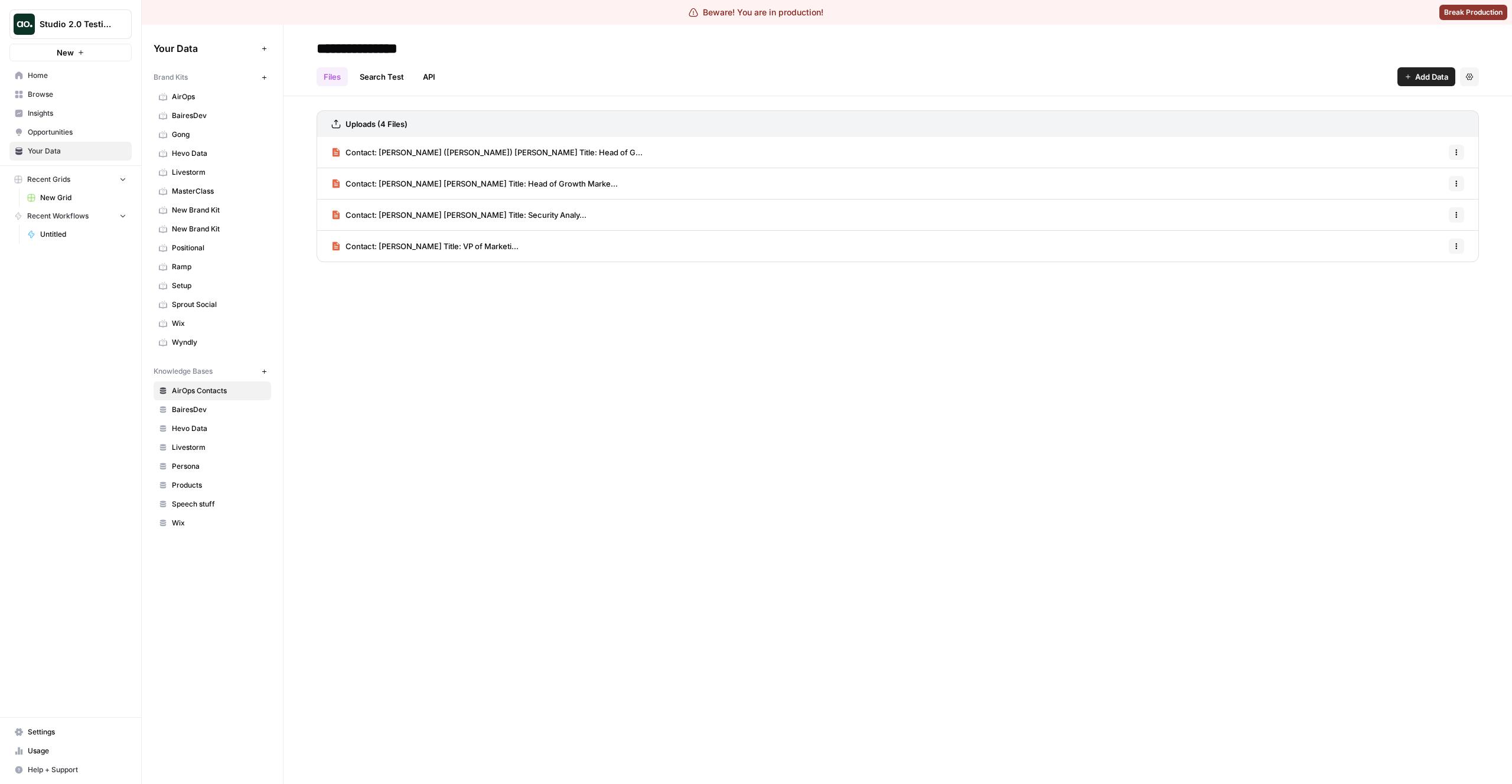
click at [387, 397] on div "**********" at bounding box center [898, 404] width 1229 height 759
click at [531, 509] on div "**********" at bounding box center [898, 404] width 1229 height 759
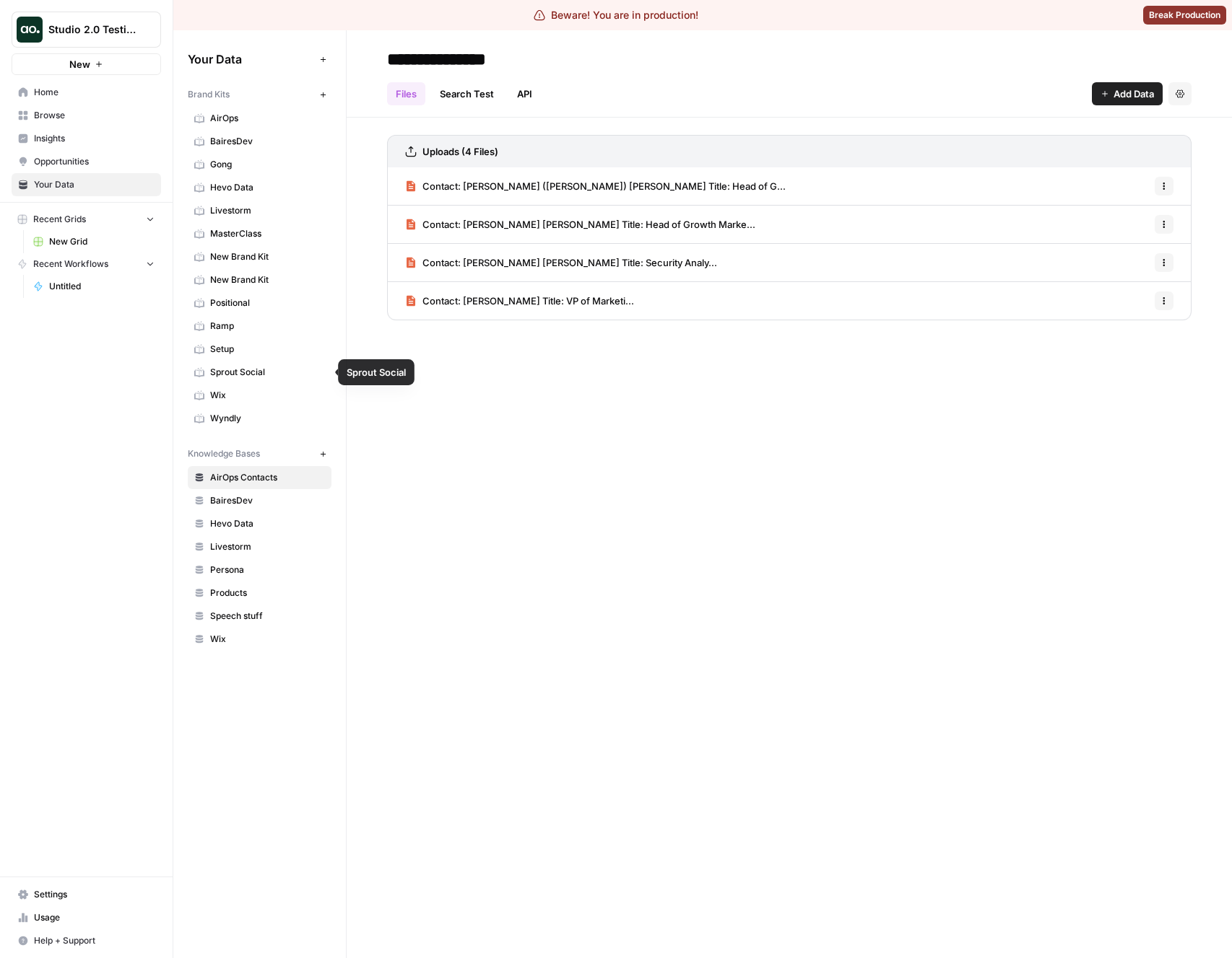
click at [524, 534] on div "**********" at bounding box center [789, 494] width 885 height 928
